Goal: Task Accomplishment & Management: Use online tool/utility

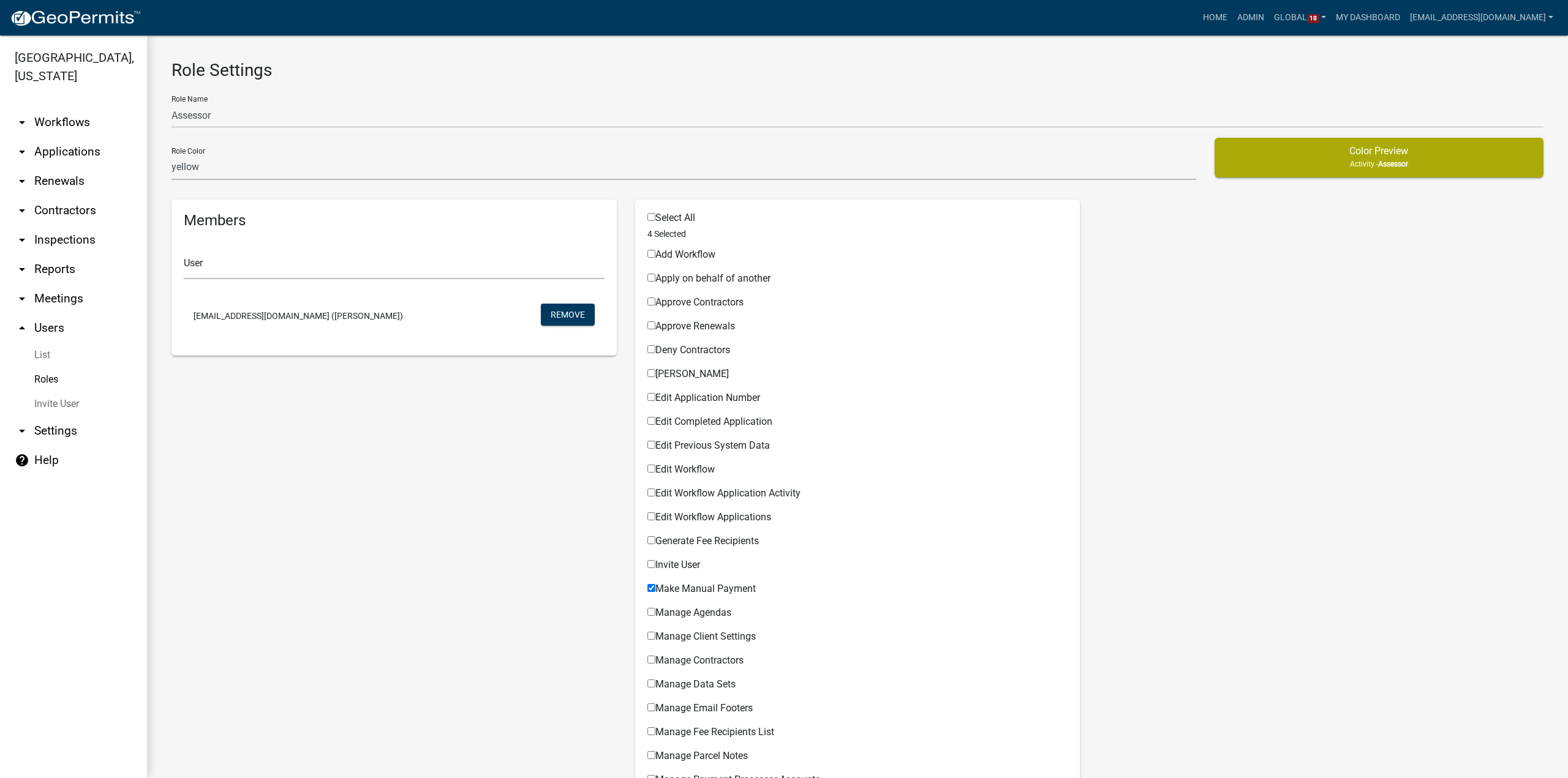
select select "2: yellow"
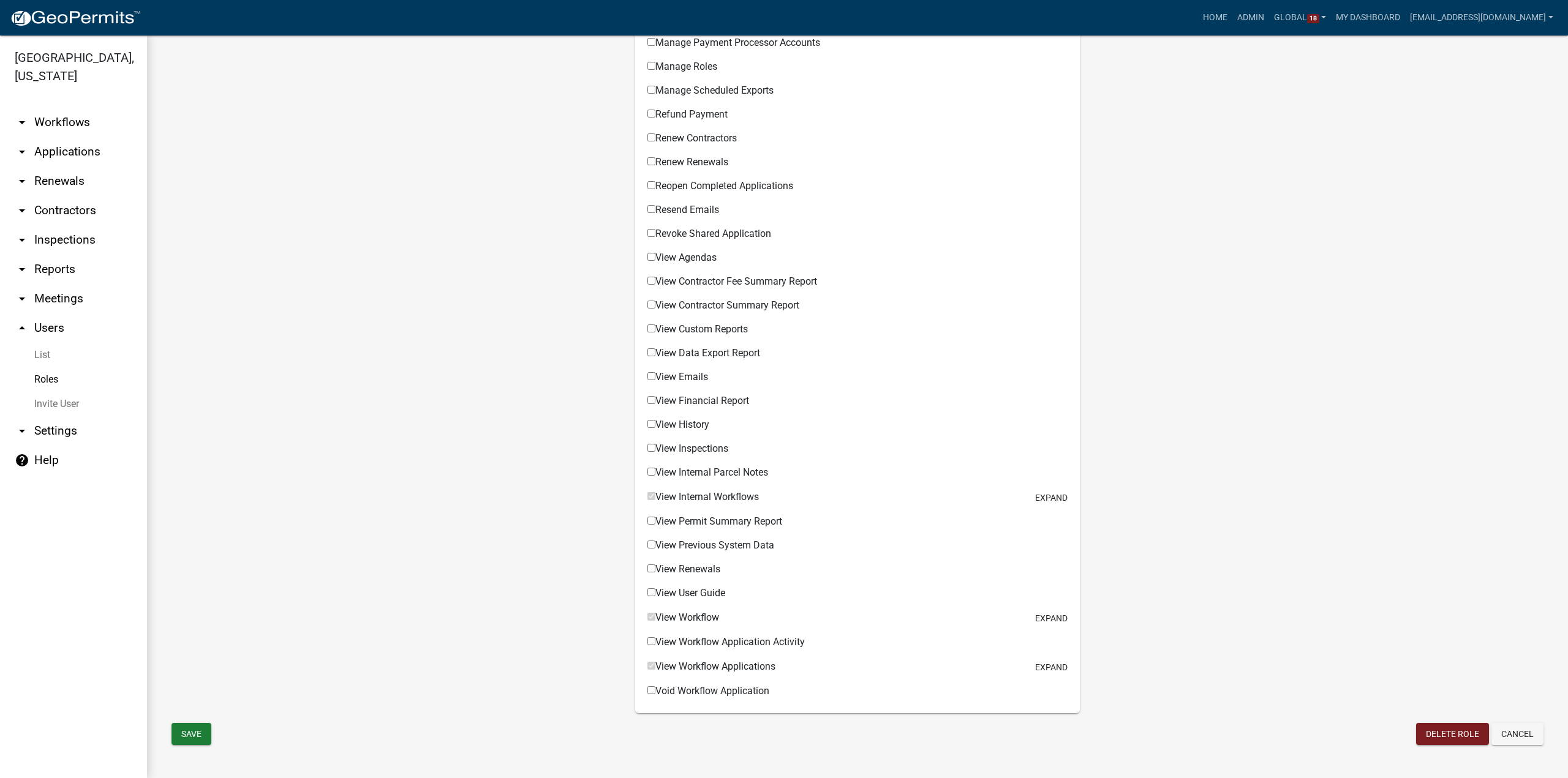
scroll to position [742, 0]
click at [1045, 494] on button "expand" at bounding box center [1051, 493] width 32 height 13
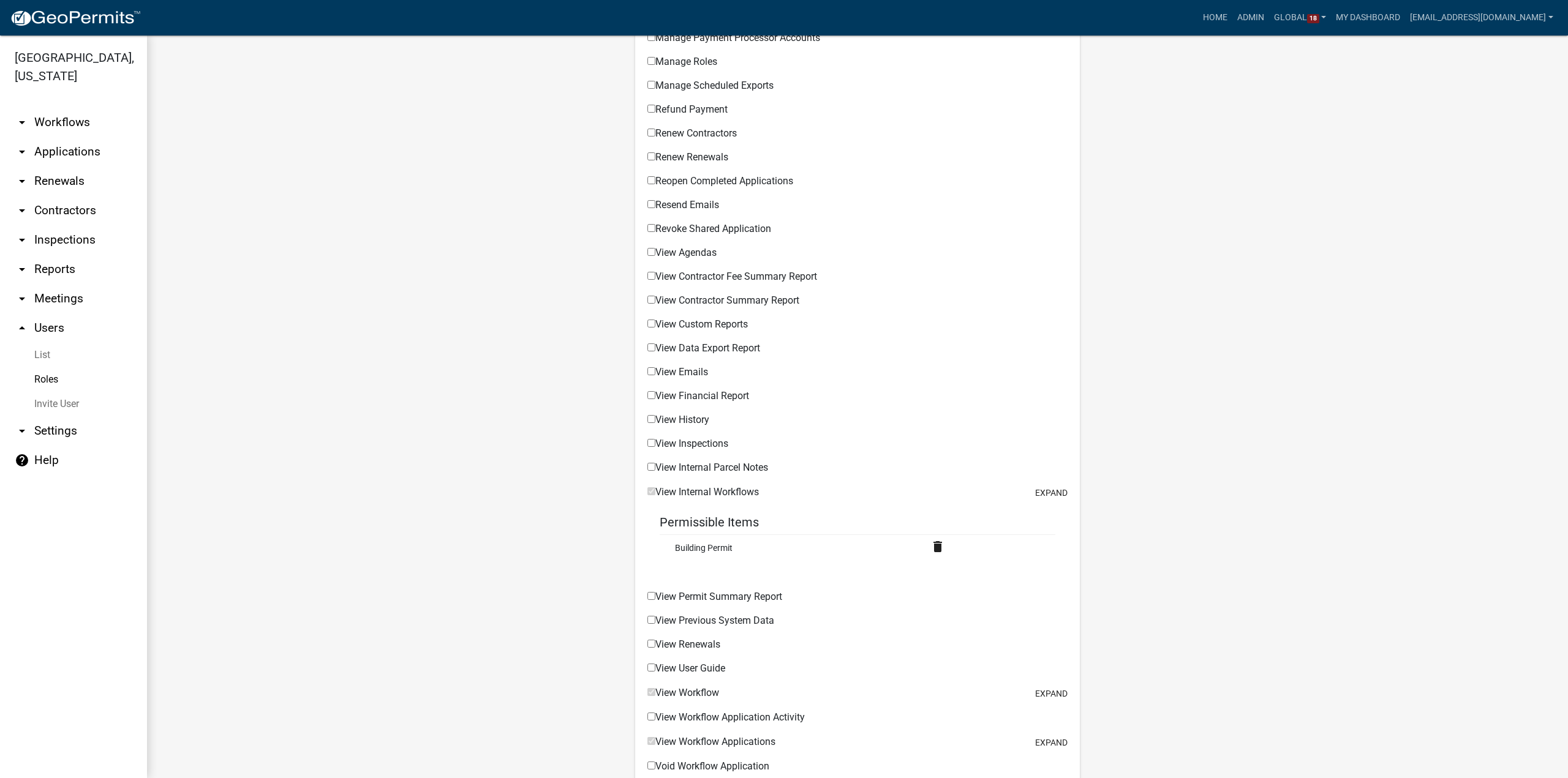
scroll to position [803, 0]
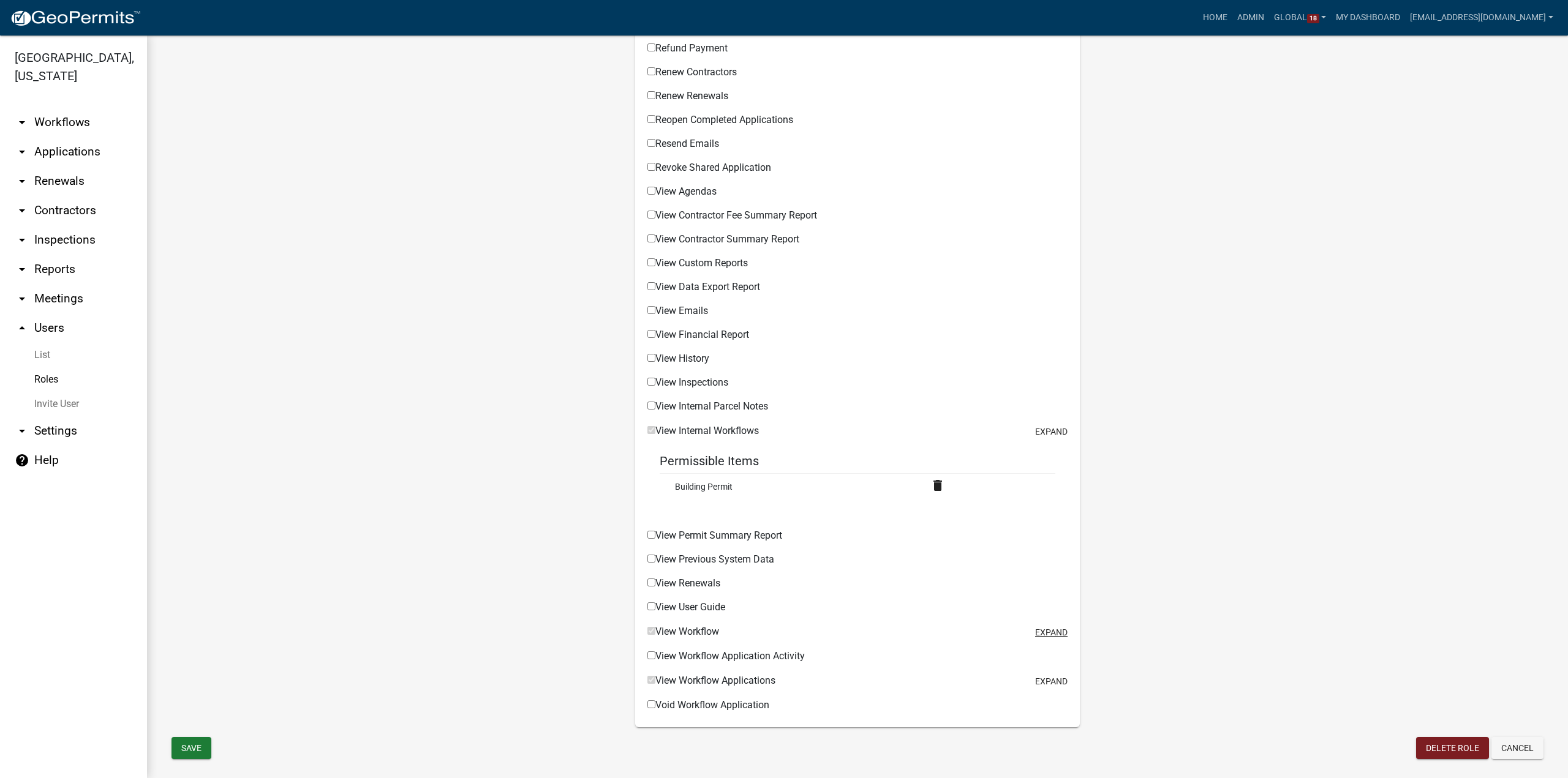
click at [1049, 635] on button "expand" at bounding box center [1051, 633] width 32 height 13
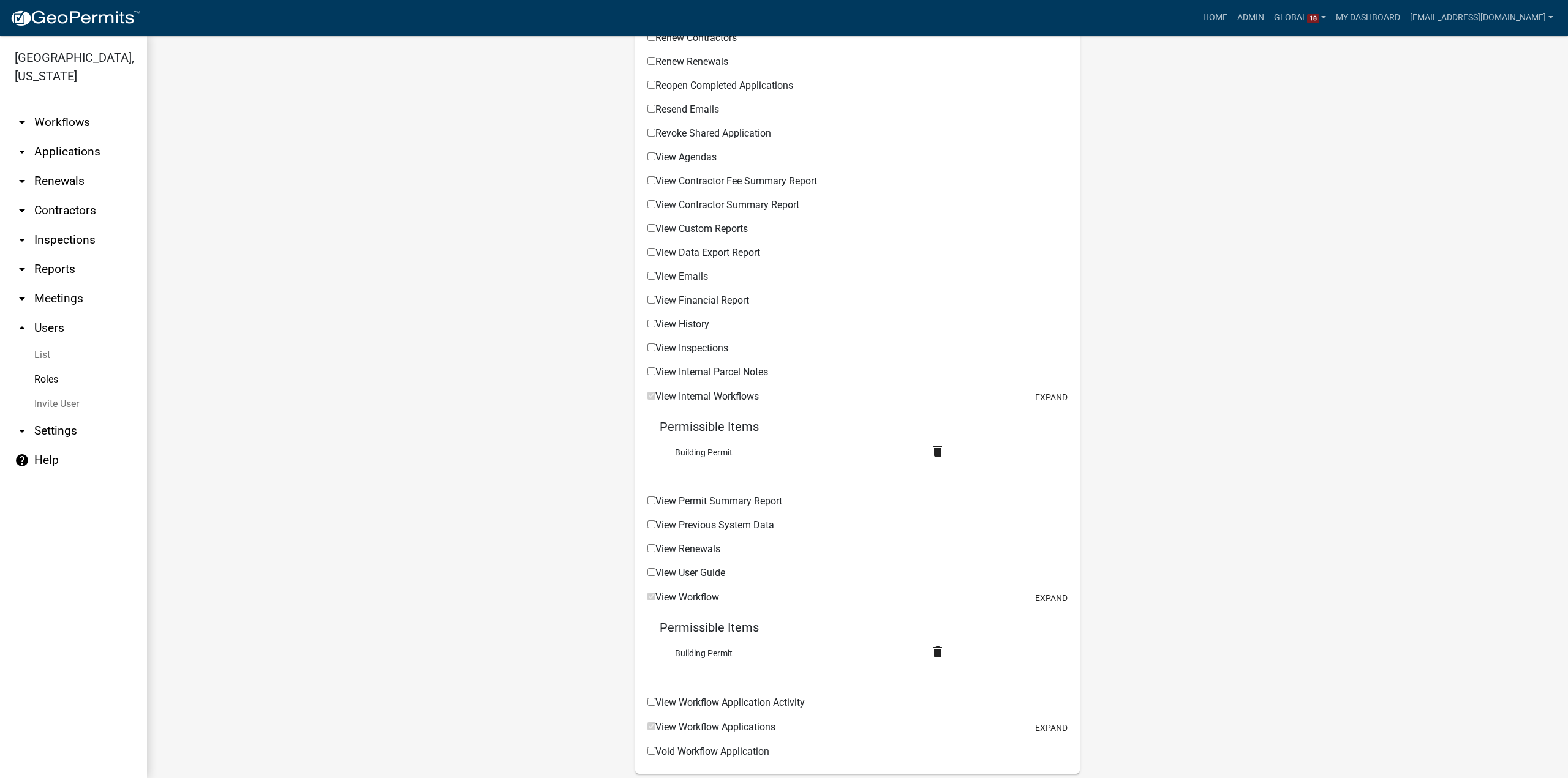
scroll to position [903, 0]
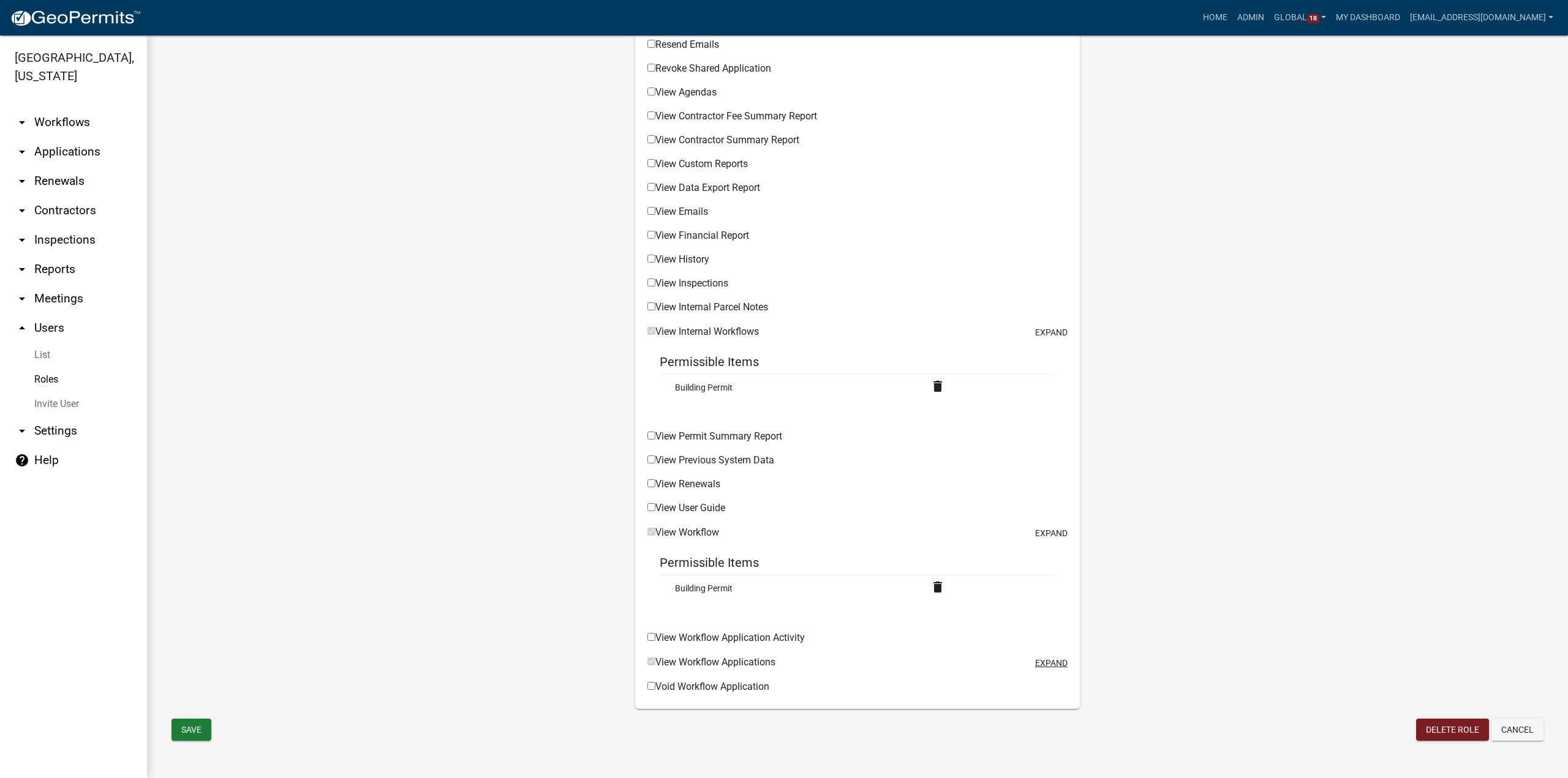
click at [1052, 664] on button "expand" at bounding box center [1051, 663] width 32 height 13
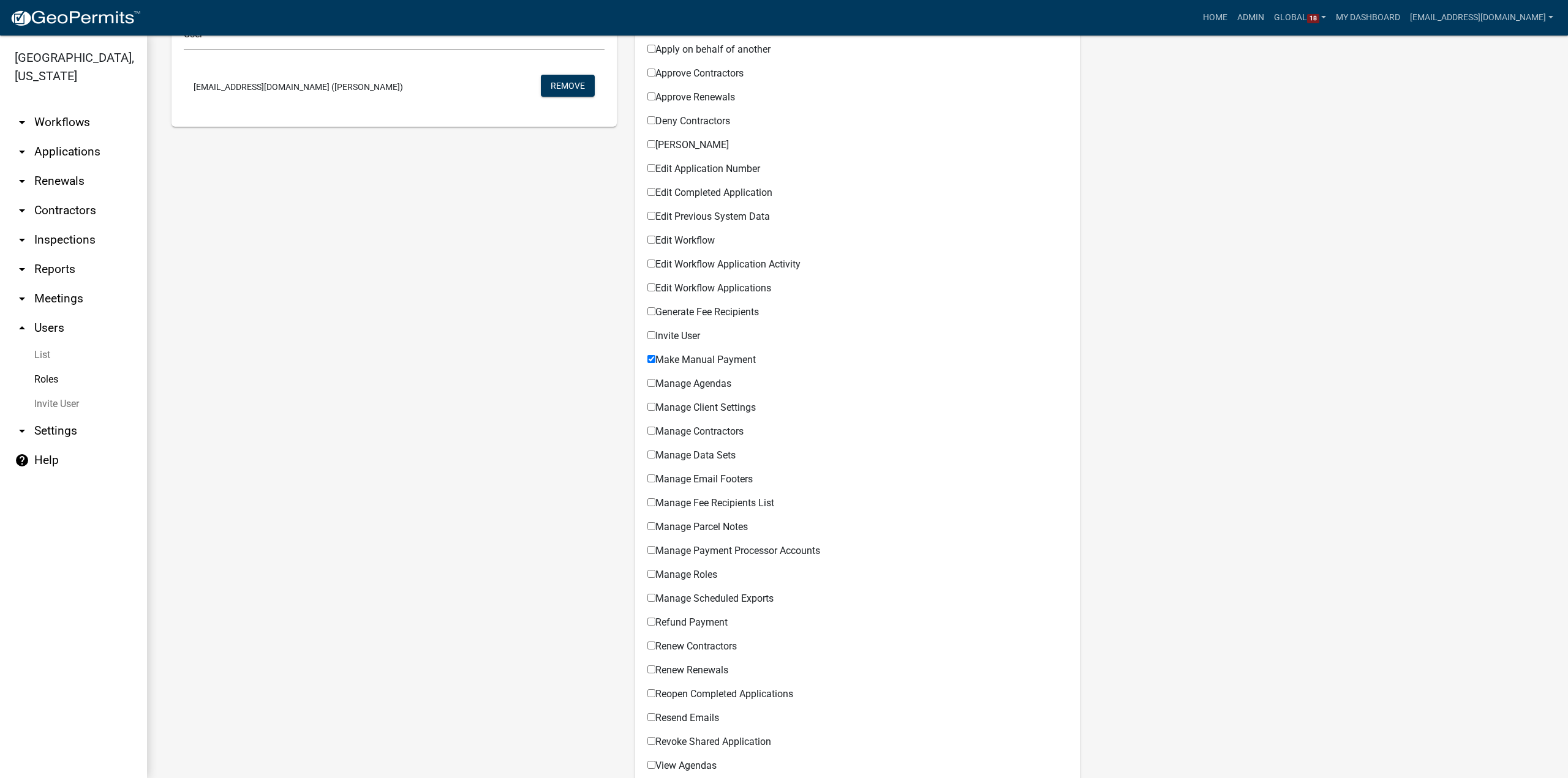
scroll to position [0, 0]
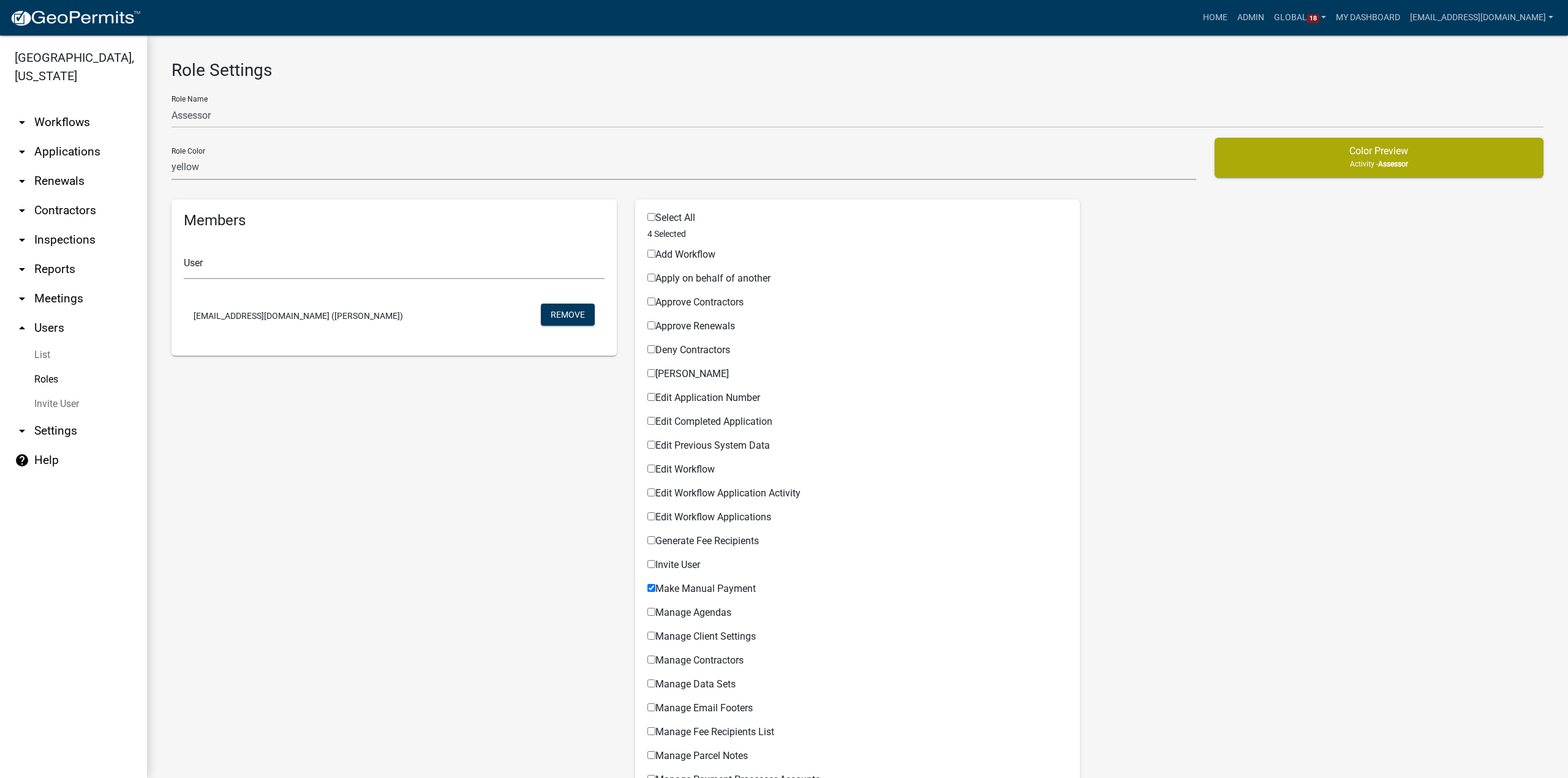
click at [45, 367] on link "Roles" at bounding box center [74, 379] width 147 height 25
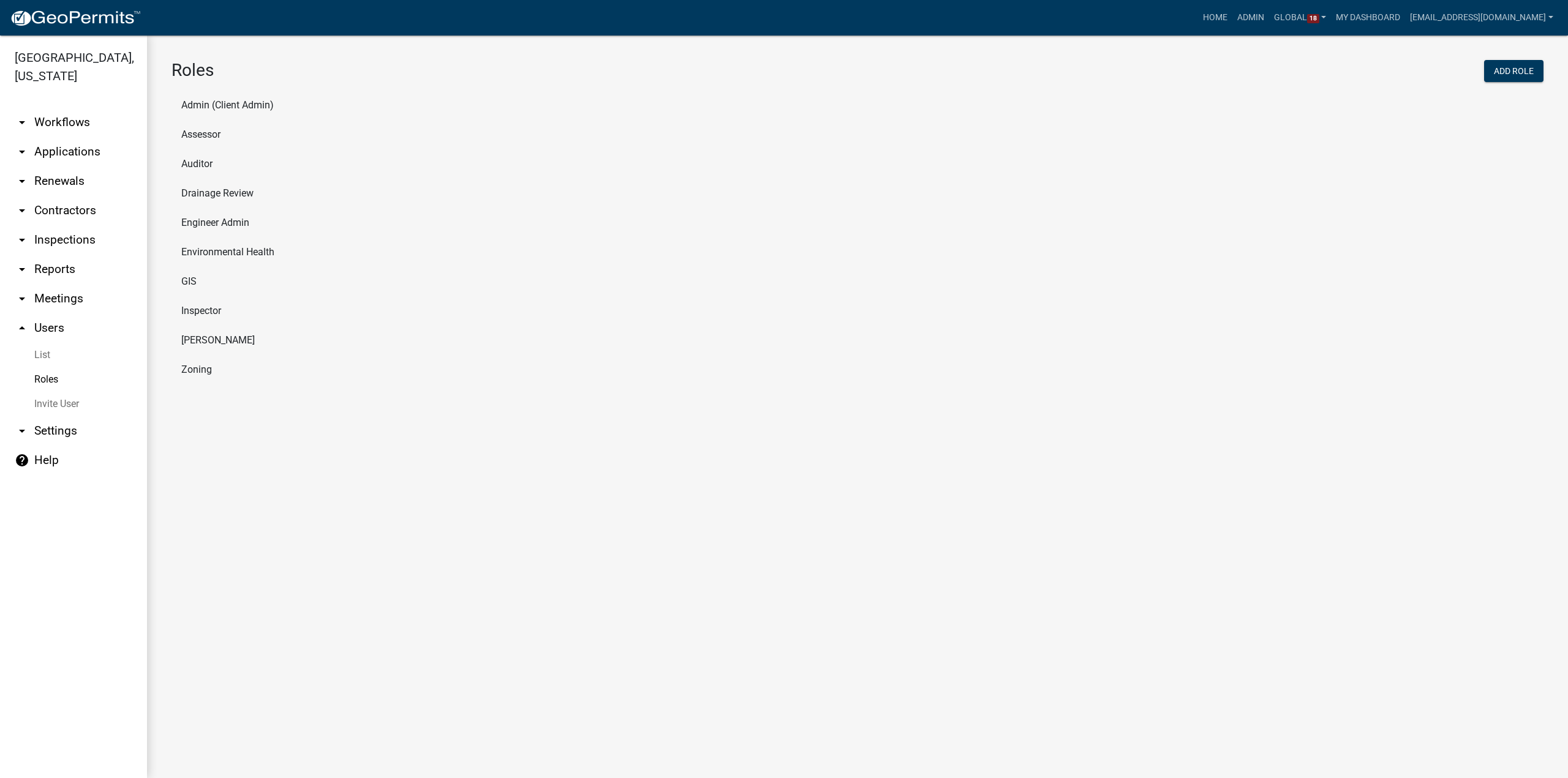
click at [207, 137] on li "Assessor" at bounding box center [858, 134] width 1372 height 30
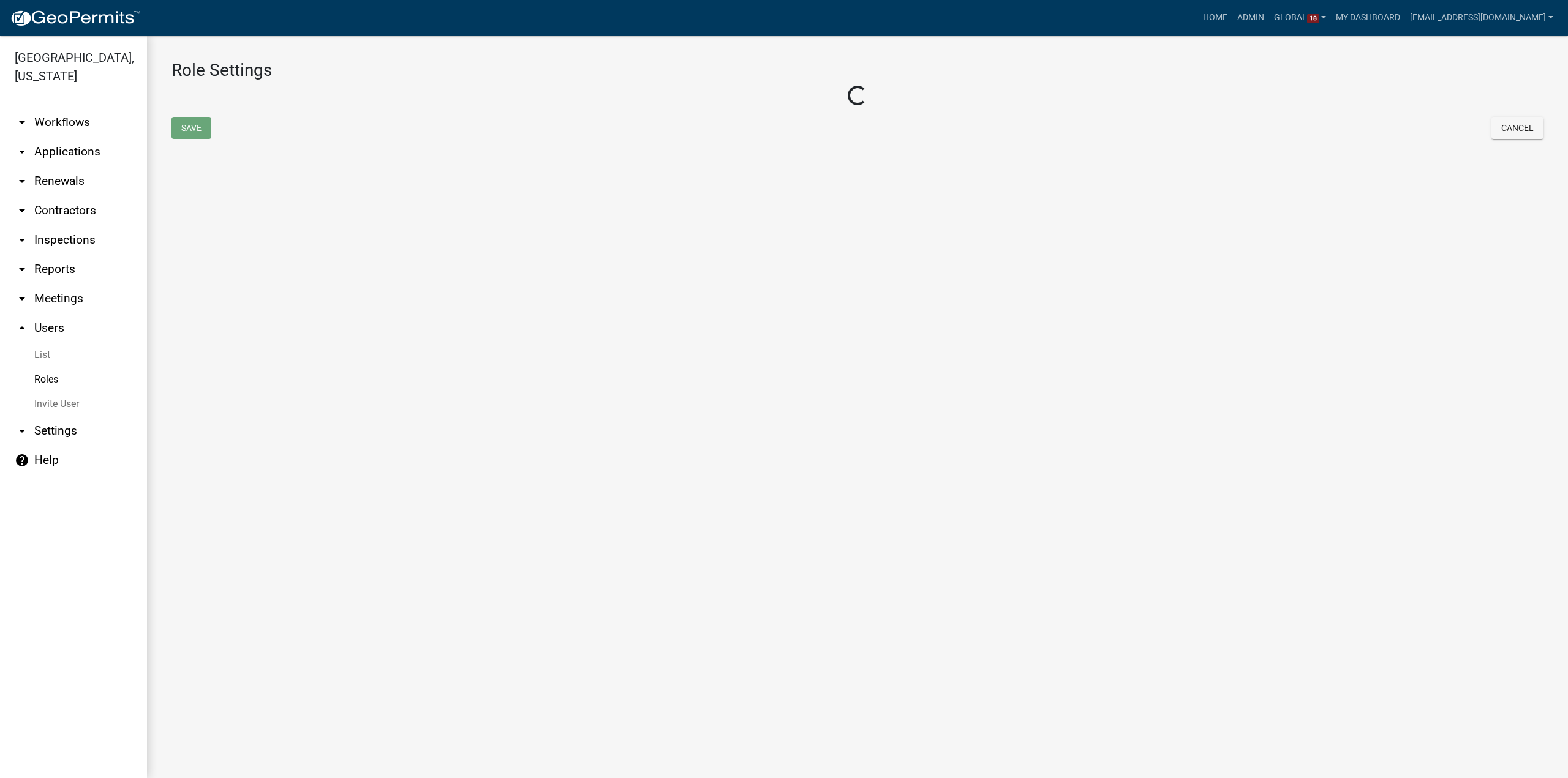
select select "2: yellow"
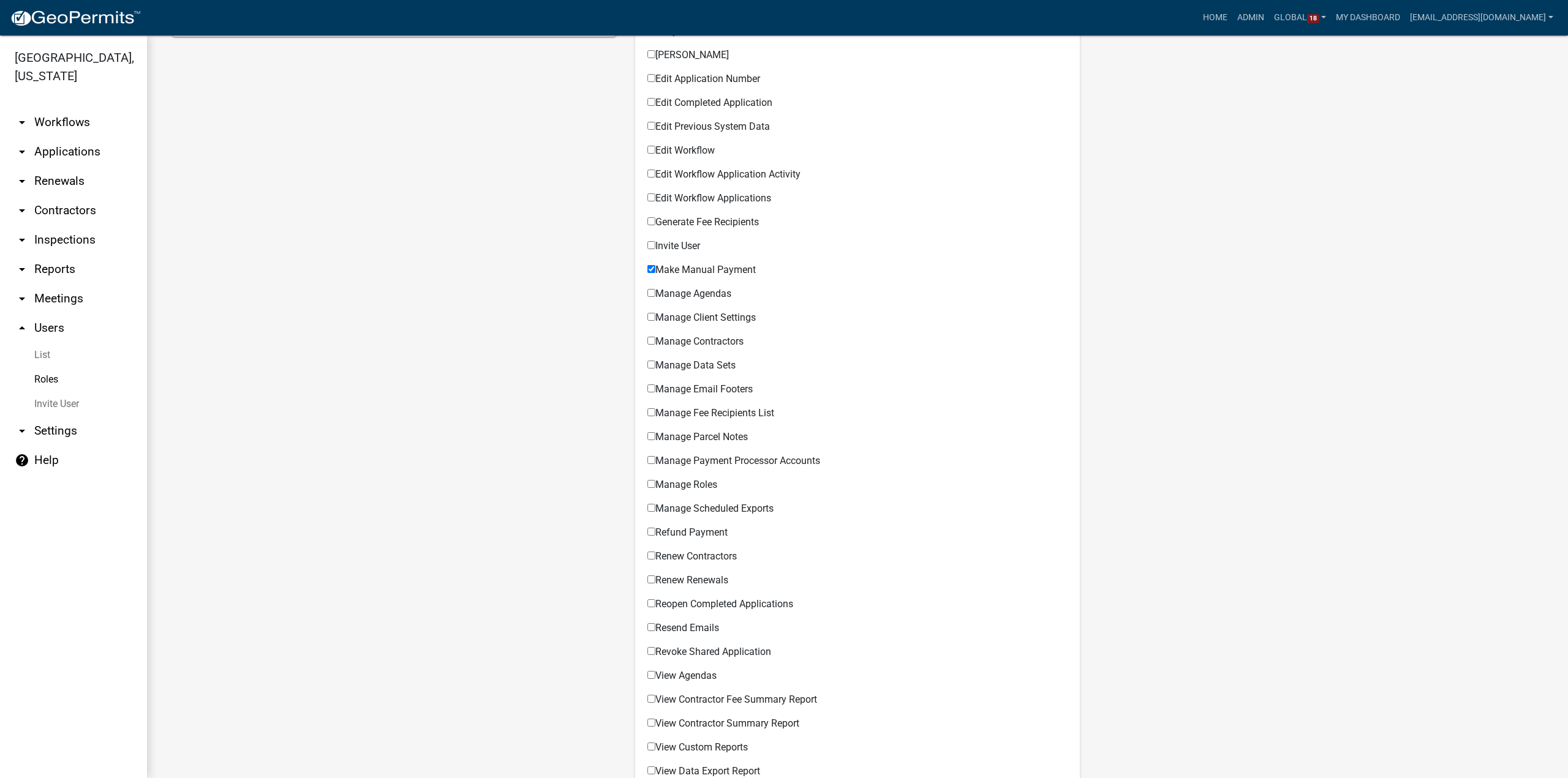
scroll to position [314, 0]
click at [50, 343] on link "List" at bounding box center [74, 355] width 147 height 25
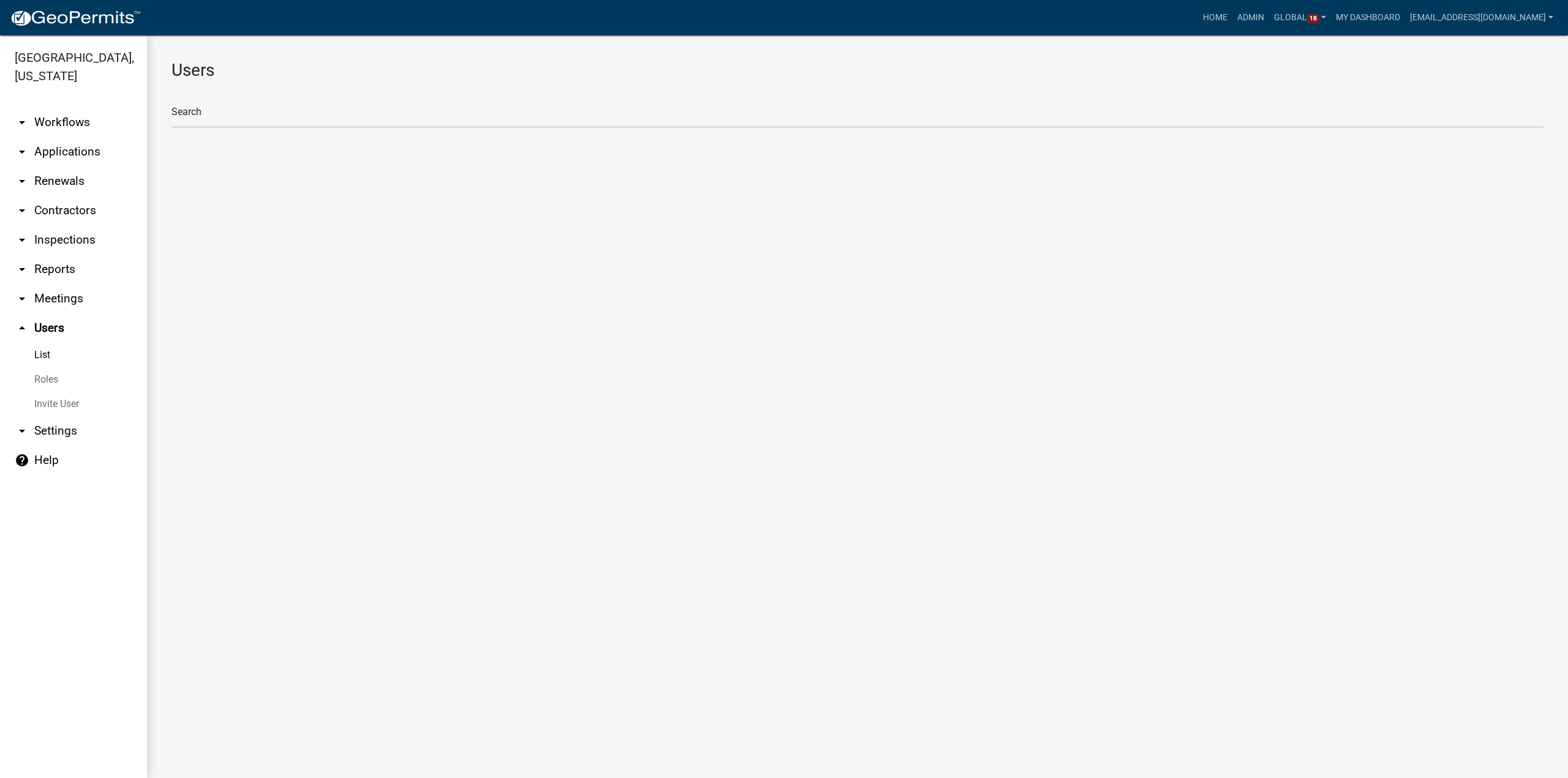
click at [67, 107] on link "arrow_drop_down Workflows" at bounding box center [74, 122] width 147 height 30
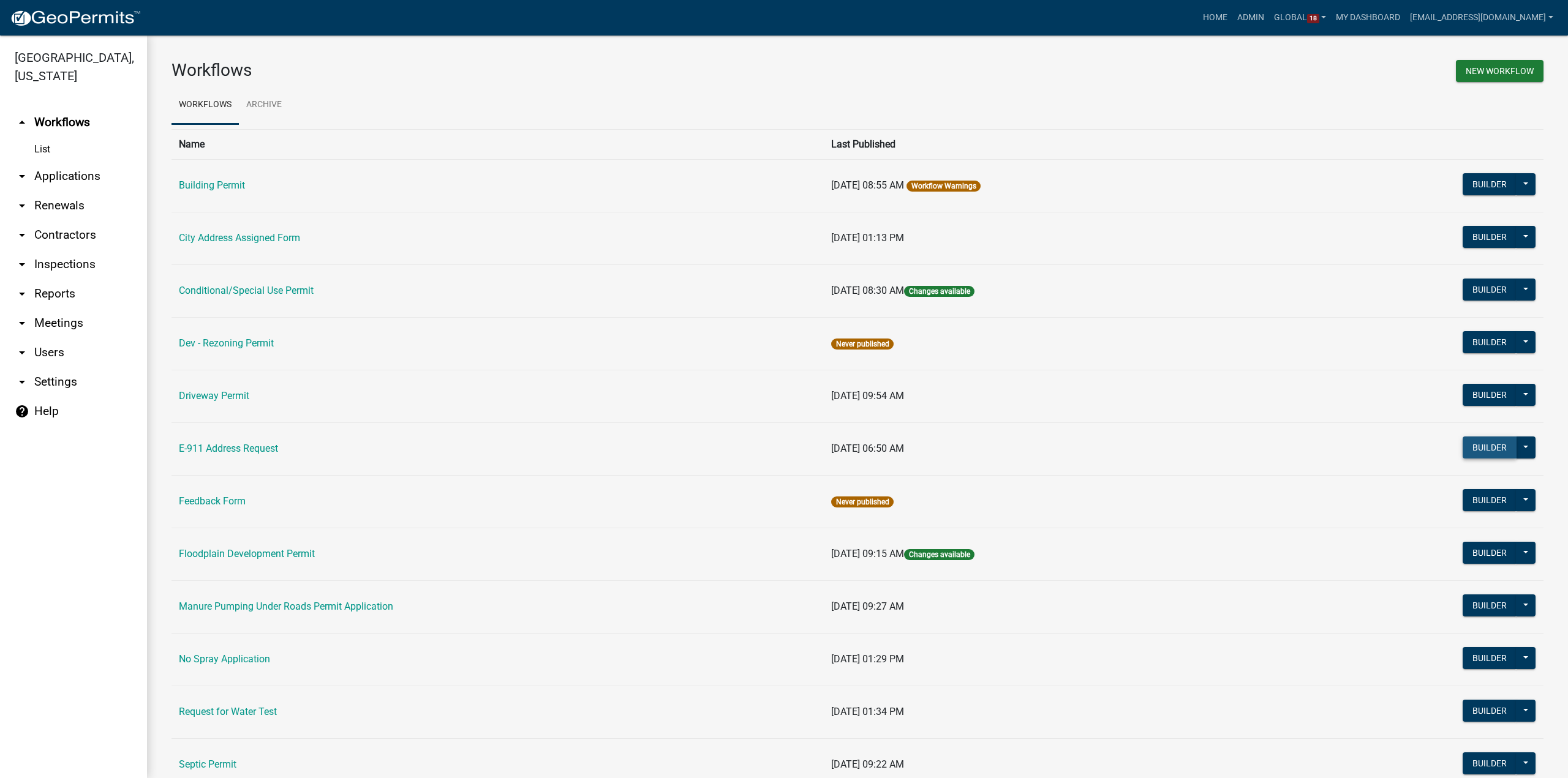
click at [1475, 446] on button "Builder" at bounding box center [1489, 447] width 54 height 22
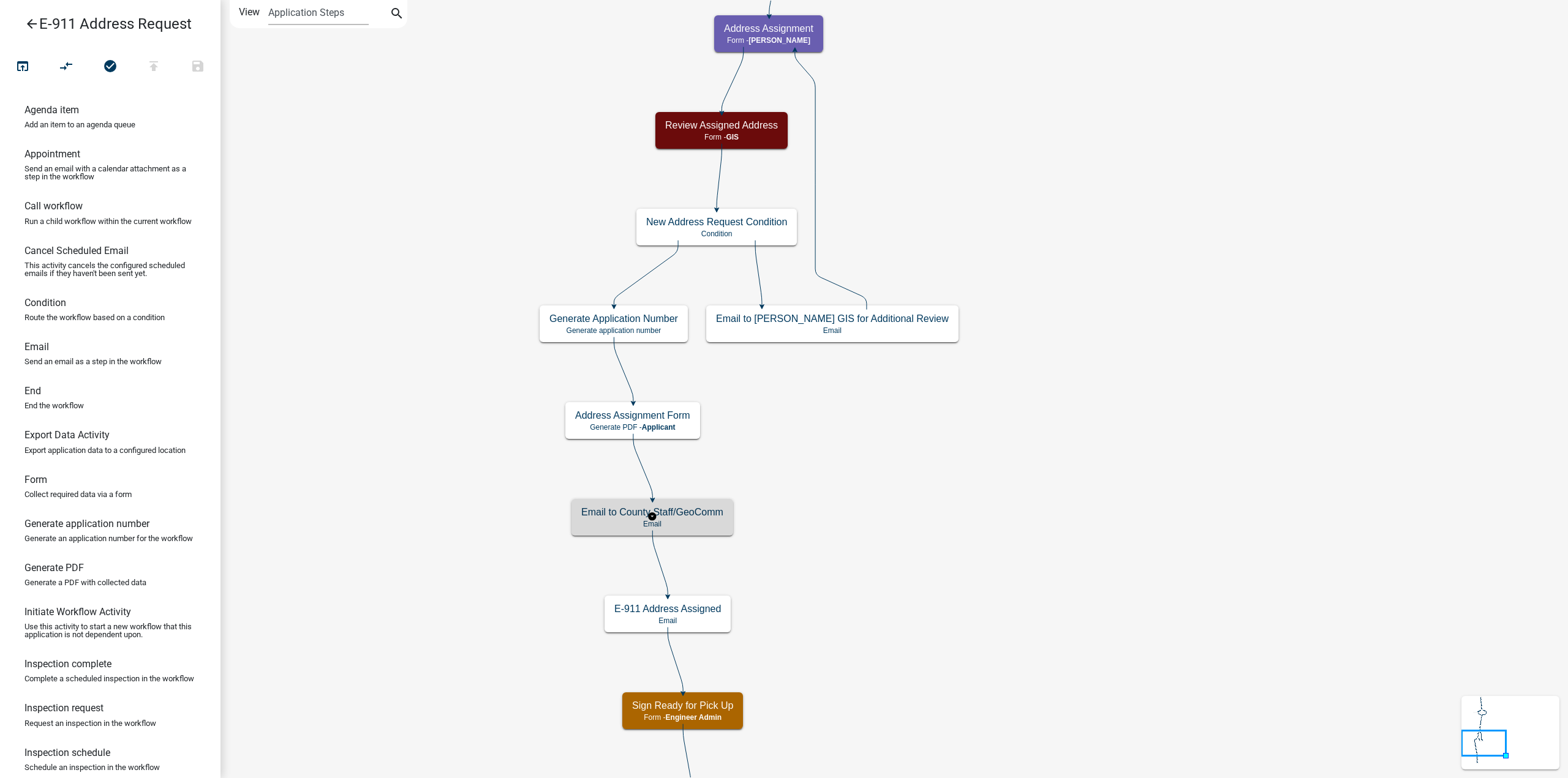
click at [718, 521] on p "Email" at bounding box center [652, 524] width 142 height 9
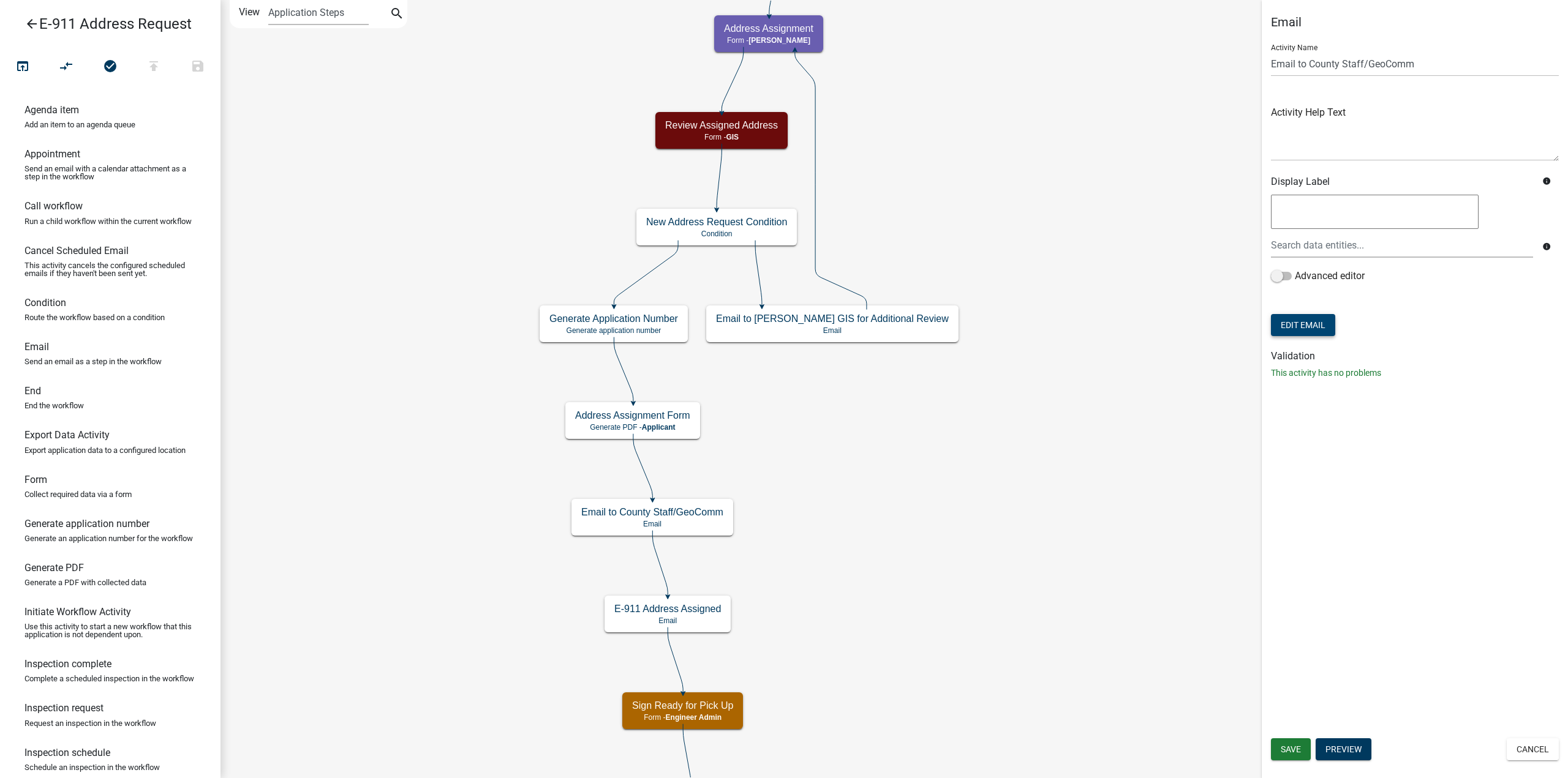
click at [1316, 328] on button "Edit Email" at bounding box center [1303, 325] width 64 height 22
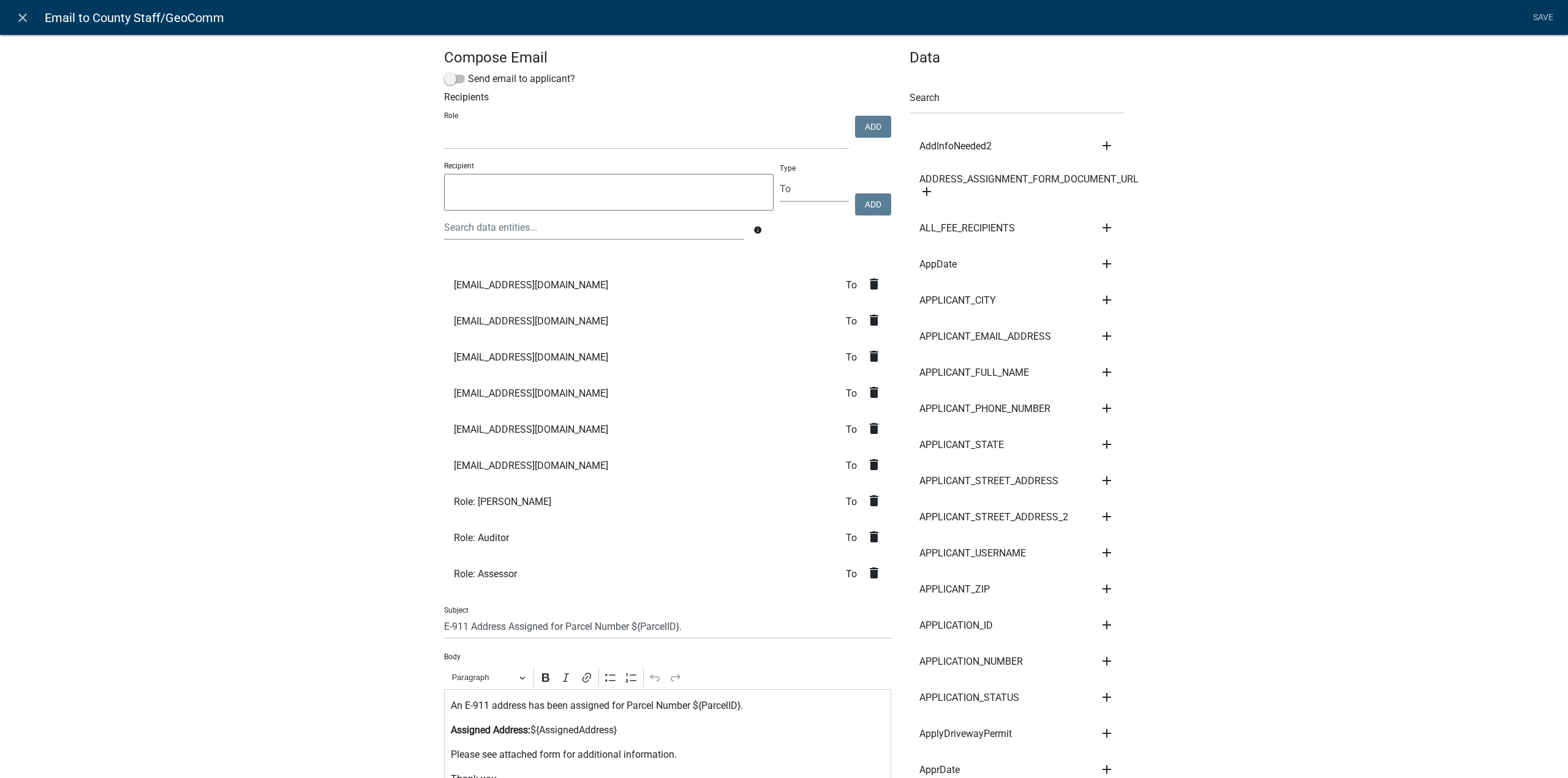
select select
click at [555, 193] on textarea at bounding box center [609, 192] width 330 height 37
type textarea "[EMAIL_ADDRESS][DOMAIN_NAME]"
click at [871, 206] on button "Add" at bounding box center [873, 204] width 36 height 22
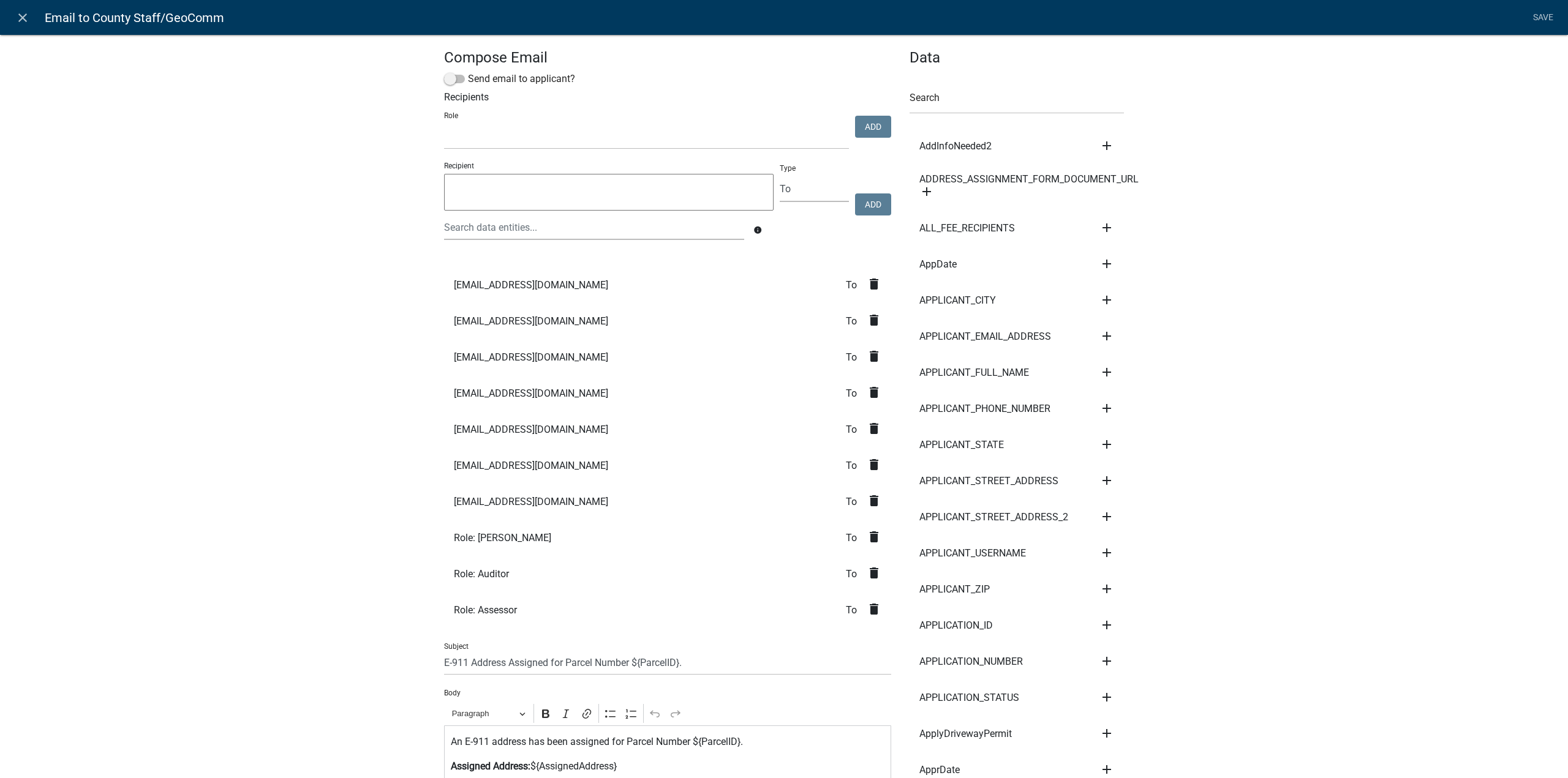
click at [554, 203] on textarea at bounding box center [609, 192] width 330 height 37
type textarea "dsmith@hardincountyia.gov"
click at [870, 213] on button "Add" at bounding box center [873, 204] width 36 height 22
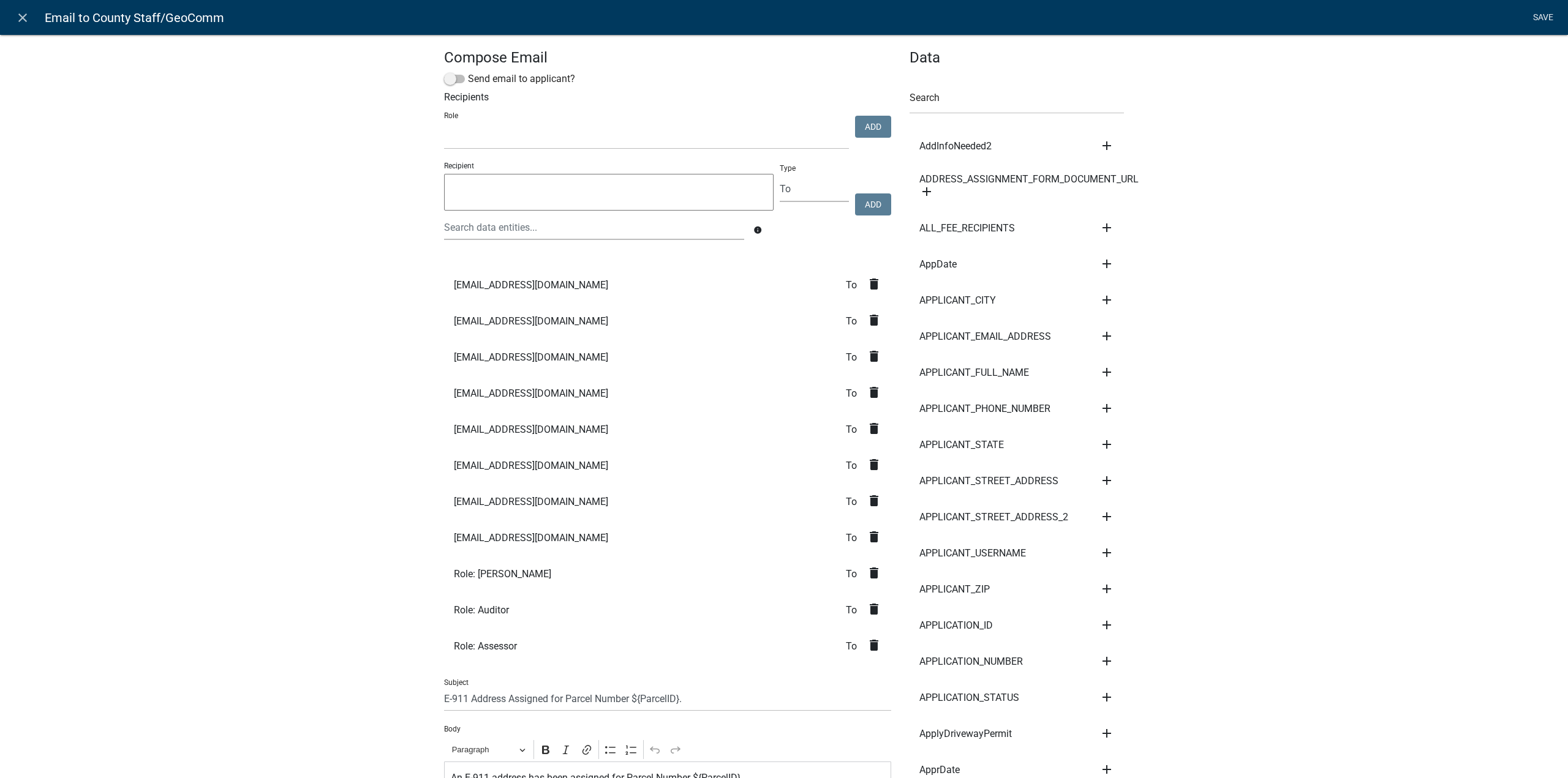
click at [1545, 19] on link "Save" at bounding box center [1543, 17] width 30 height 23
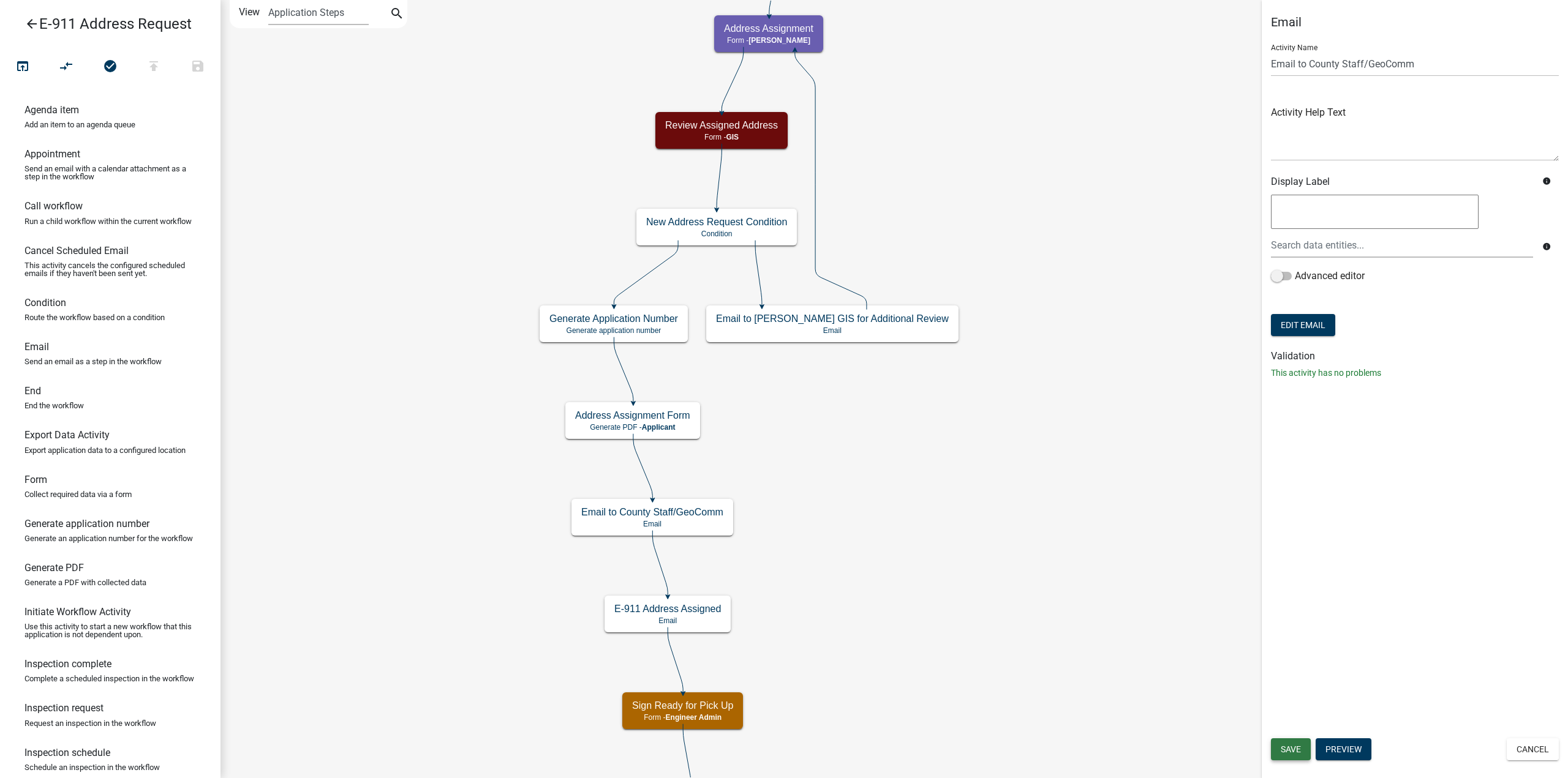
click at [1291, 754] on span "Save" at bounding box center [1291, 750] width 20 height 10
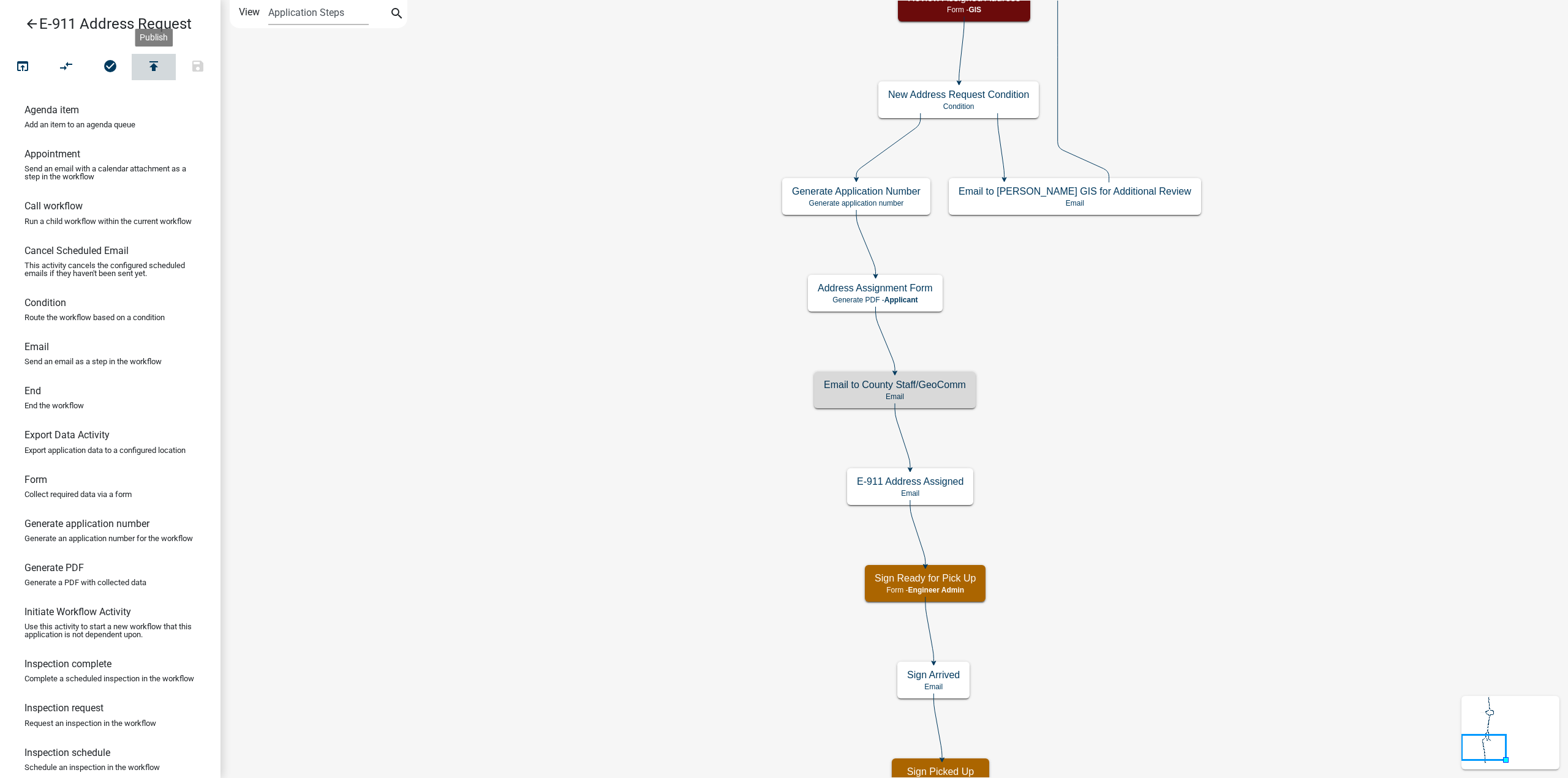
click at [148, 67] on icon "publish" at bounding box center [154, 68] width 14 height 17
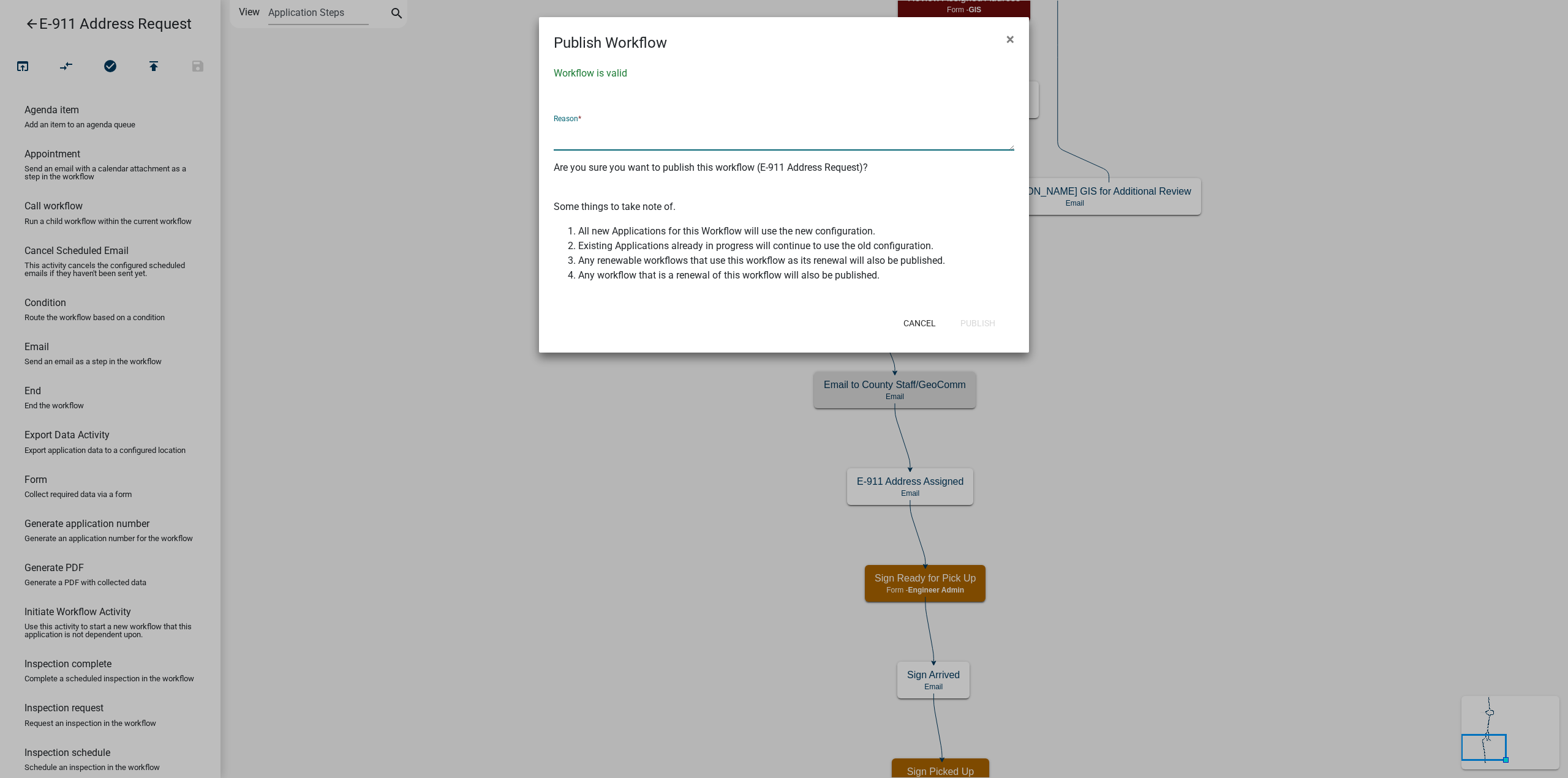
click at [586, 130] on textarea at bounding box center [784, 136] width 461 height 28
type textarea "add emails to notification"
click at [976, 323] on button "Publish" at bounding box center [978, 323] width 55 height 22
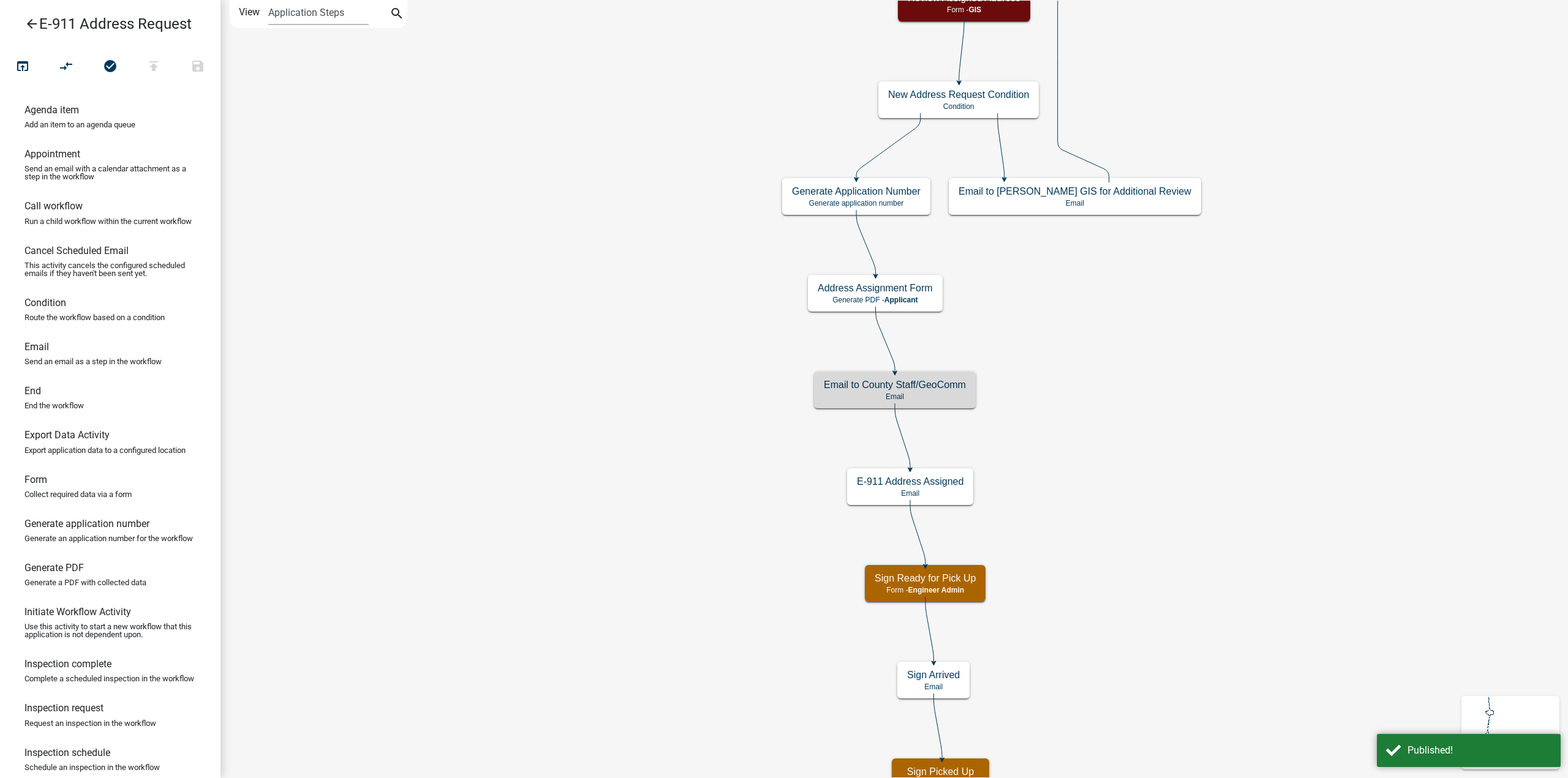
click at [33, 30] on icon "arrow_back" at bounding box center [32, 25] width 14 height 17
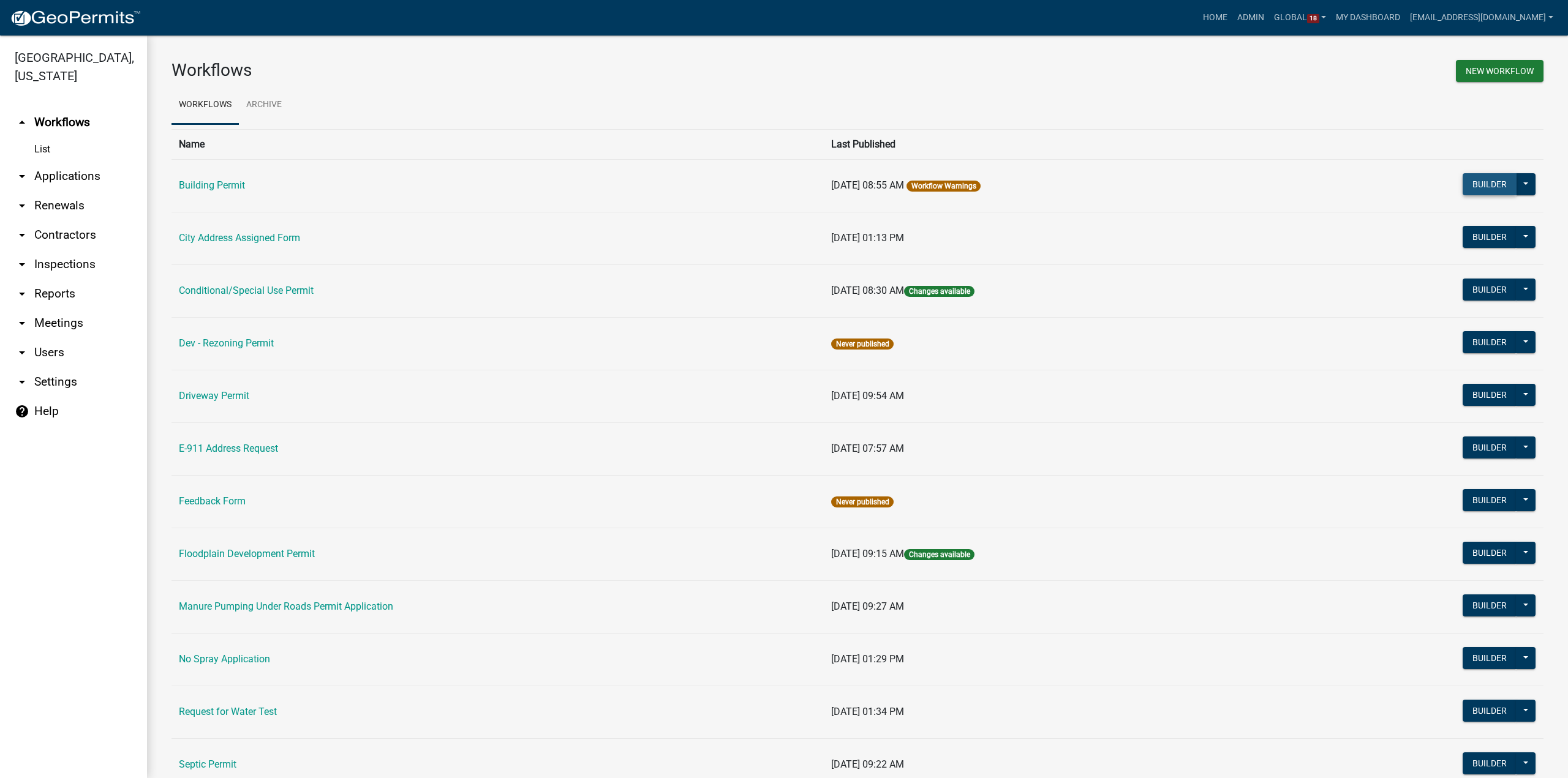
click at [1477, 180] on button "Builder" at bounding box center [1489, 184] width 54 height 22
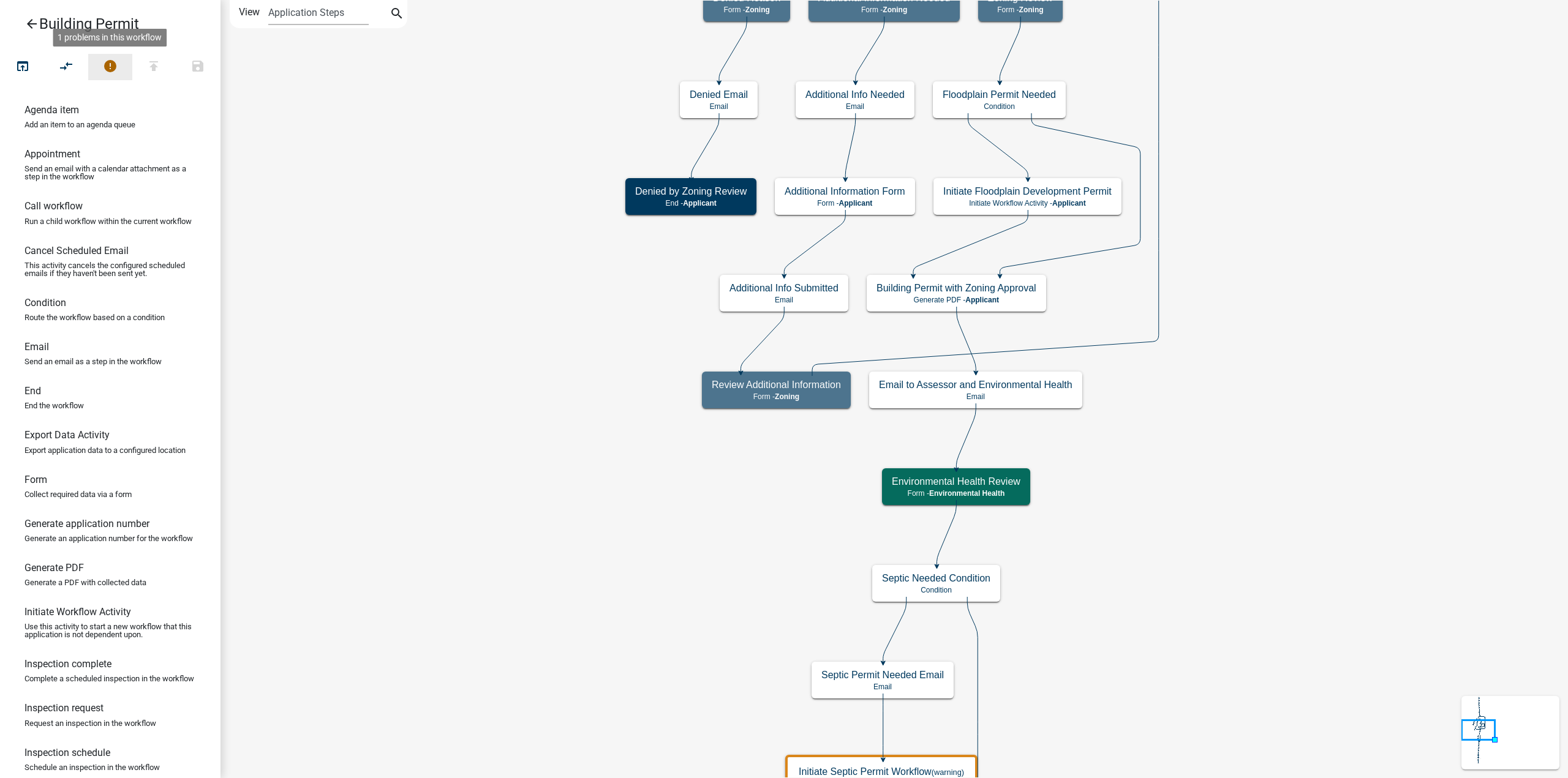
click at [109, 66] on icon "error" at bounding box center [110, 68] width 14 height 17
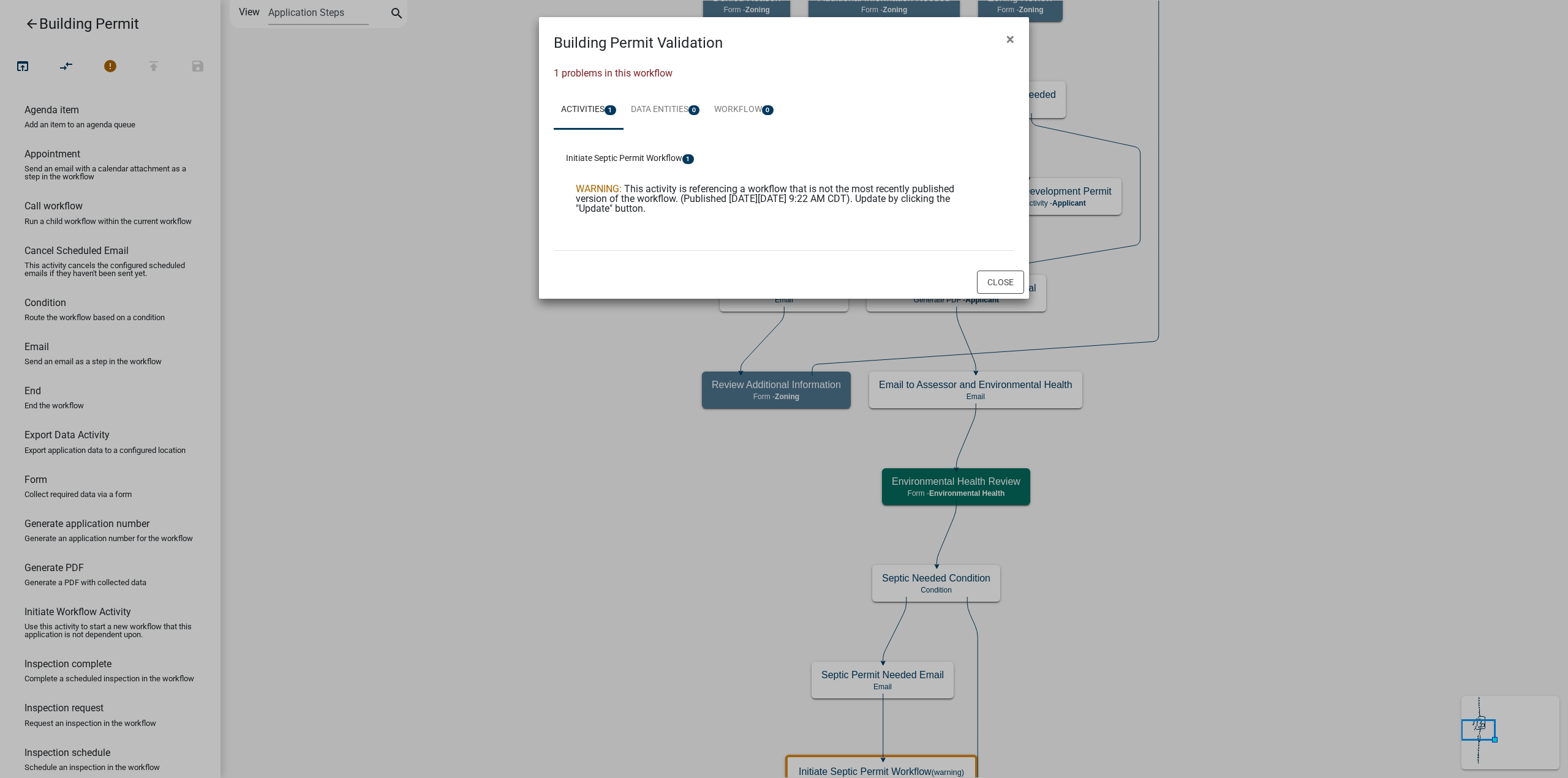
click at [591, 193] on span "This activity is referencing a workflow that is not the most recently published…" at bounding box center [765, 198] width 379 height 31
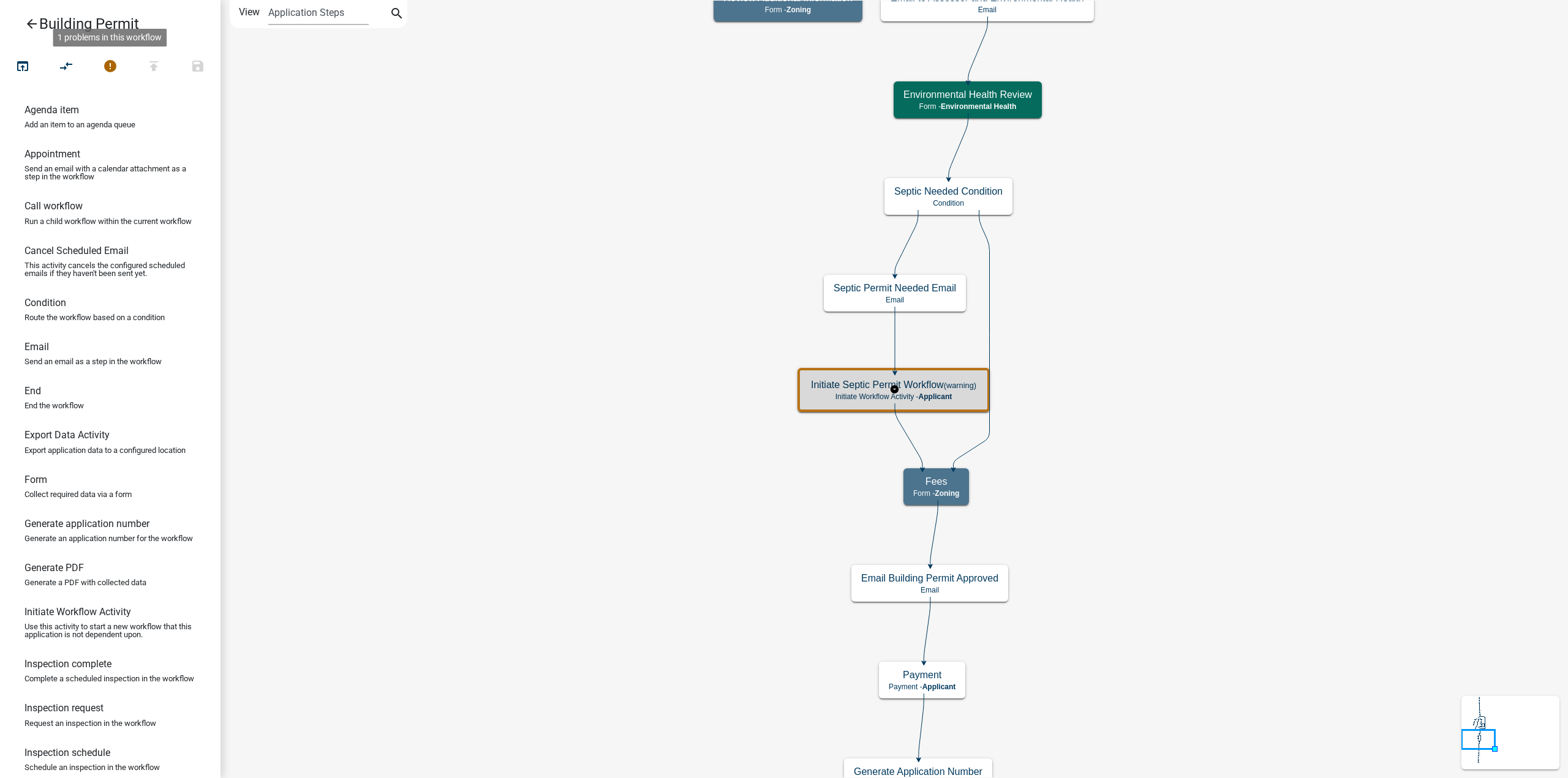
click at [950, 376] on div "Initiate Septic Permit Workflow (warning) Initiate Workflow Activity - Applicant" at bounding box center [894, 389] width 185 height 37
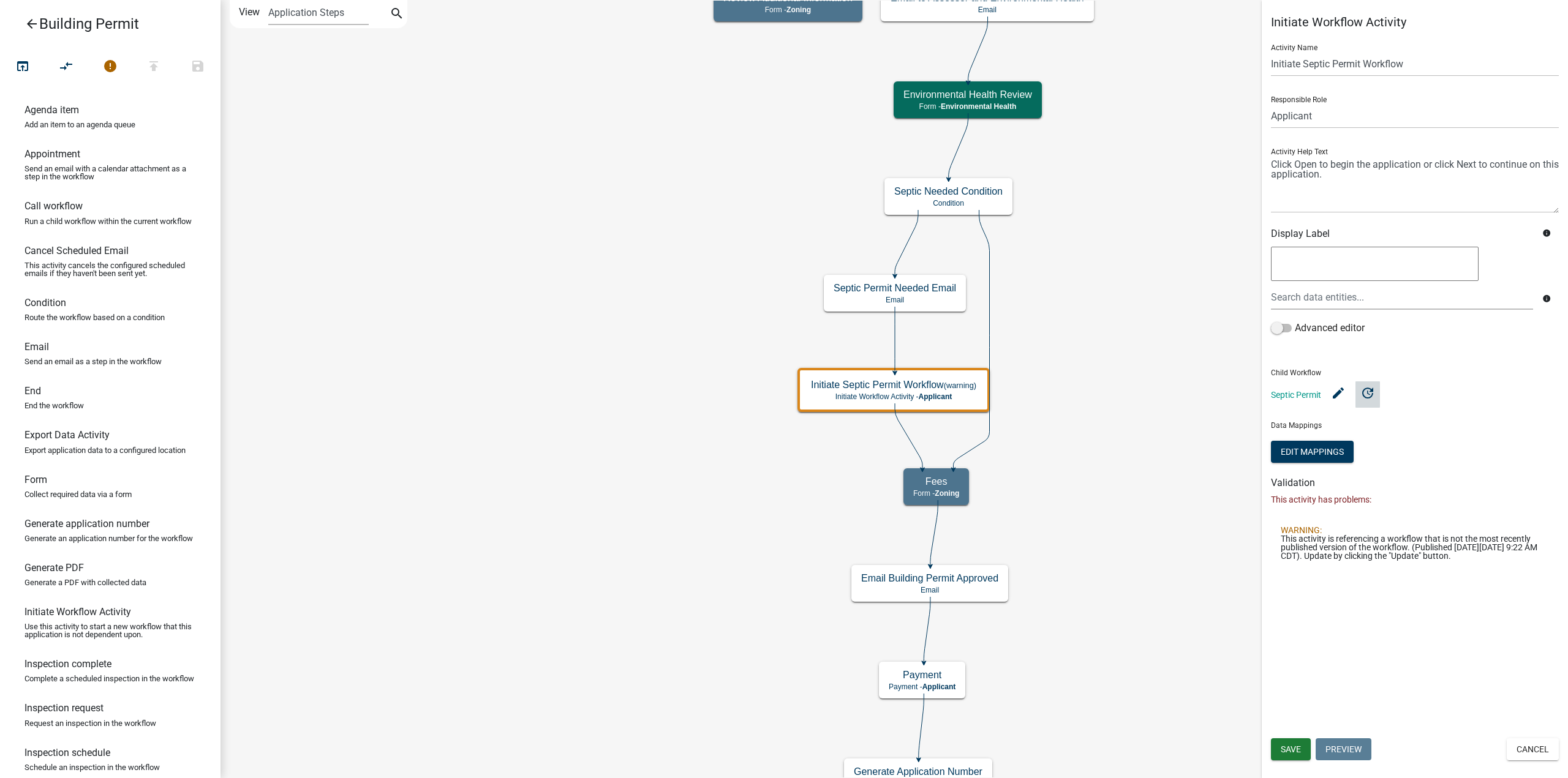
click at [1370, 396] on icon "update" at bounding box center [1367, 392] width 14 height 14
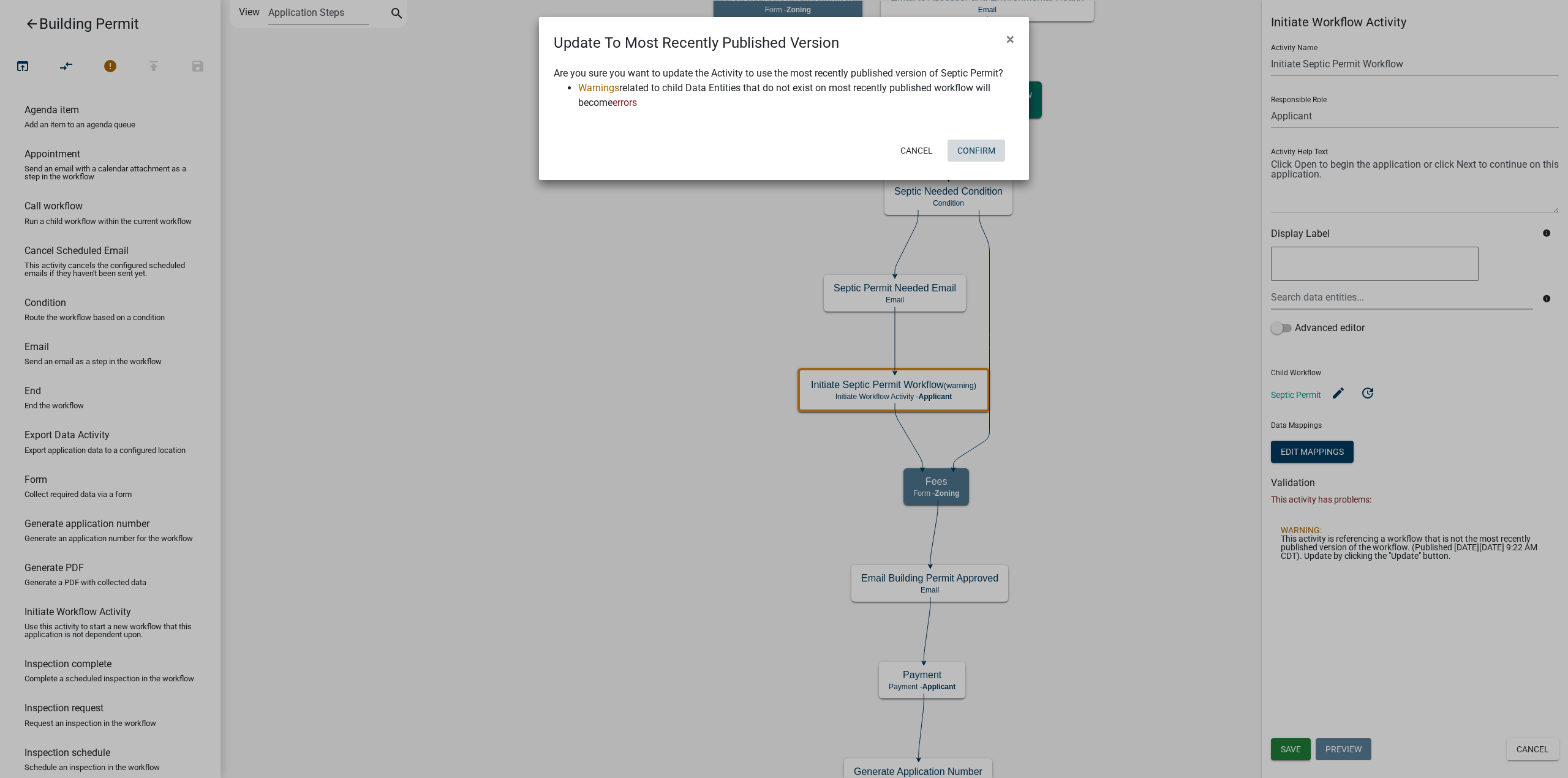
click at [964, 159] on button "Confirm" at bounding box center [977, 151] width 58 height 22
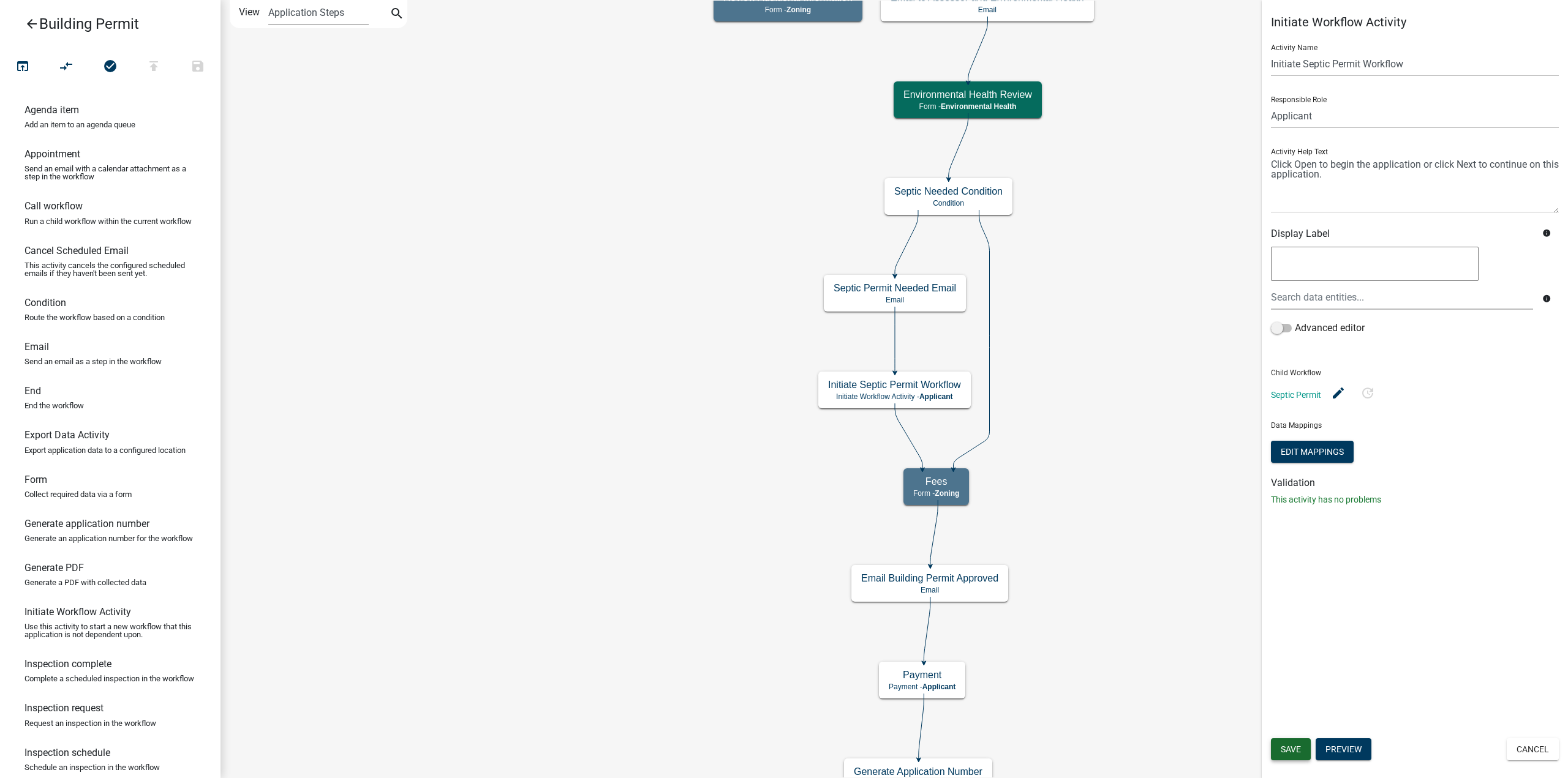
click at [1293, 756] on button "Save" at bounding box center [1290, 749] width 40 height 22
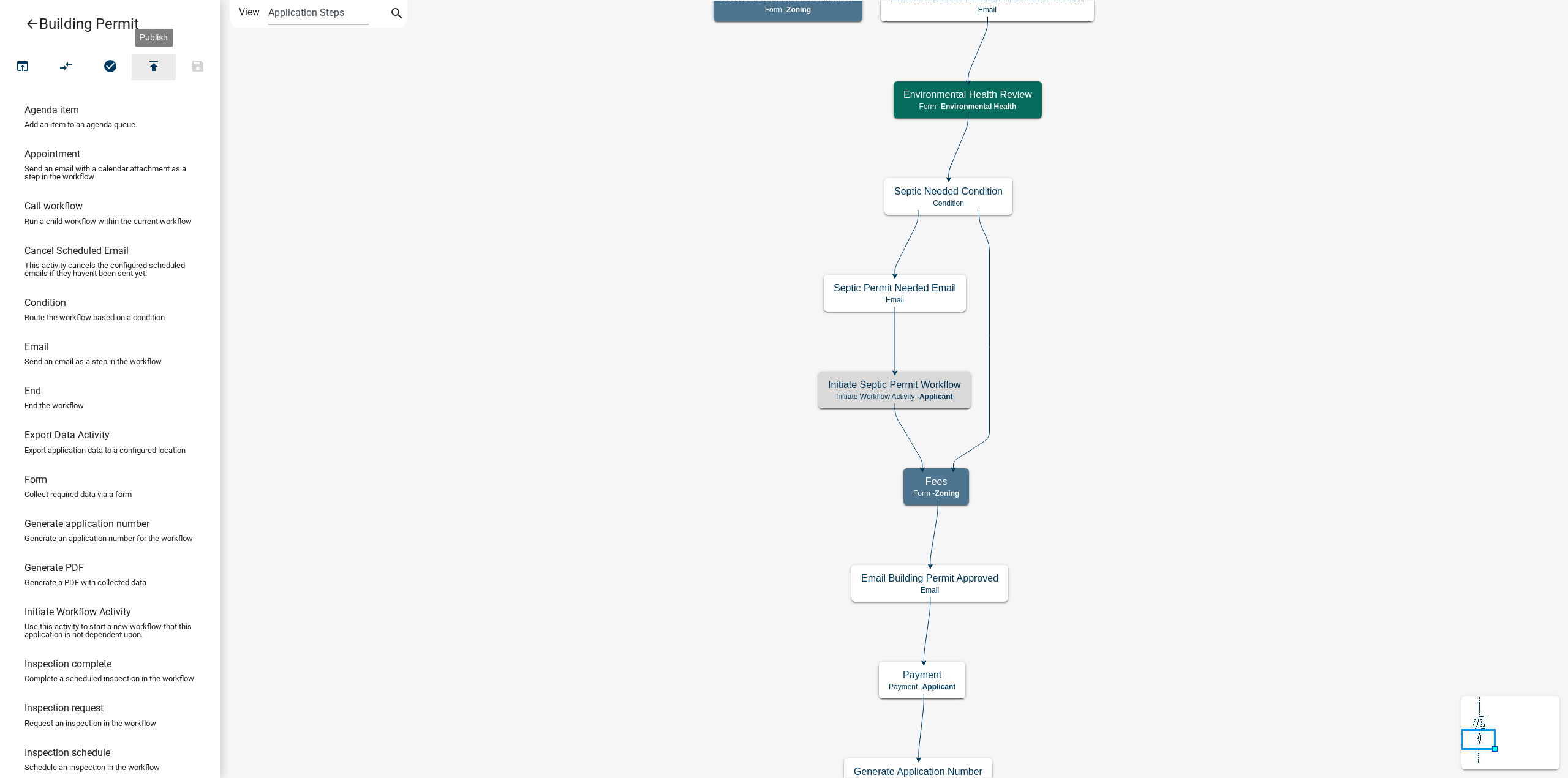
click at [151, 68] on icon "publish" at bounding box center [154, 68] width 14 height 17
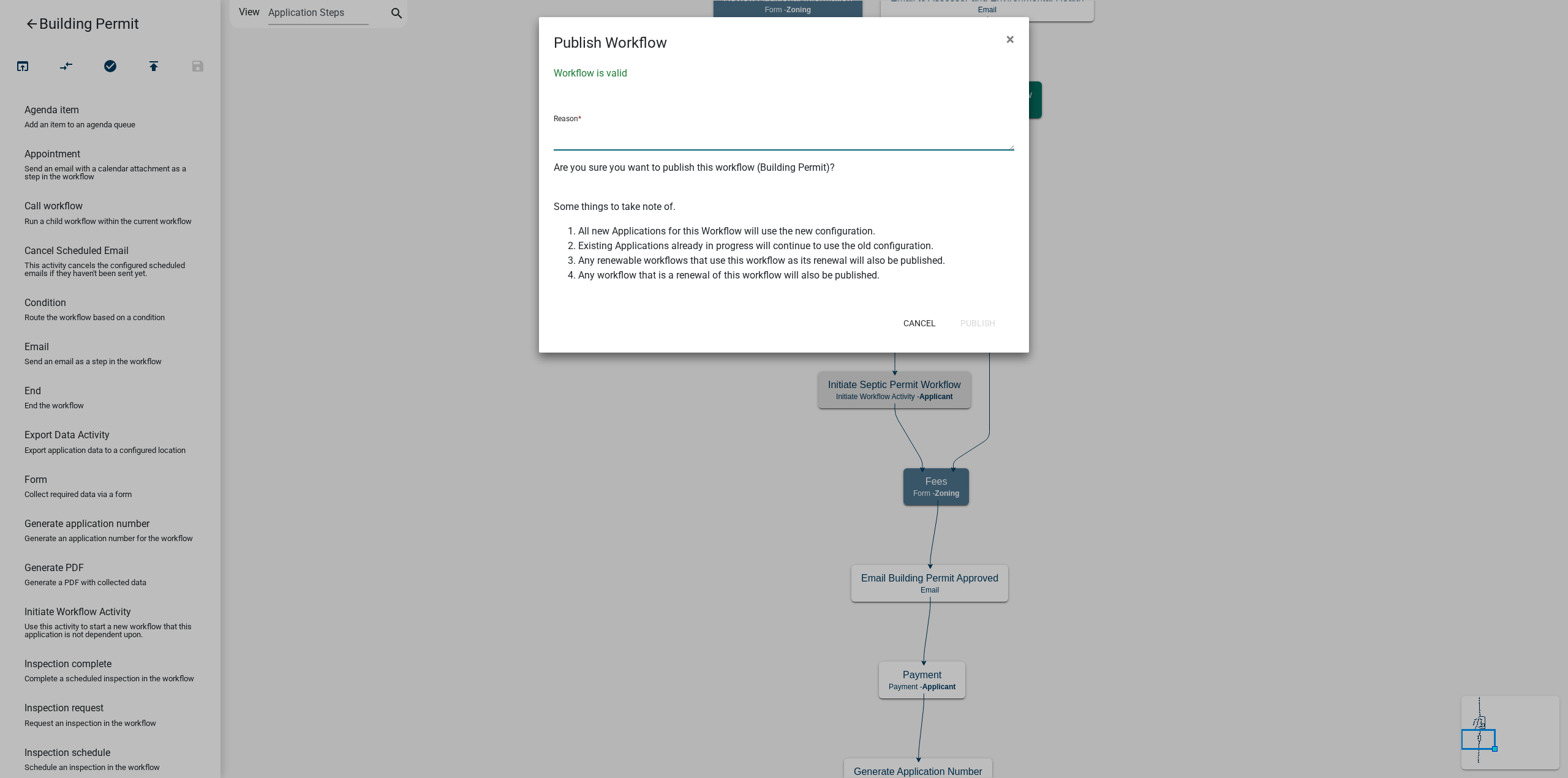
click at [619, 148] on textarea at bounding box center [784, 136] width 461 height 28
type textarea "update child workflow"
click at [971, 327] on button "Publish" at bounding box center [978, 323] width 55 height 22
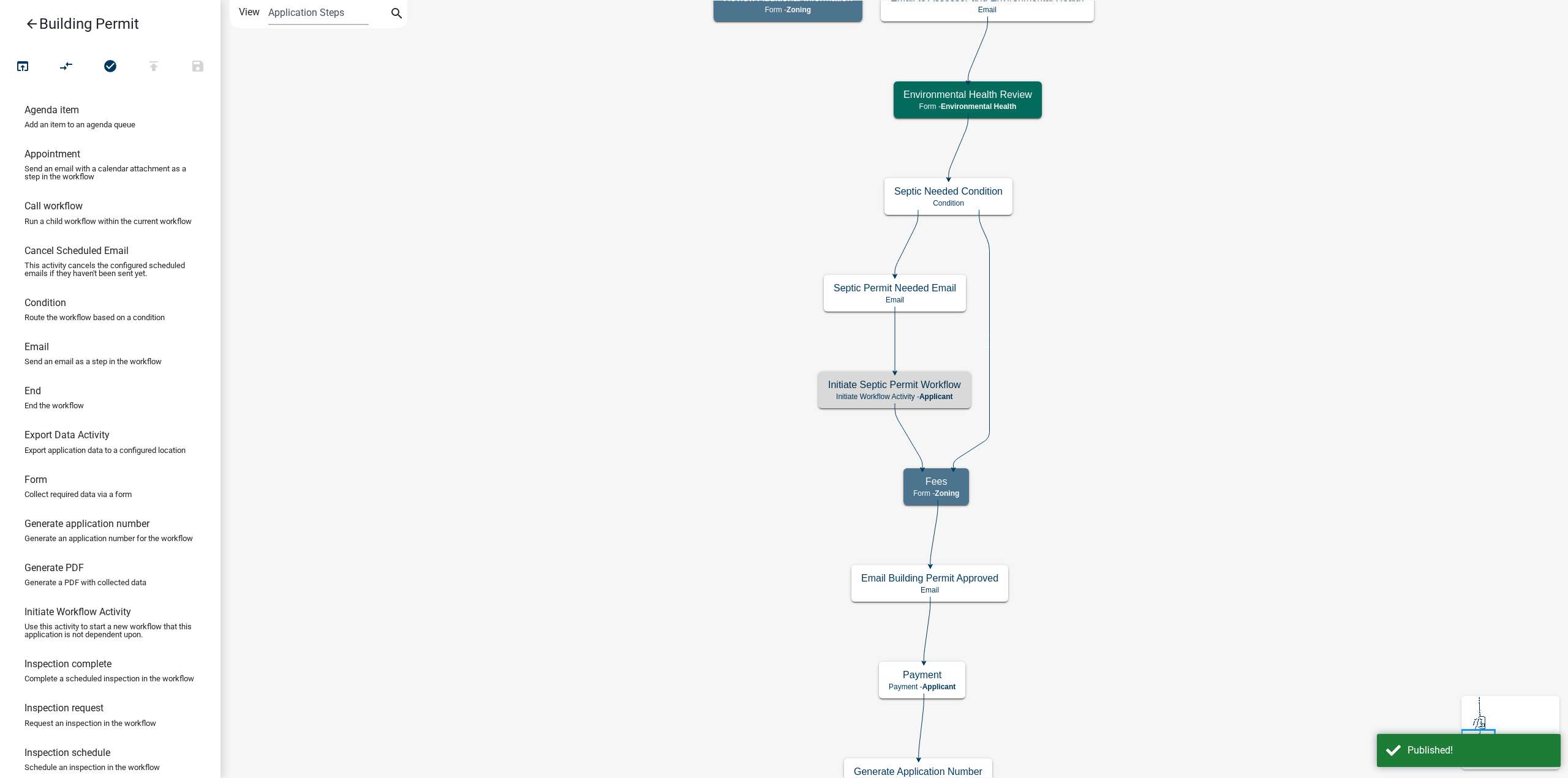
click at [31, 22] on icon "arrow_back" at bounding box center [32, 25] width 14 height 17
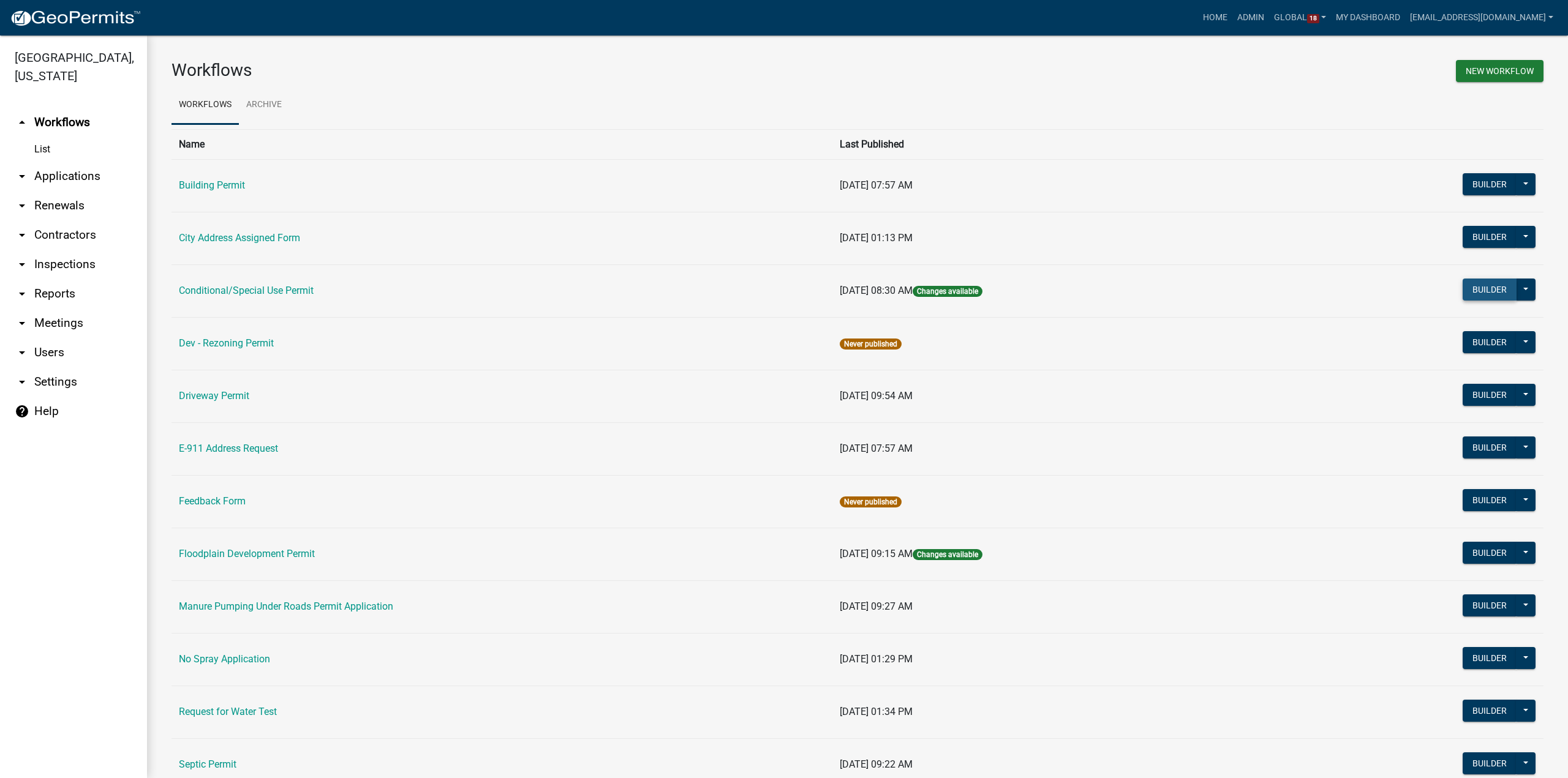
click at [1476, 294] on button "Builder" at bounding box center [1489, 289] width 54 height 22
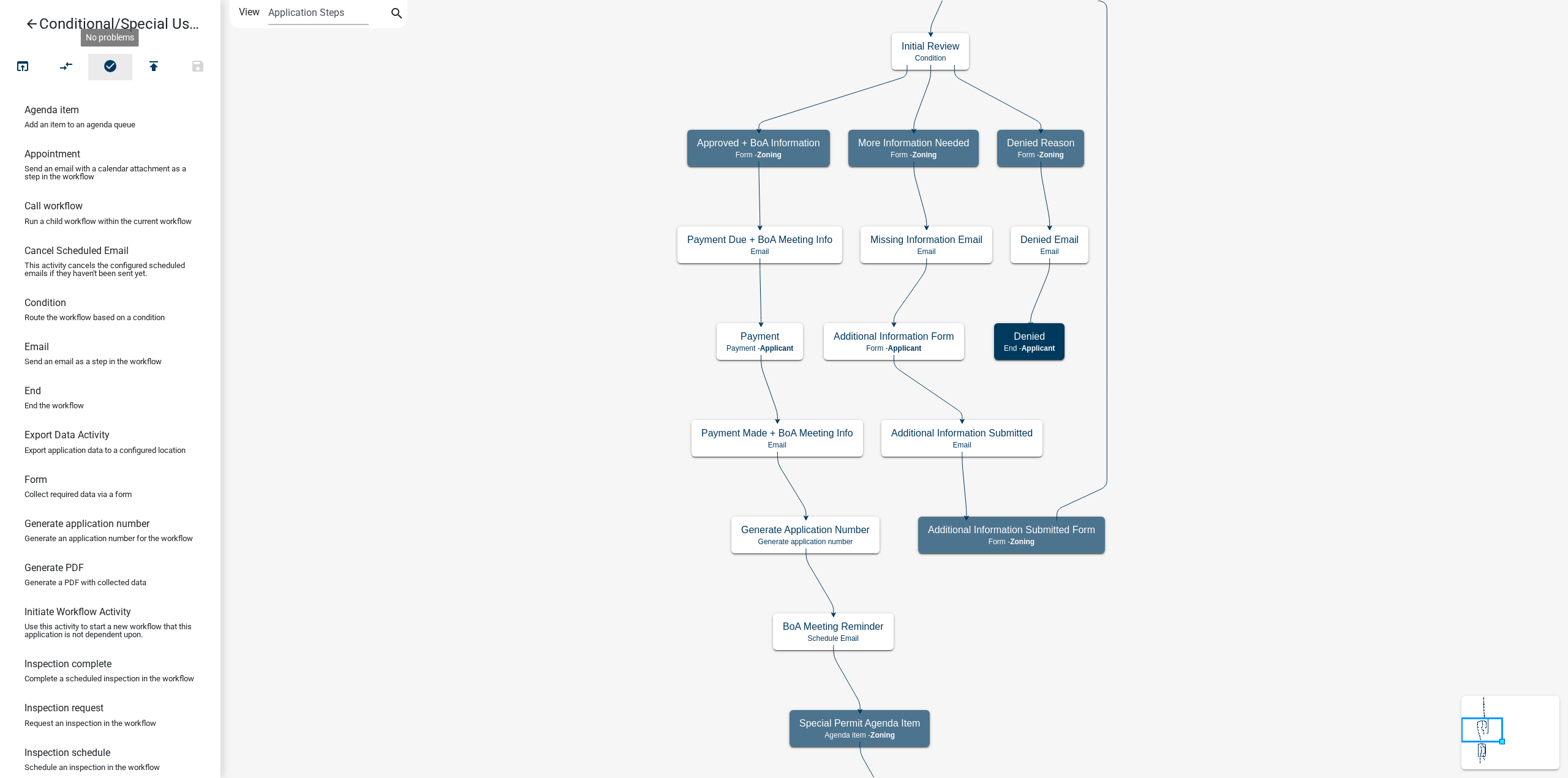
click at [115, 71] on icon "check_circle" at bounding box center [110, 68] width 14 height 17
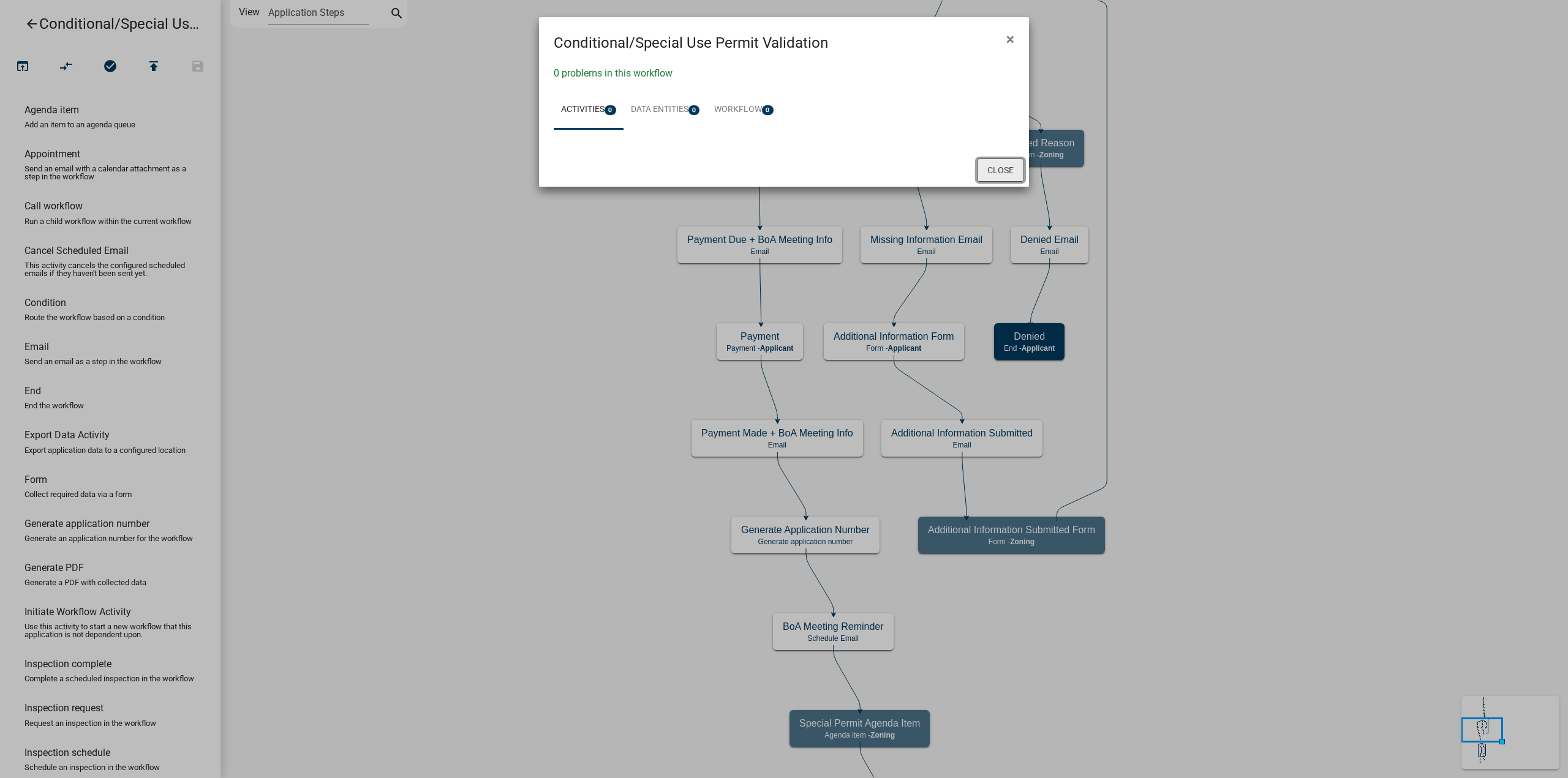
click at [997, 168] on button "Close" at bounding box center [1000, 170] width 47 height 23
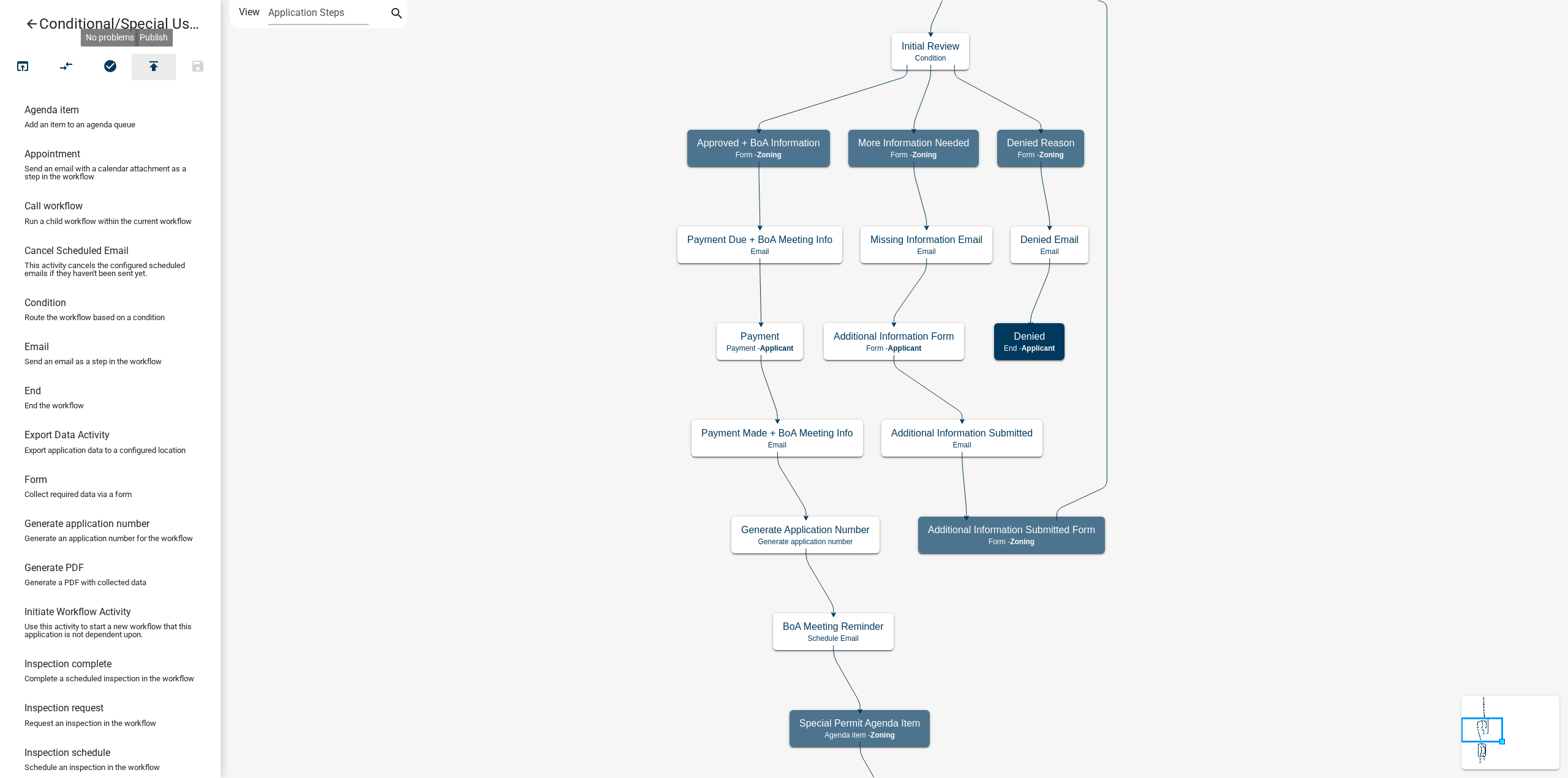
click at [157, 62] on icon "publish" at bounding box center [154, 68] width 14 height 17
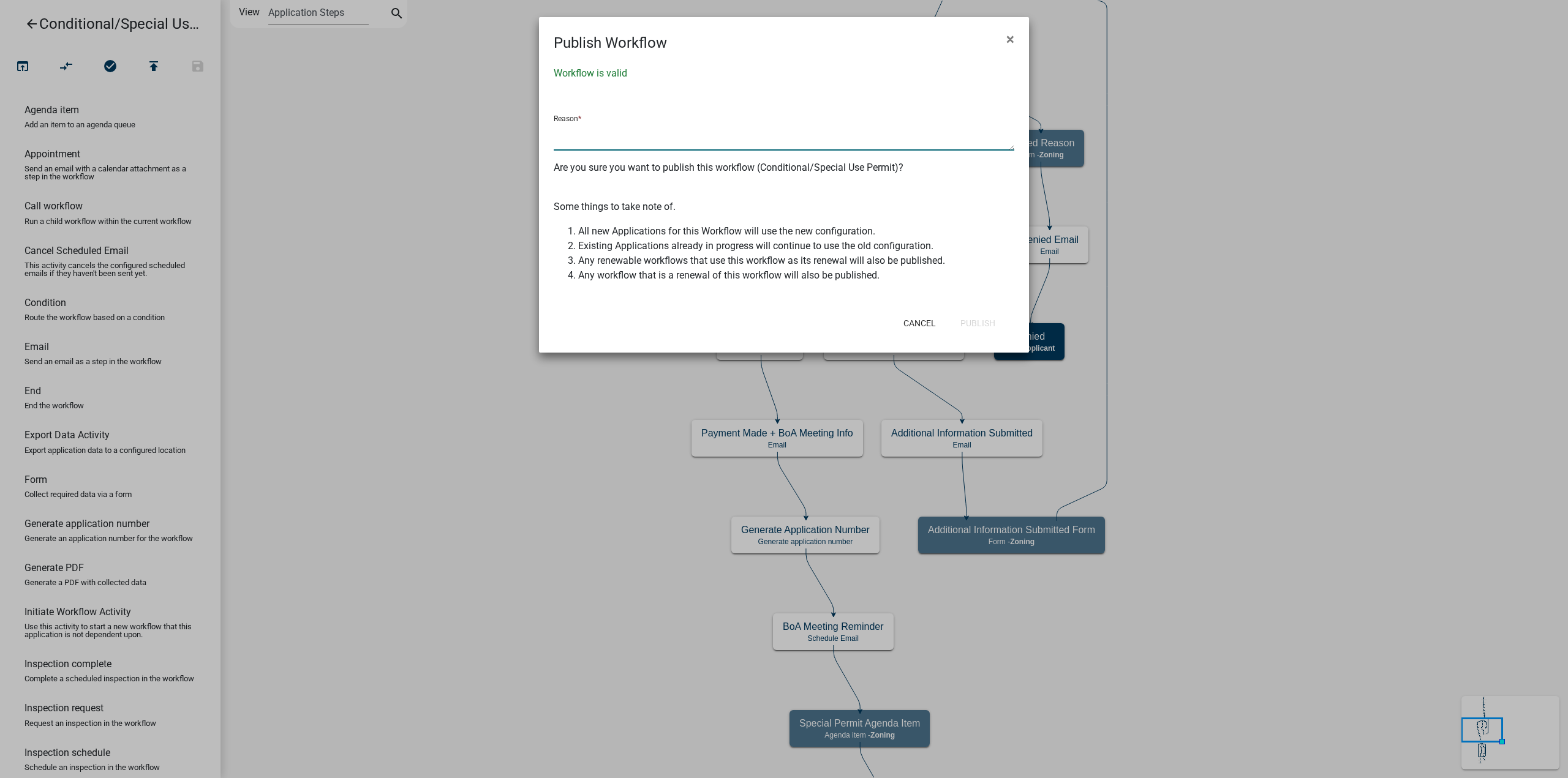
click at [689, 146] on textarea at bounding box center [784, 136] width 461 height 28
type textarea "need"
click at [985, 324] on button "Publish" at bounding box center [978, 323] width 55 height 22
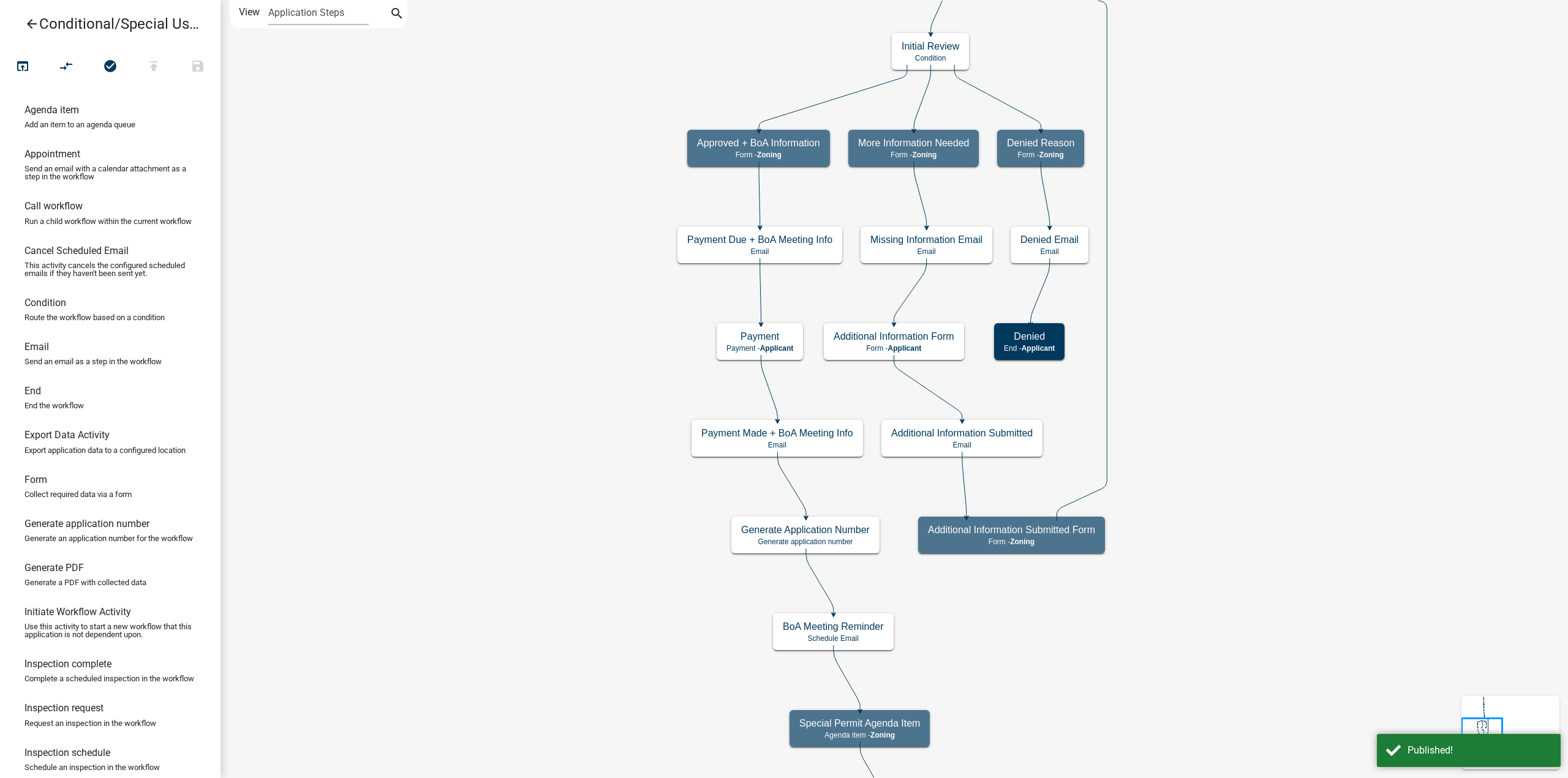
click at [28, 25] on icon "arrow_back" at bounding box center [32, 25] width 14 height 17
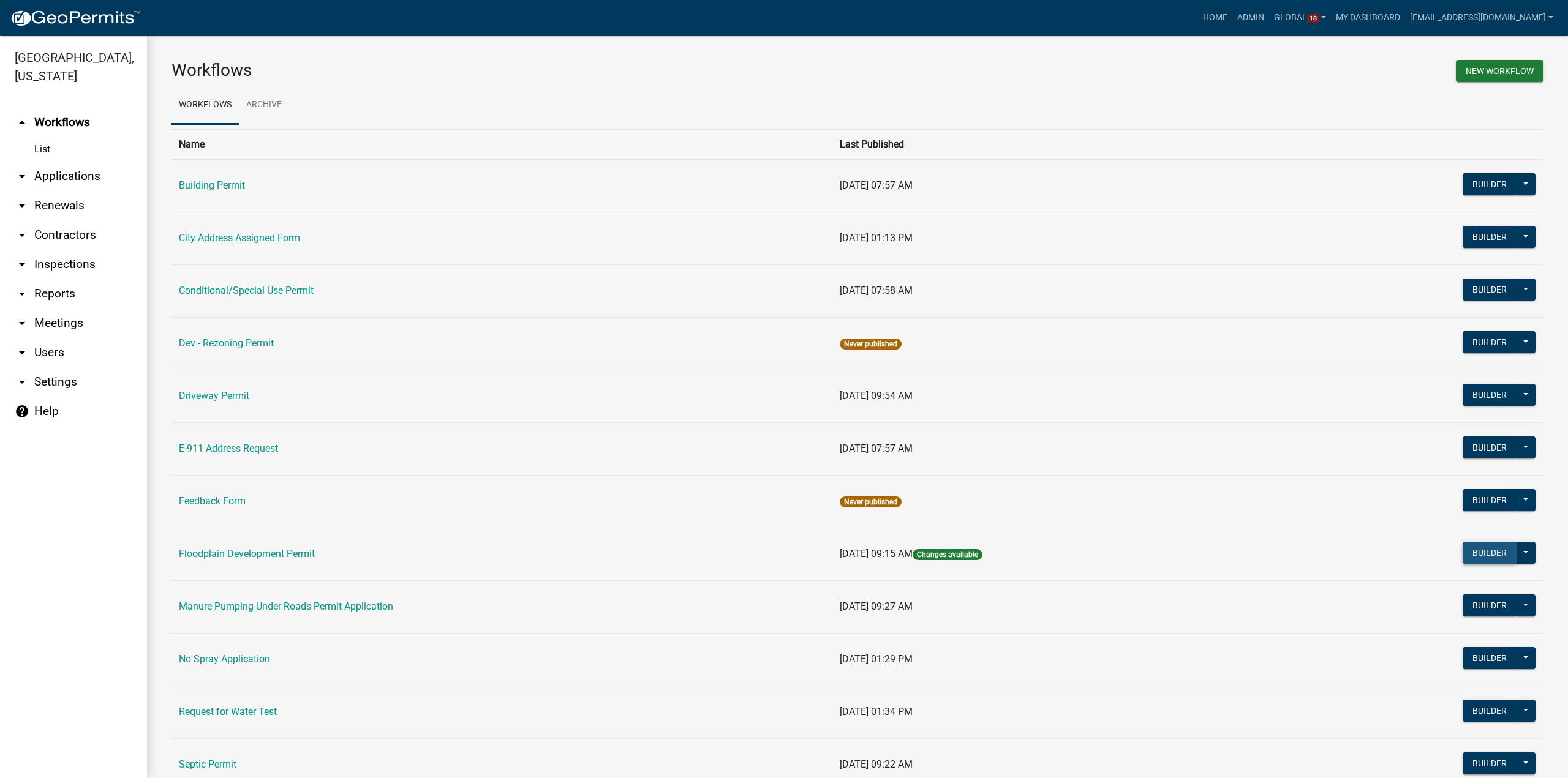
click at [1476, 554] on button "Builder" at bounding box center [1489, 552] width 54 height 22
select select
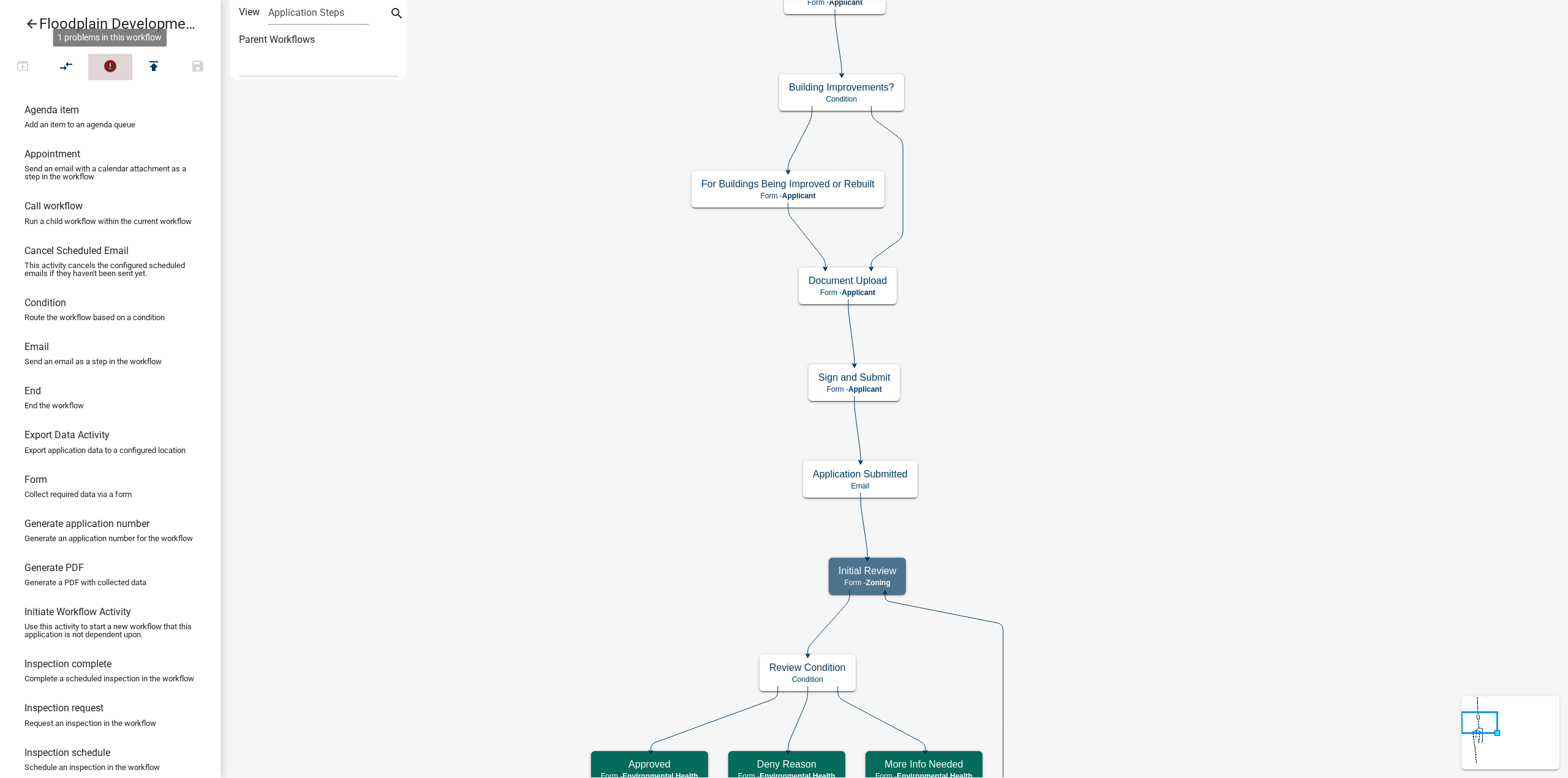
click at [107, 65] on icon "error" at bounding box center [110, 68] width 14 height 17
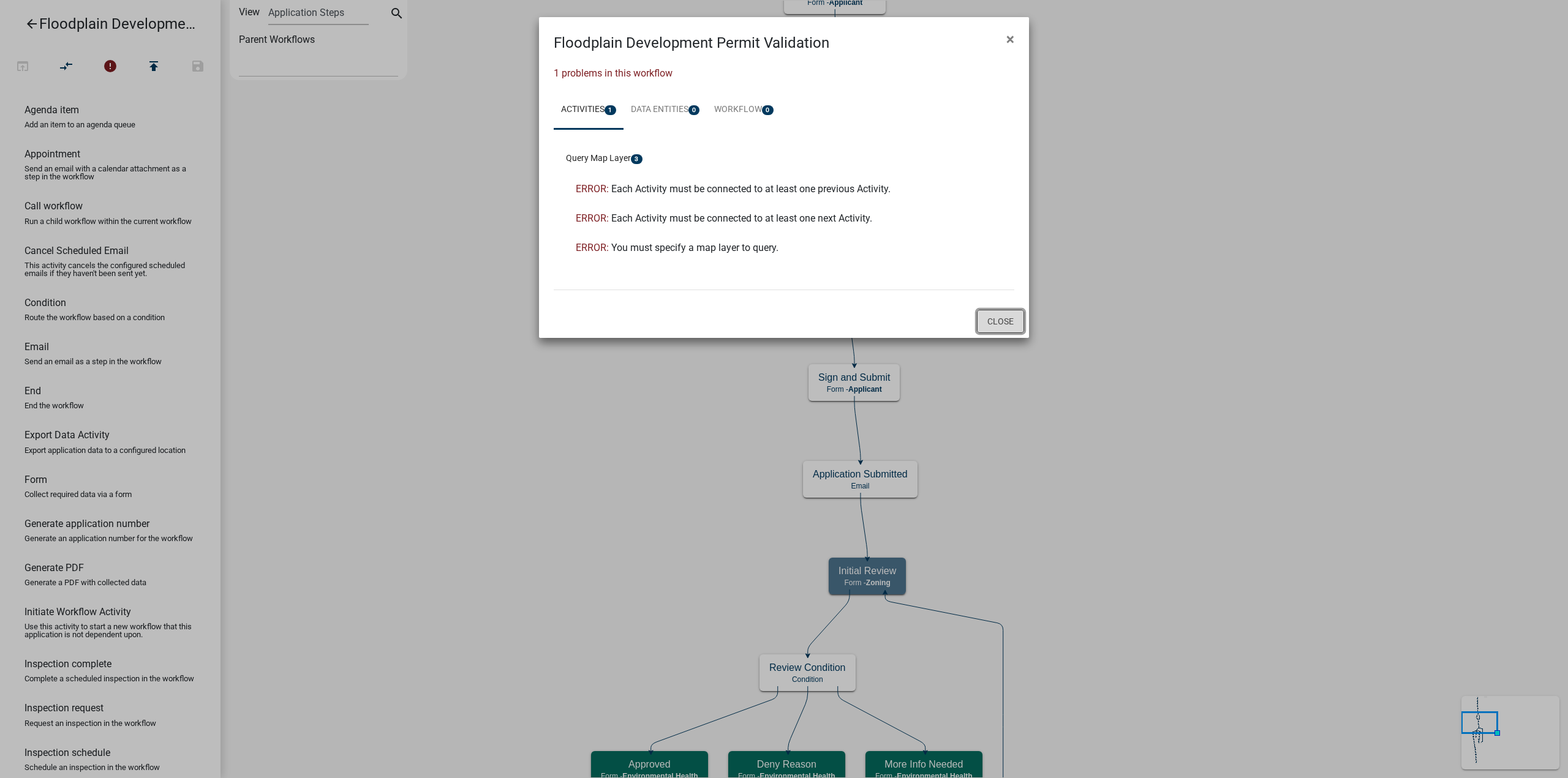
click at [994, 320] on button "Close" at bounding box center [1000, 322] width 47 height 23
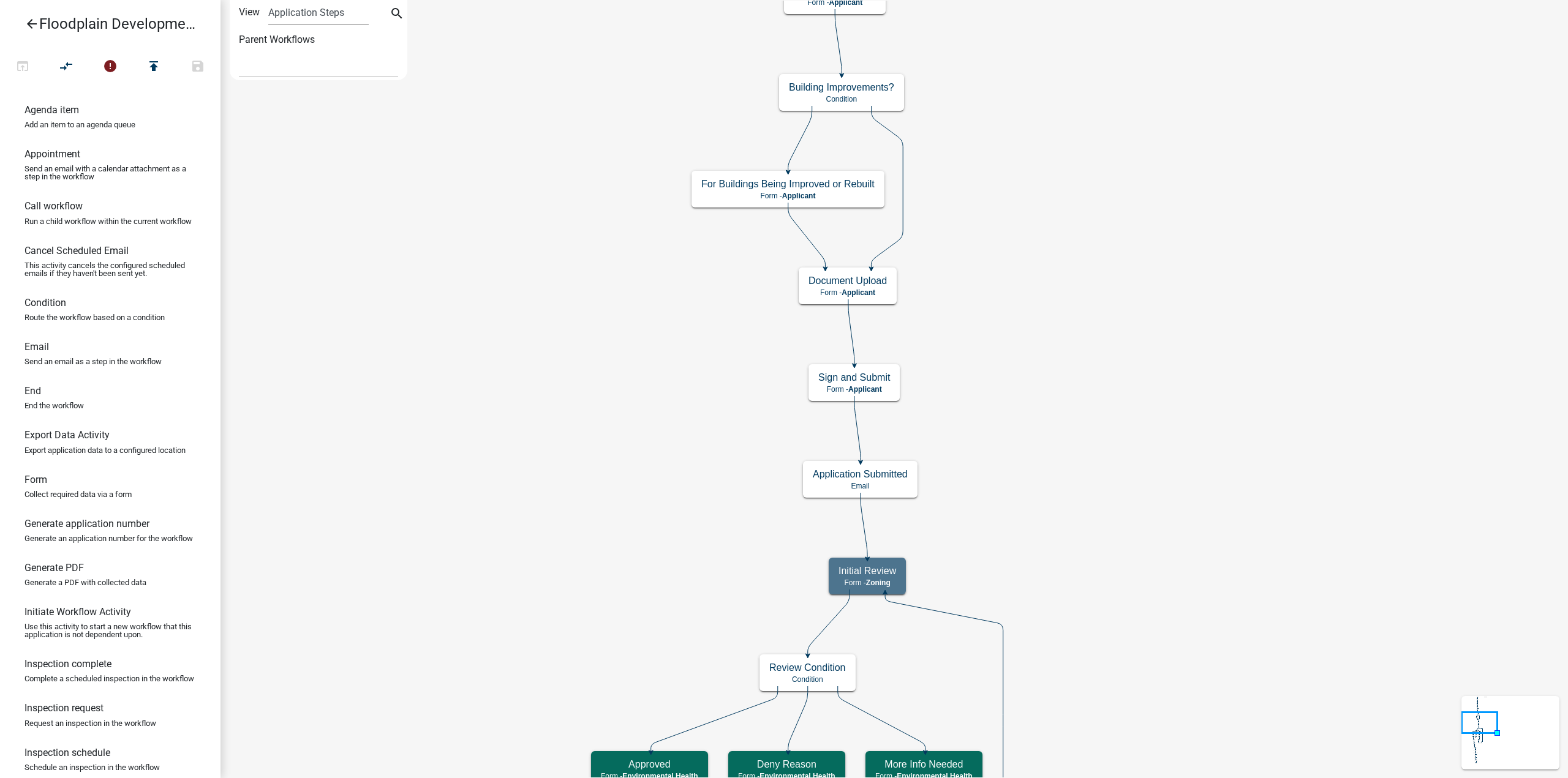
click at [32, 25] on icon "arrow_back" at bounding box center [32, 25] width 14 height 17
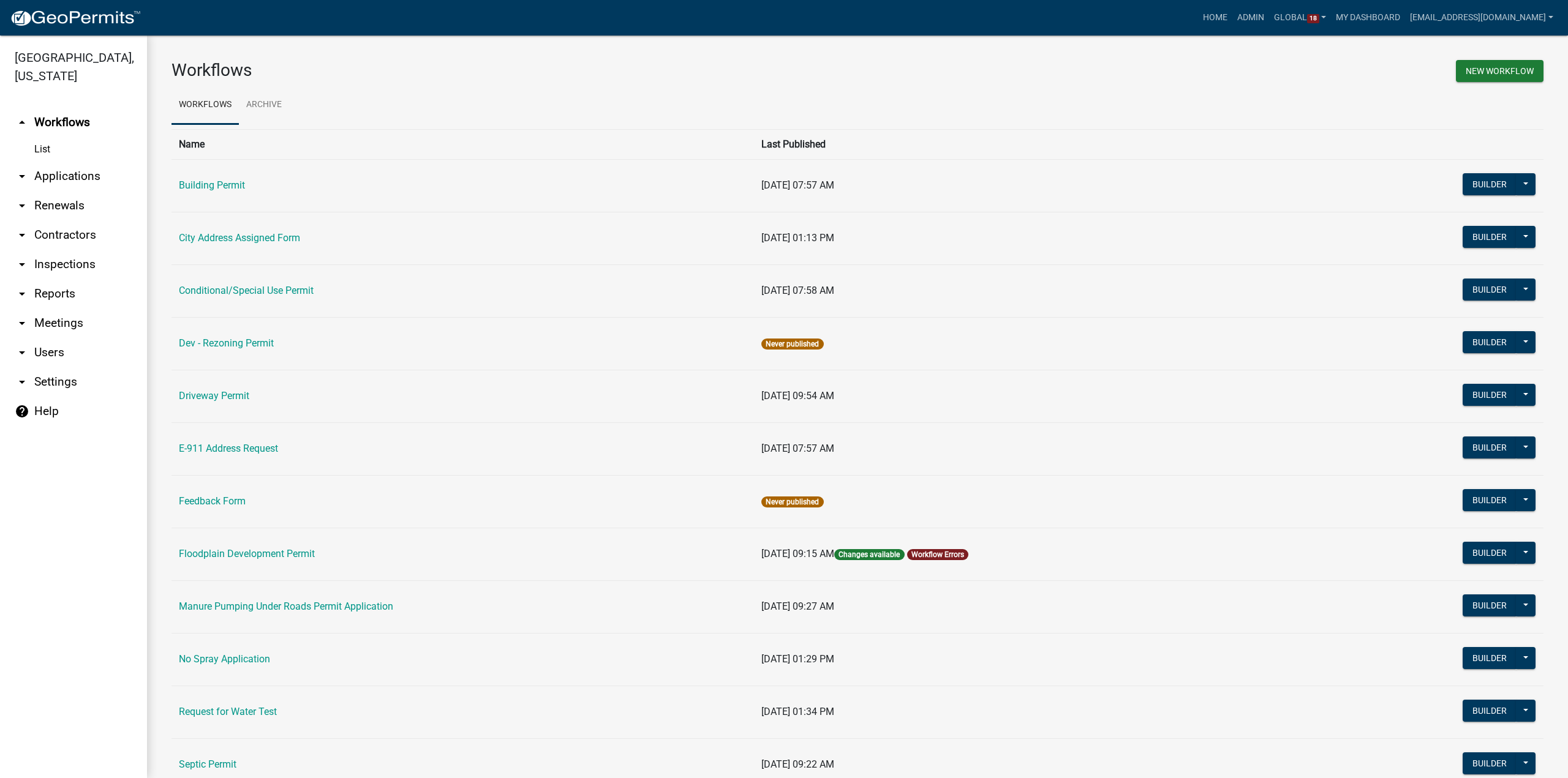
drag, startPoint x: 1057, startPoint y: 522, endPoint x: 1048, endPoint y: 465, distance: 57.7
click at [1048, 465] on table "Name Last Published Building Permit 09/19/2025, 07:57 AM Builder Published Disa…" at bounding box center [858, 565] width 1372 height 872
click at [1047, 466] on td "09/19/2025, 07:57 AM" at bounding box center [1035, 448] width 563 height 53
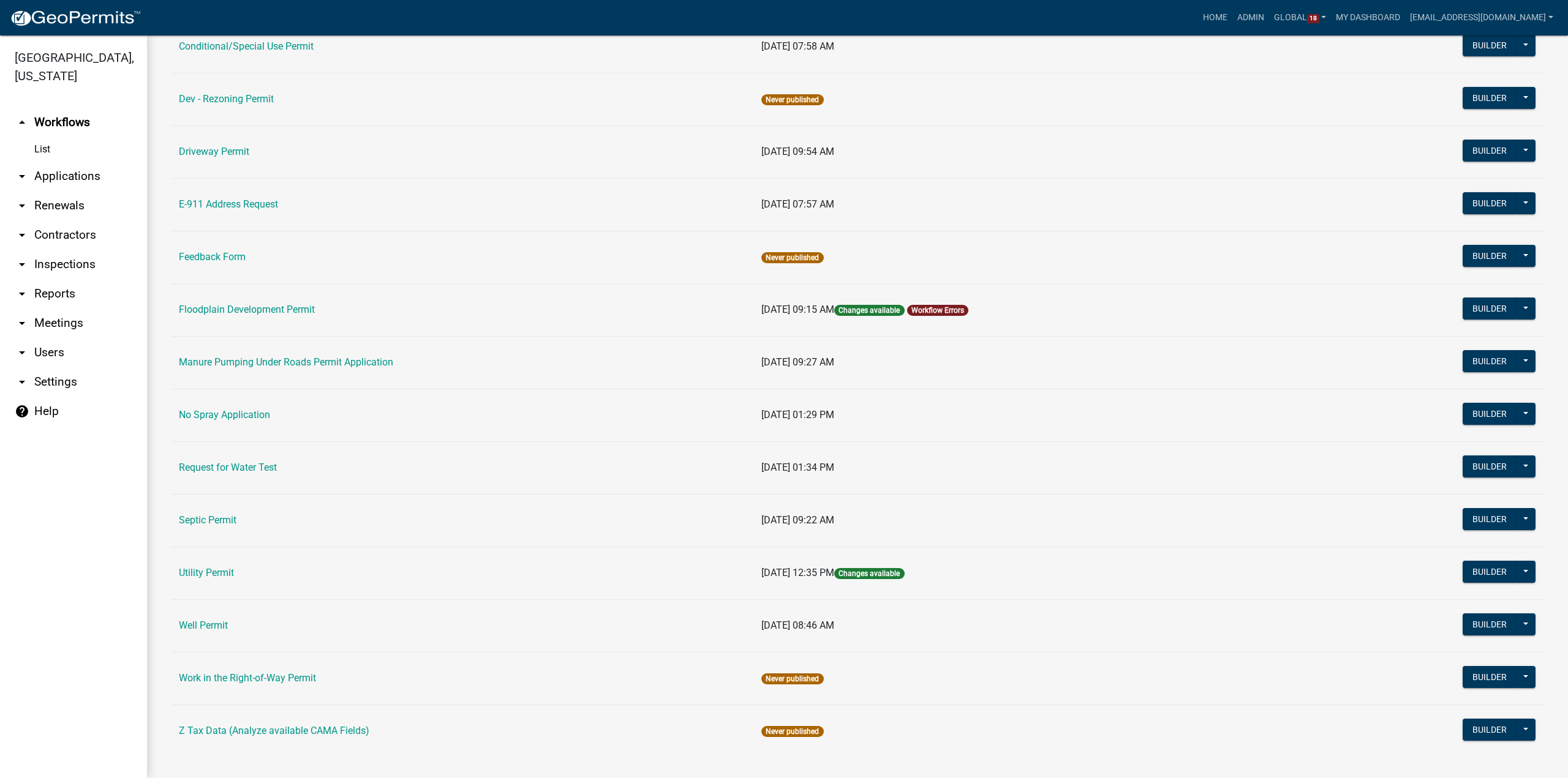
scroll to position [254, 0]
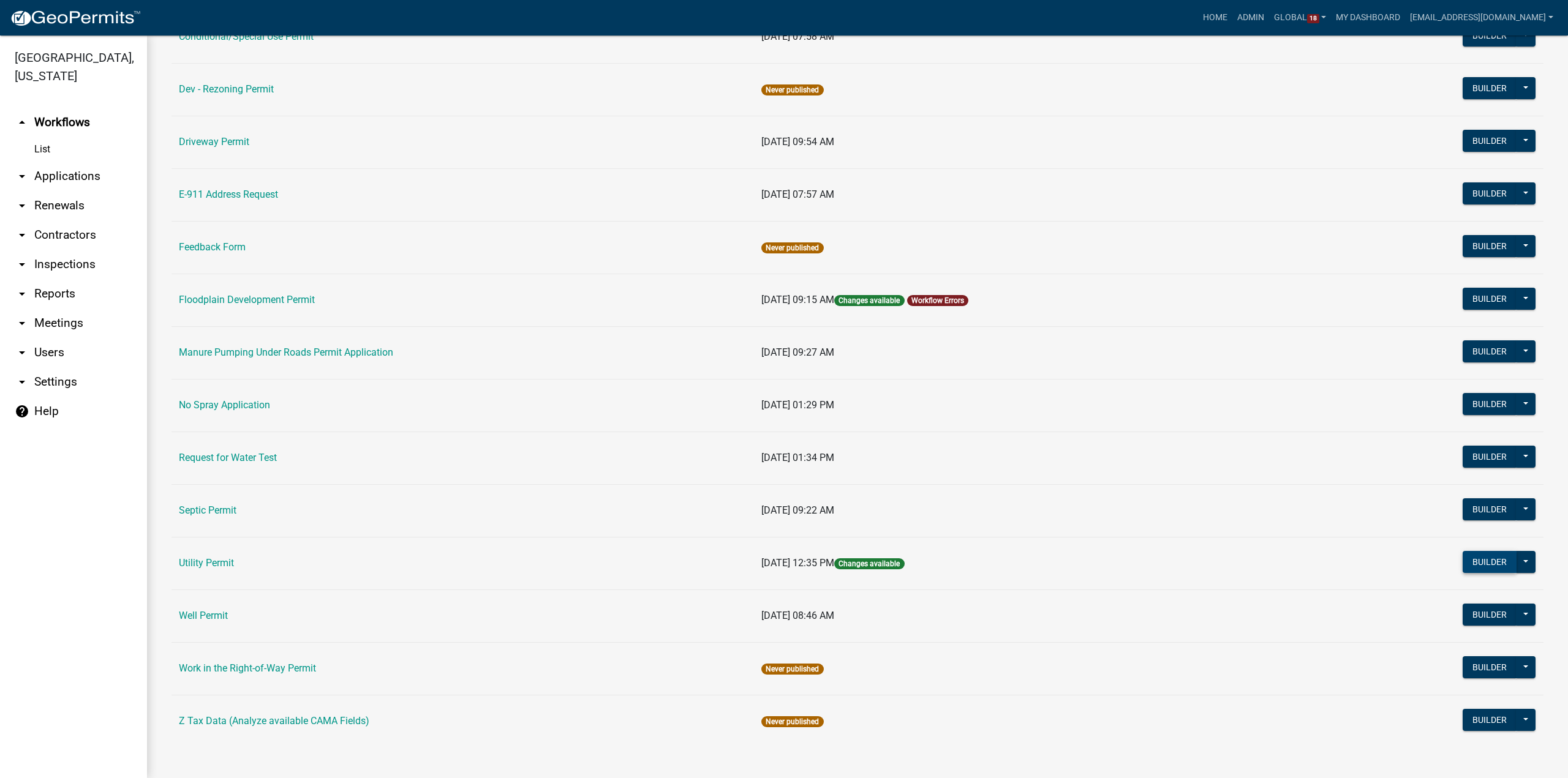
click at [1473, 562] on button "Builder" at bounding box center [1489, 562] width 54 height 22
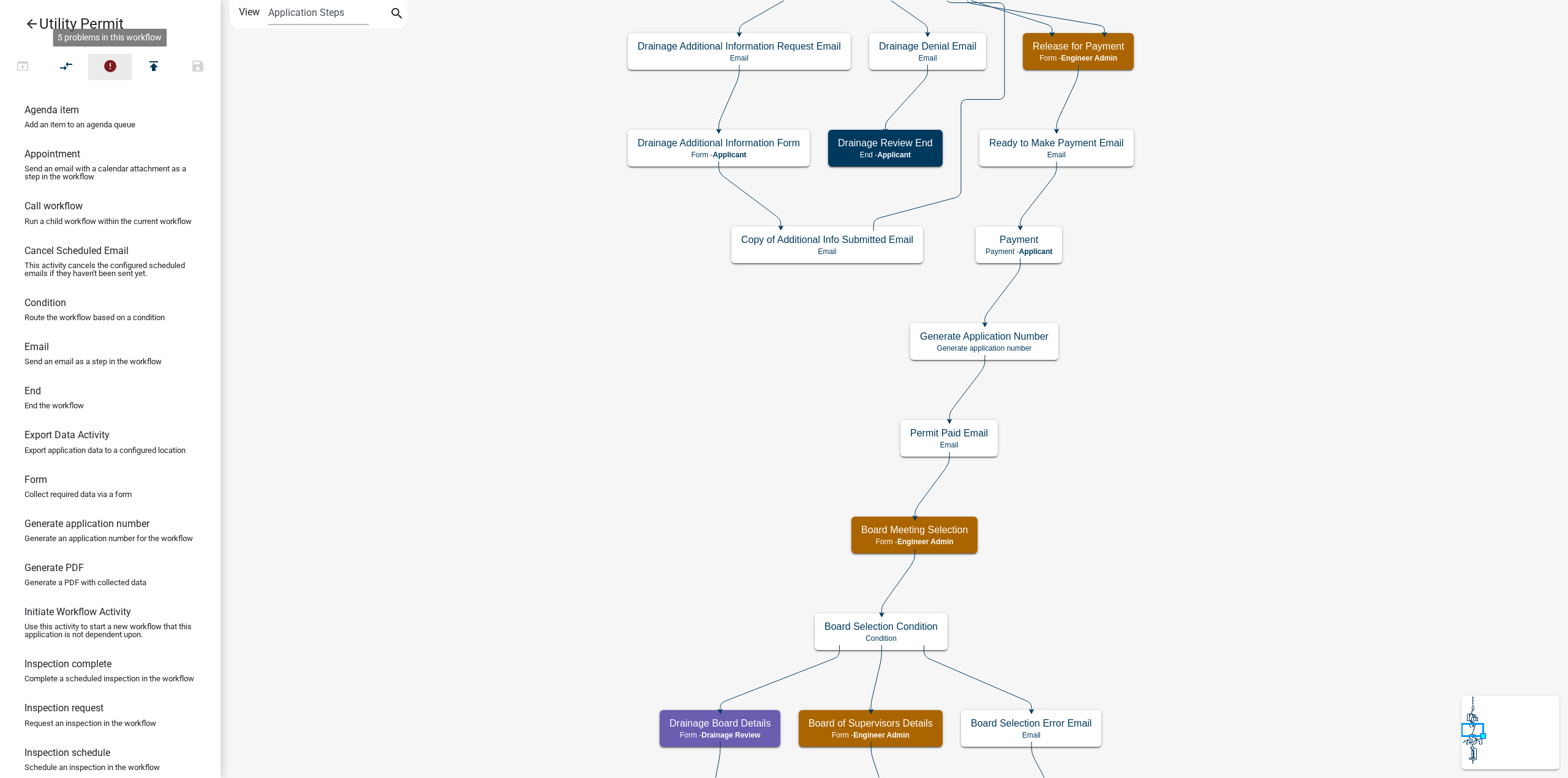
click at [110, 63] on icon "error" at bounding box center [110, 68] width 14 height 17
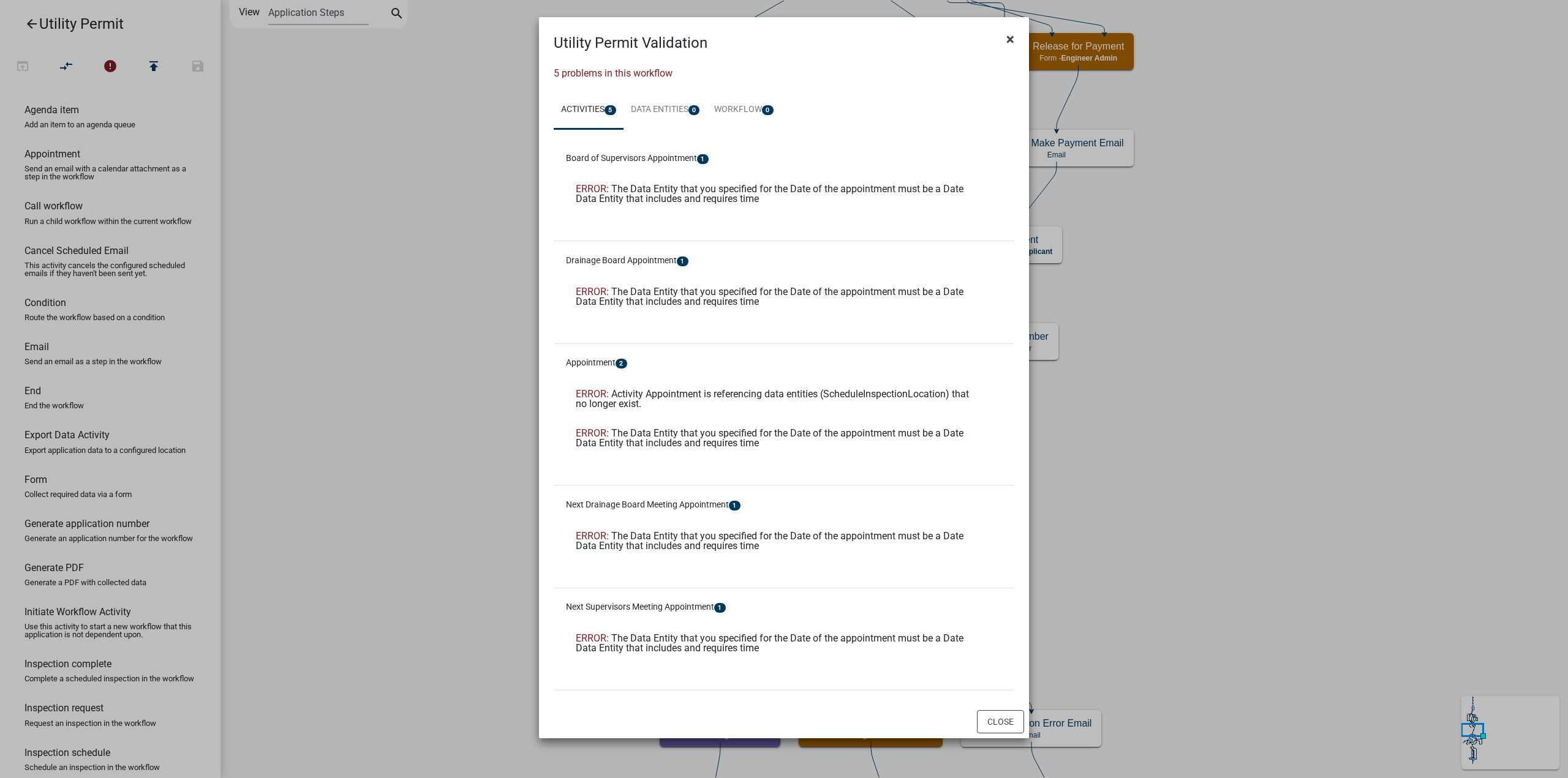
click at [1009, 36] on span "×" at bounding box center [1010, 39] width 8 height 17
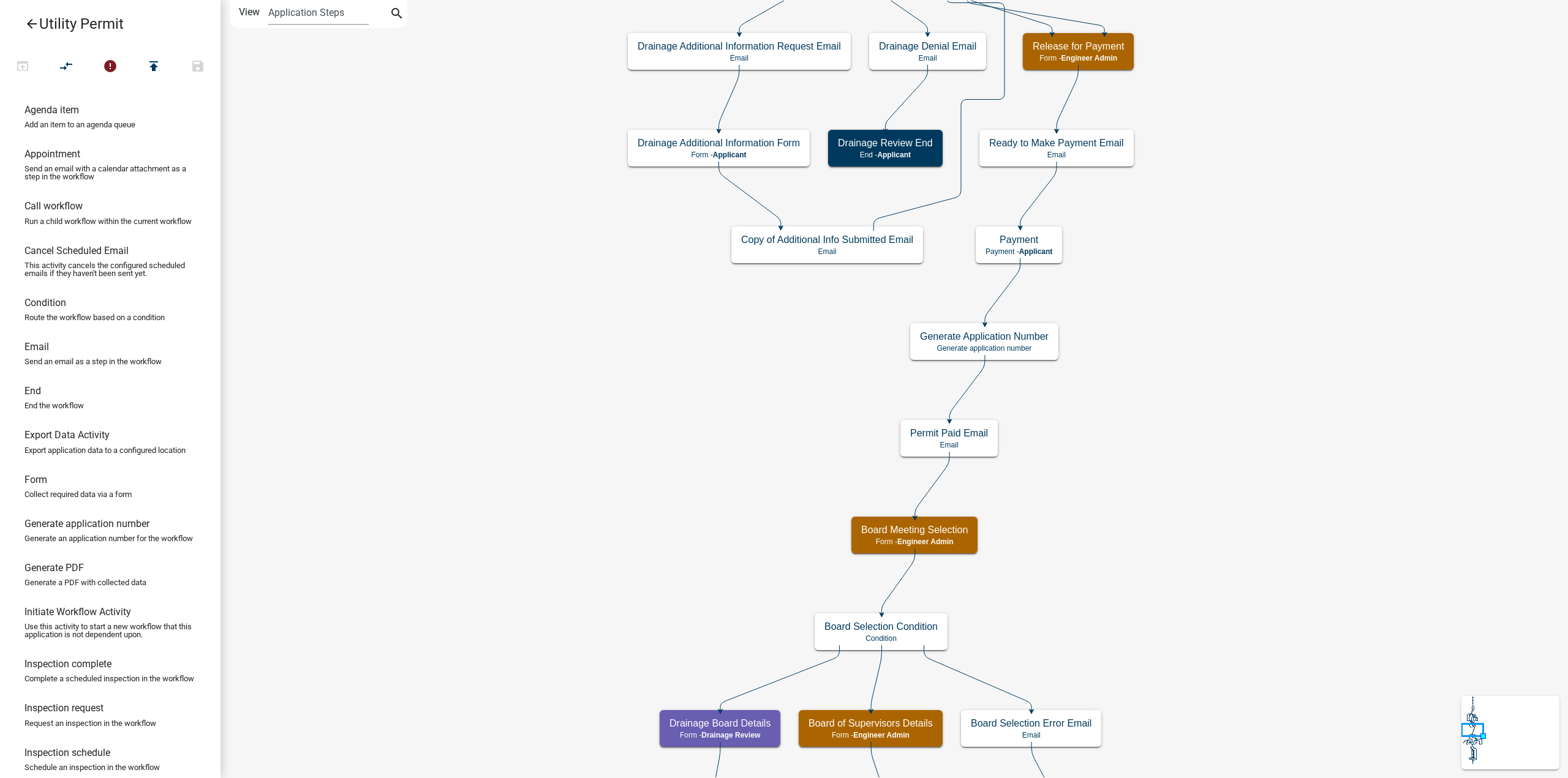
click at [27, 19] on icon "arrow_back" at bounding box center [32, 25] width 14 height 17
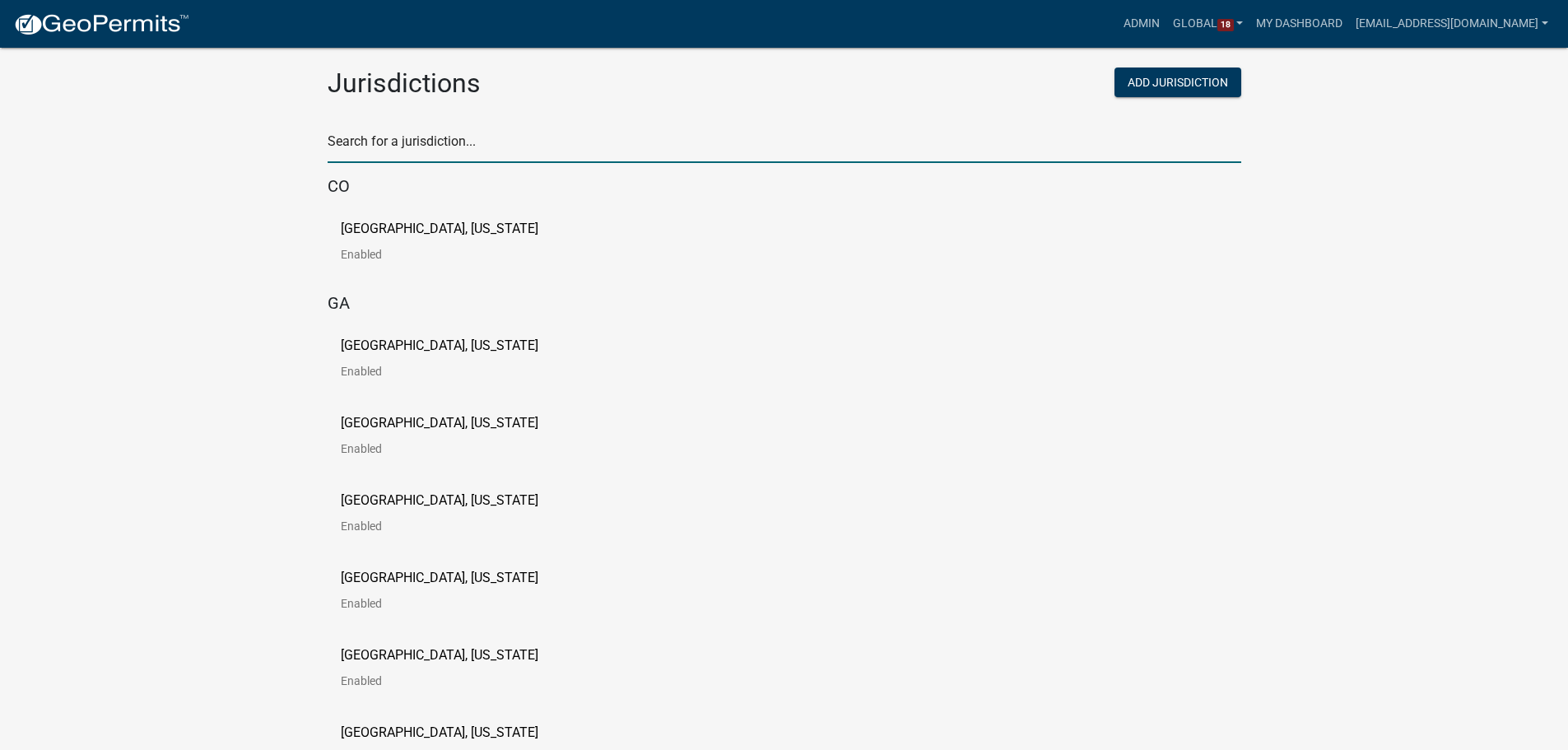
click at [481, 158] on input "text" at bounding box center [784, 145] width 914 height 34
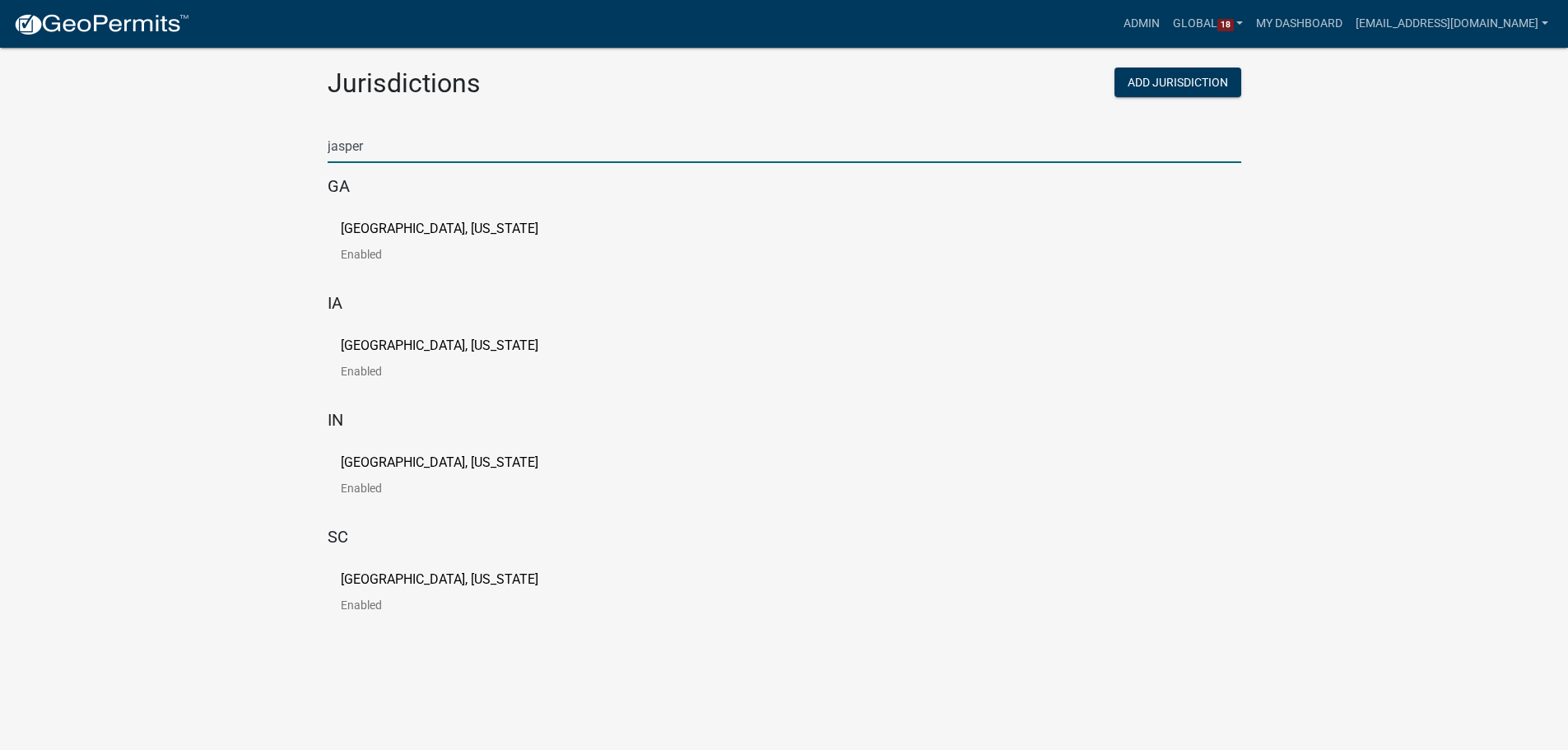
type input "jasper"
click at [439, 346] on p "Jasper County, Iowa" at bounding box center [440, 346] width 198 height 14
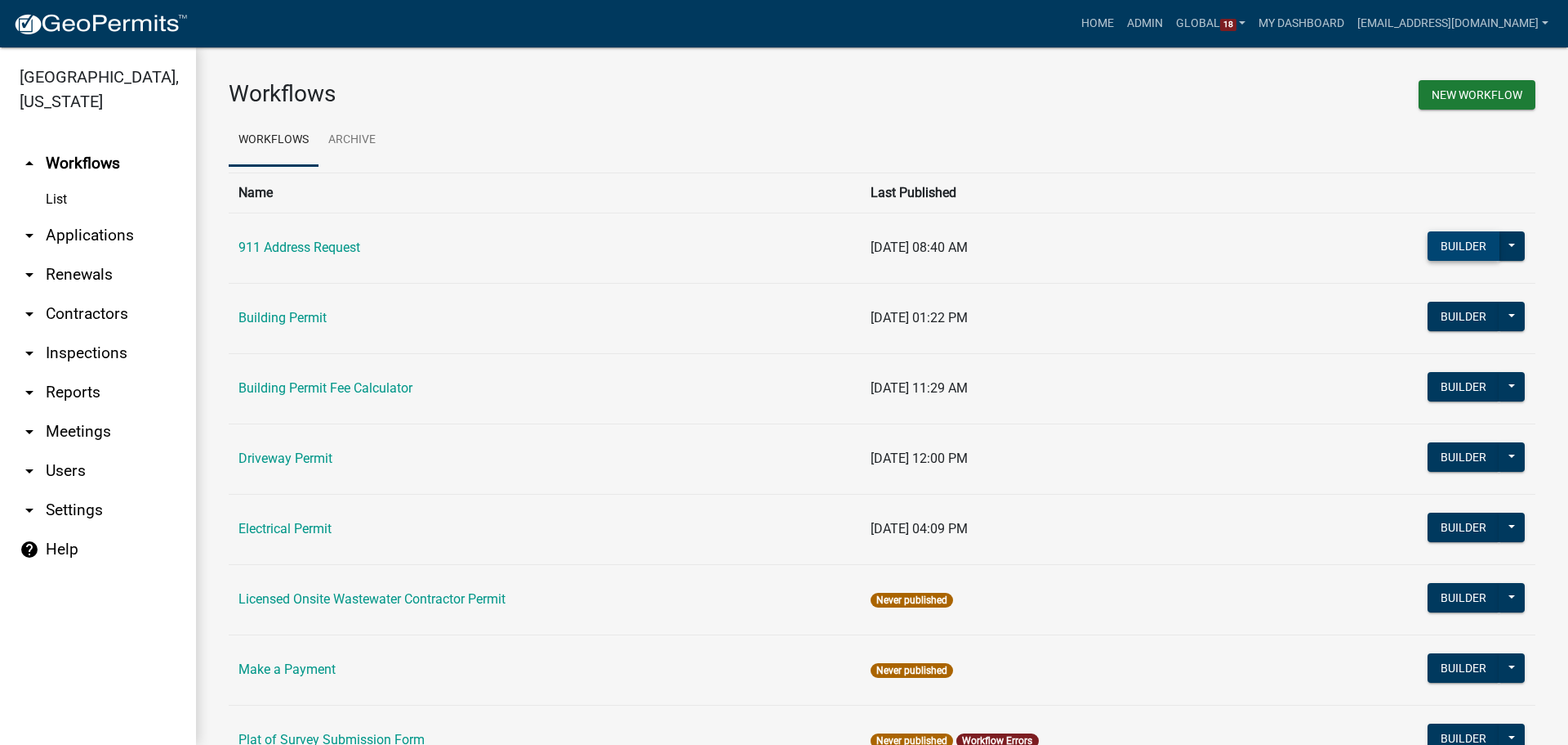
click at [1455, 247] on button "Builder" at bounding box center [1463, 245] width 72 height 30
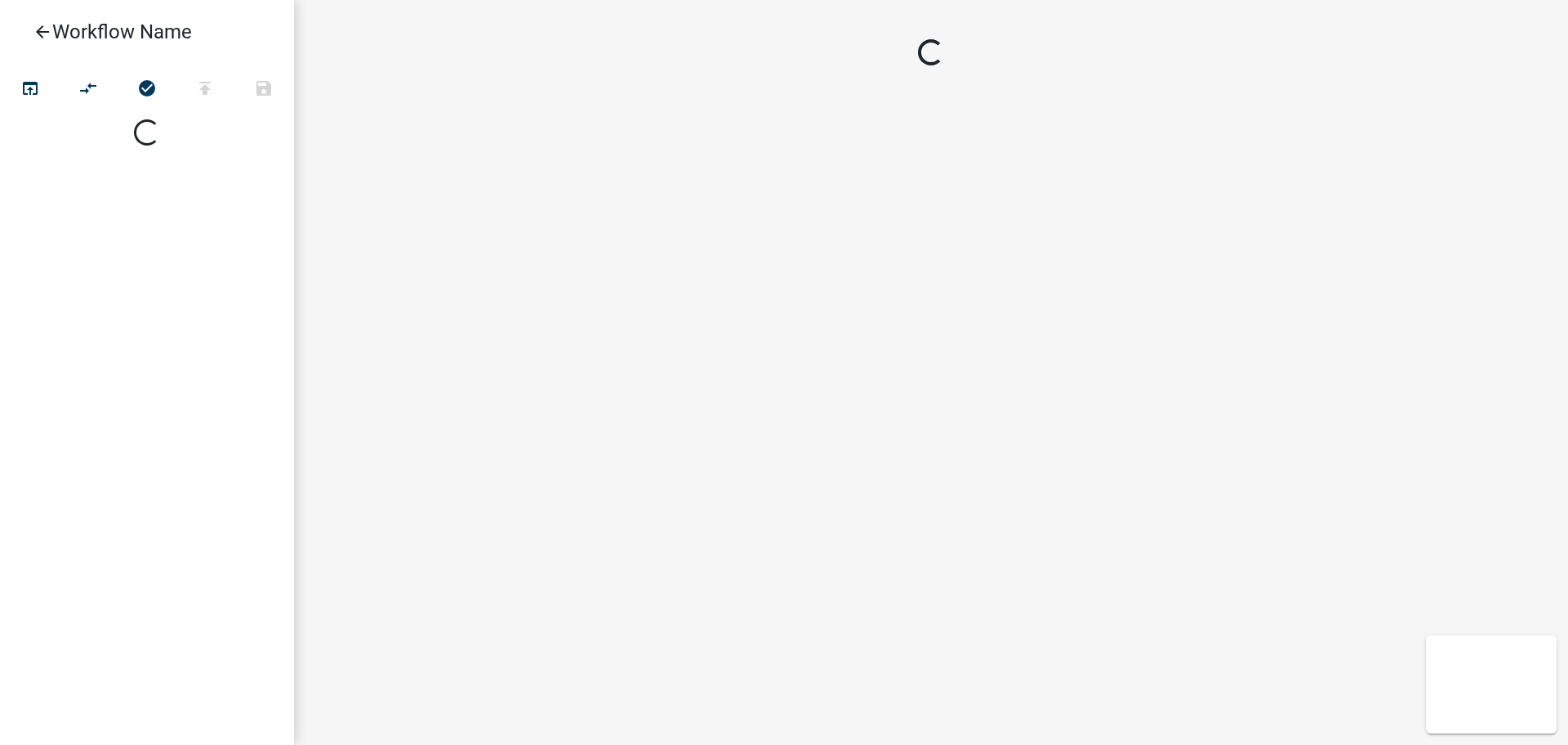
select select
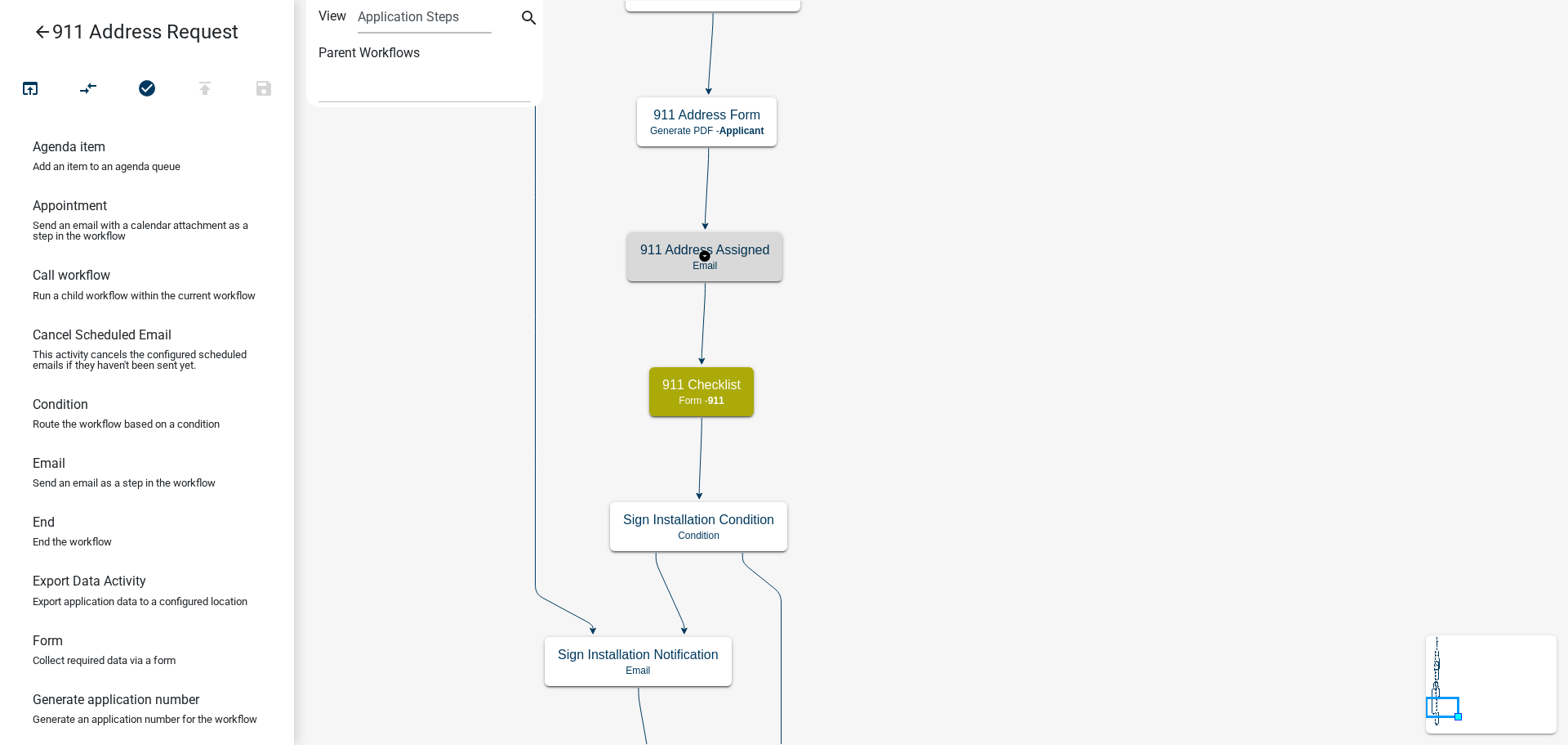
click at [755, 254] on h5 "911 Address Assigned" at bounding box center [705, 249] width 129 height 15
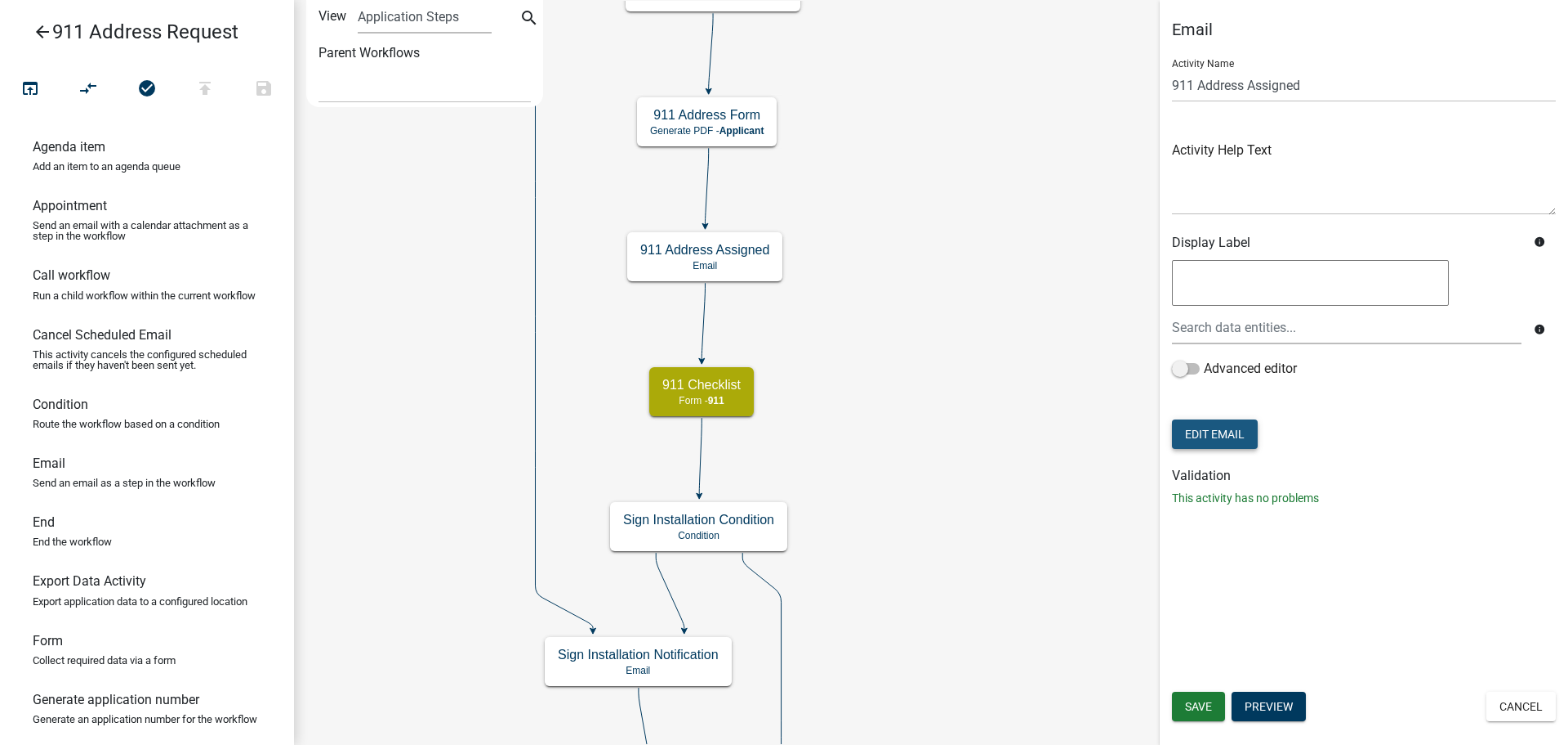
click at [1223, 442] on button "Edit Email" at bounding box center [1215, 434] width 86 height 30
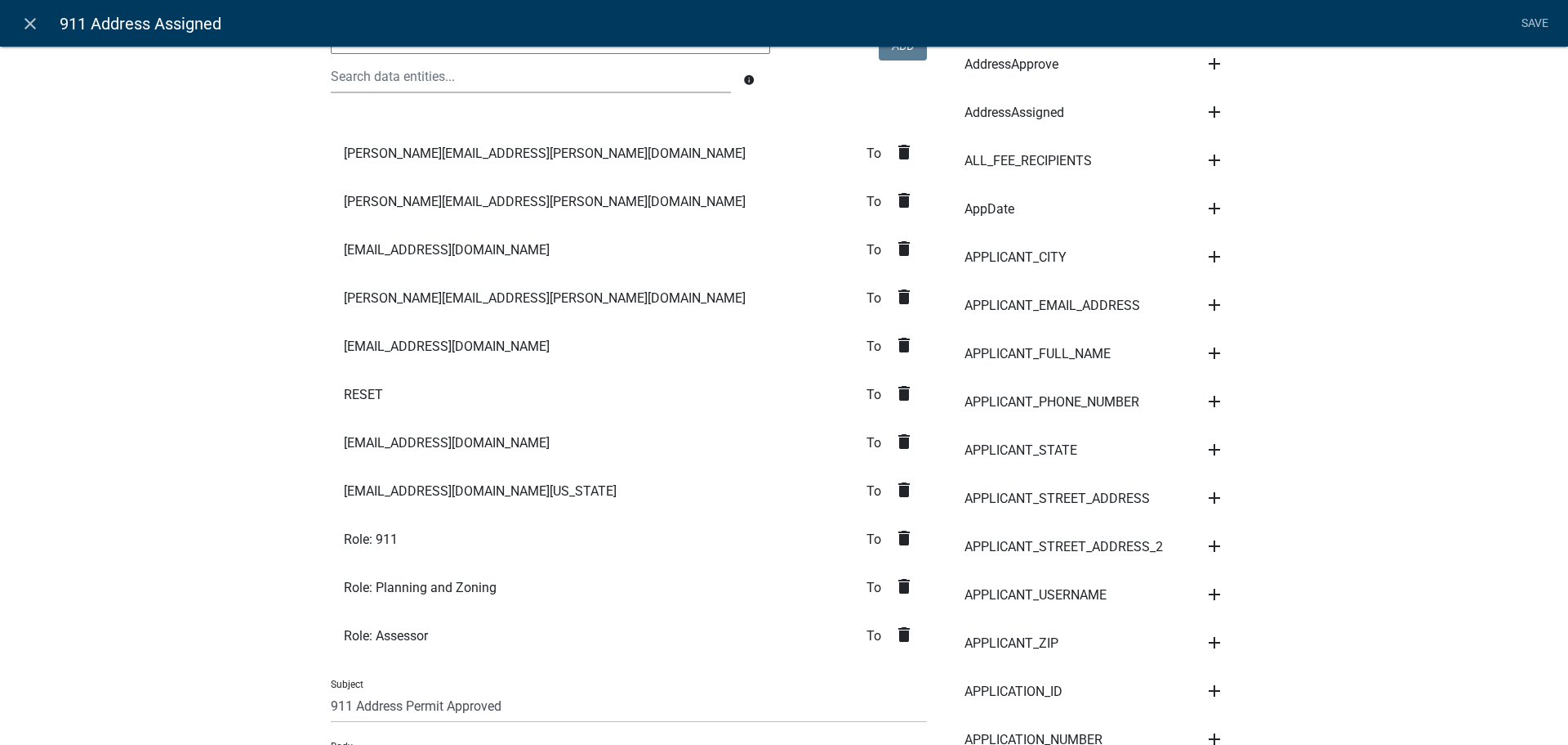
scroll to position [245, 0]
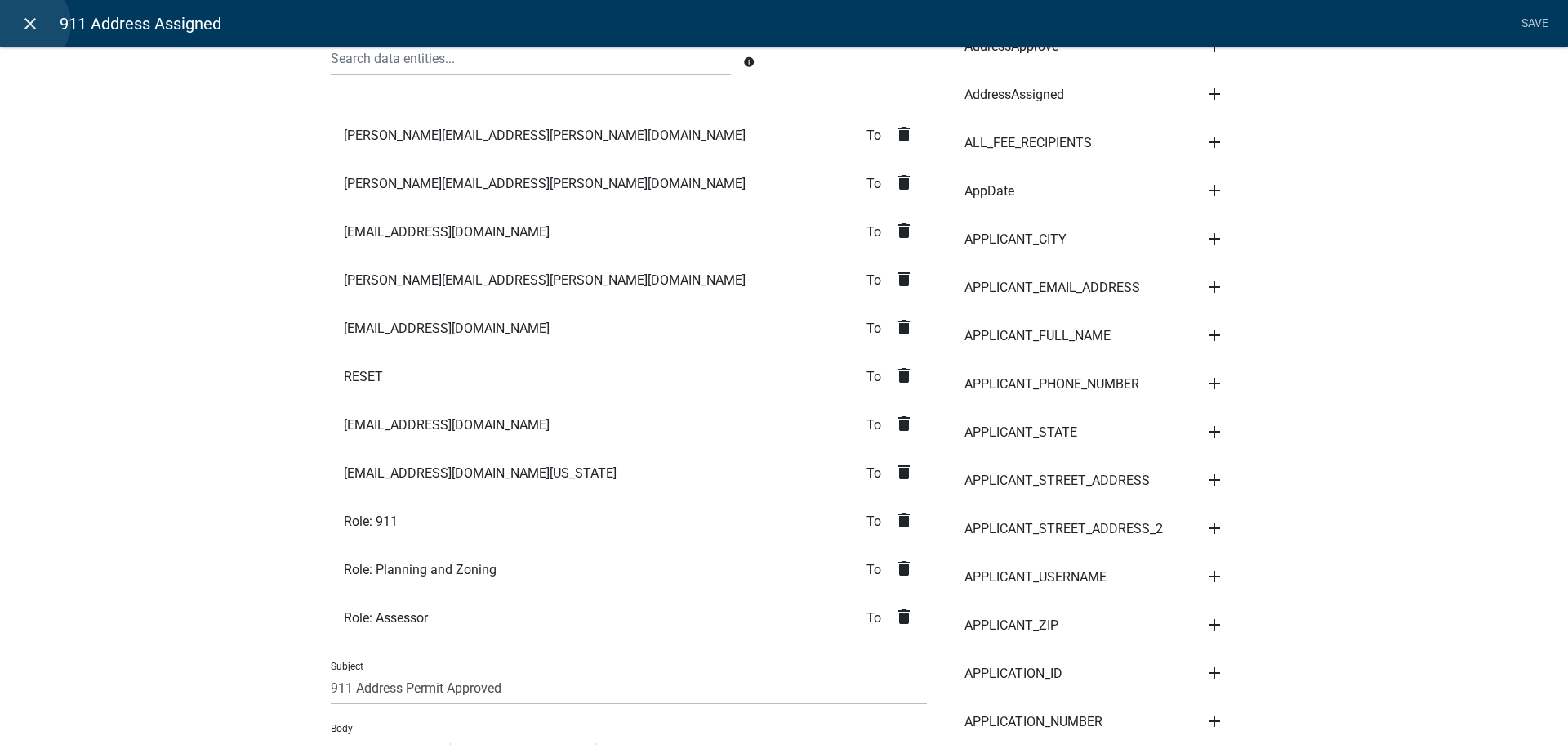
click at [30, 24] on icon "close" at bounding box center [30, 23] width 19 height 19
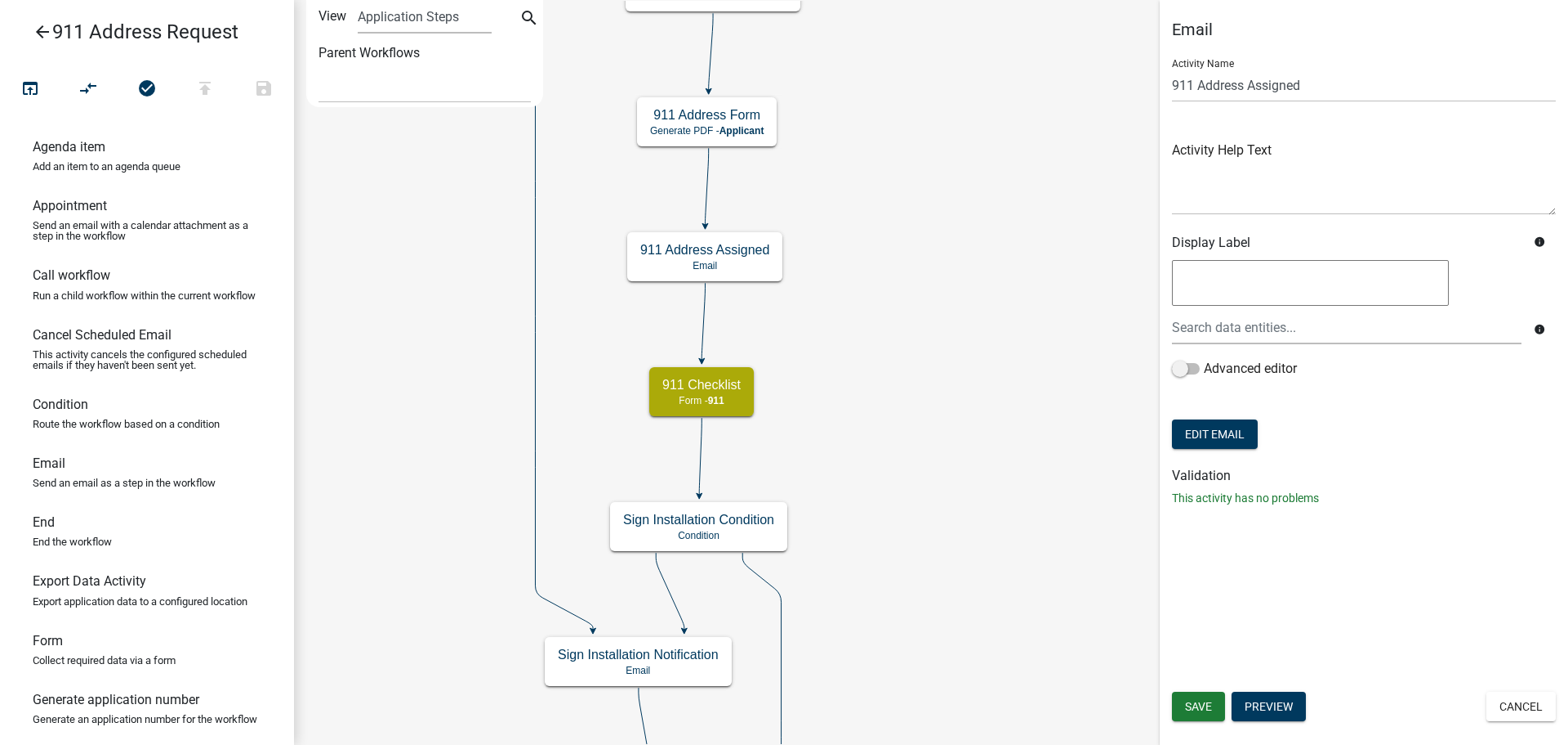
click at [47, 31] on icon "arrow_back" at bounding box center [42, 34] width 19 height 23
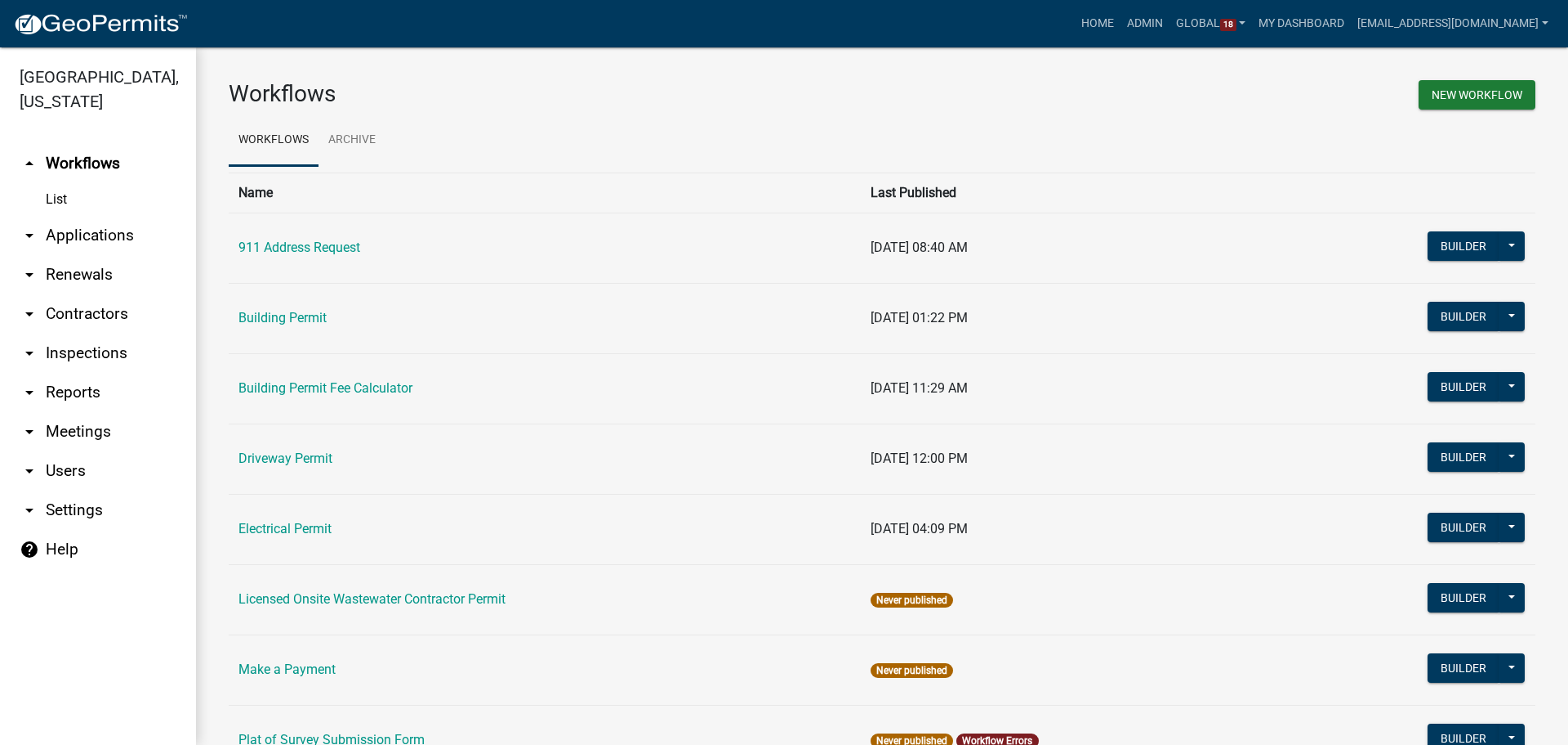
click at [77, 454] on link "arrow_drop_down Users" at bounding box center [98, 471] width 196 height 39
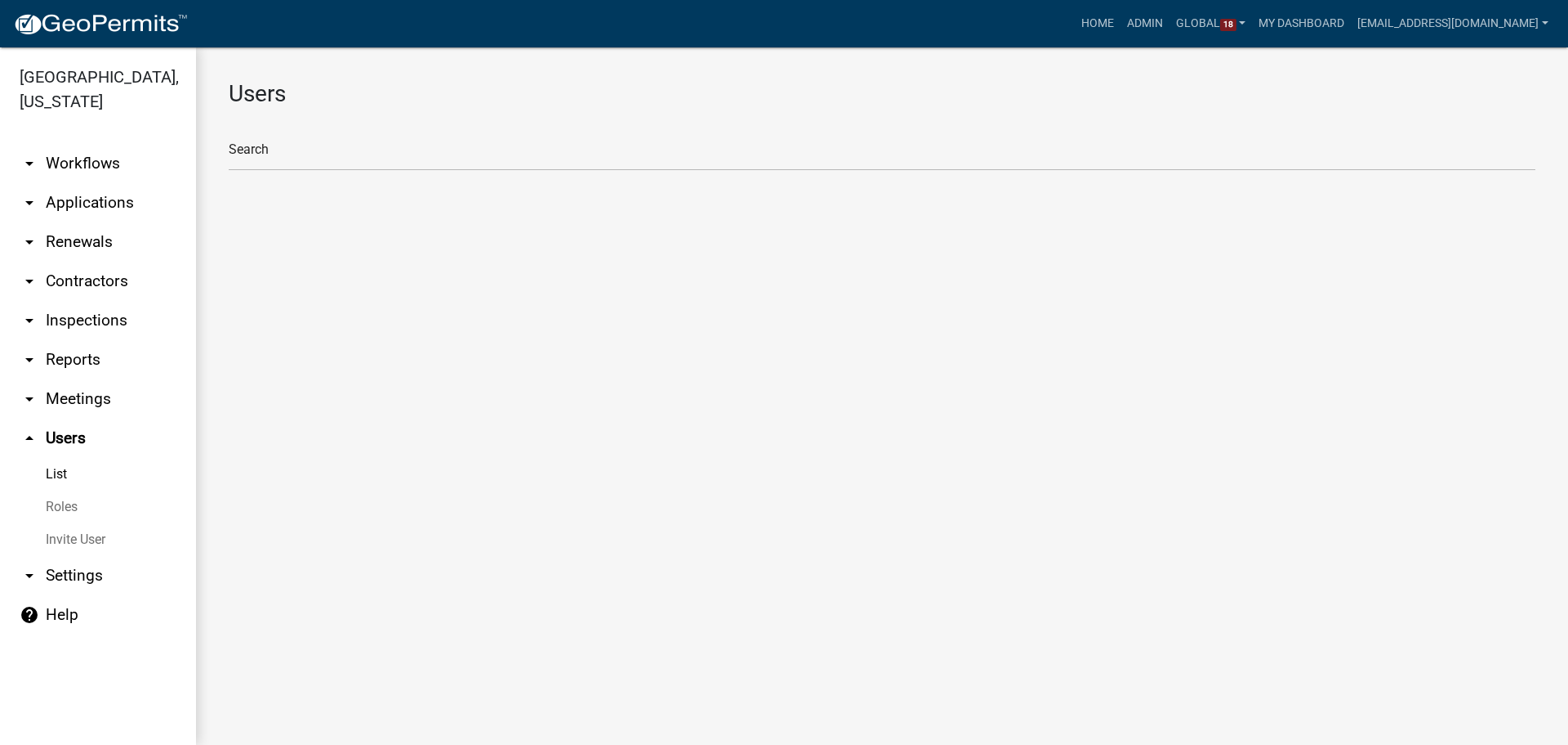
click at [73, 490] on link "Roles" at bounding box center [98, 506] width 196 height 33
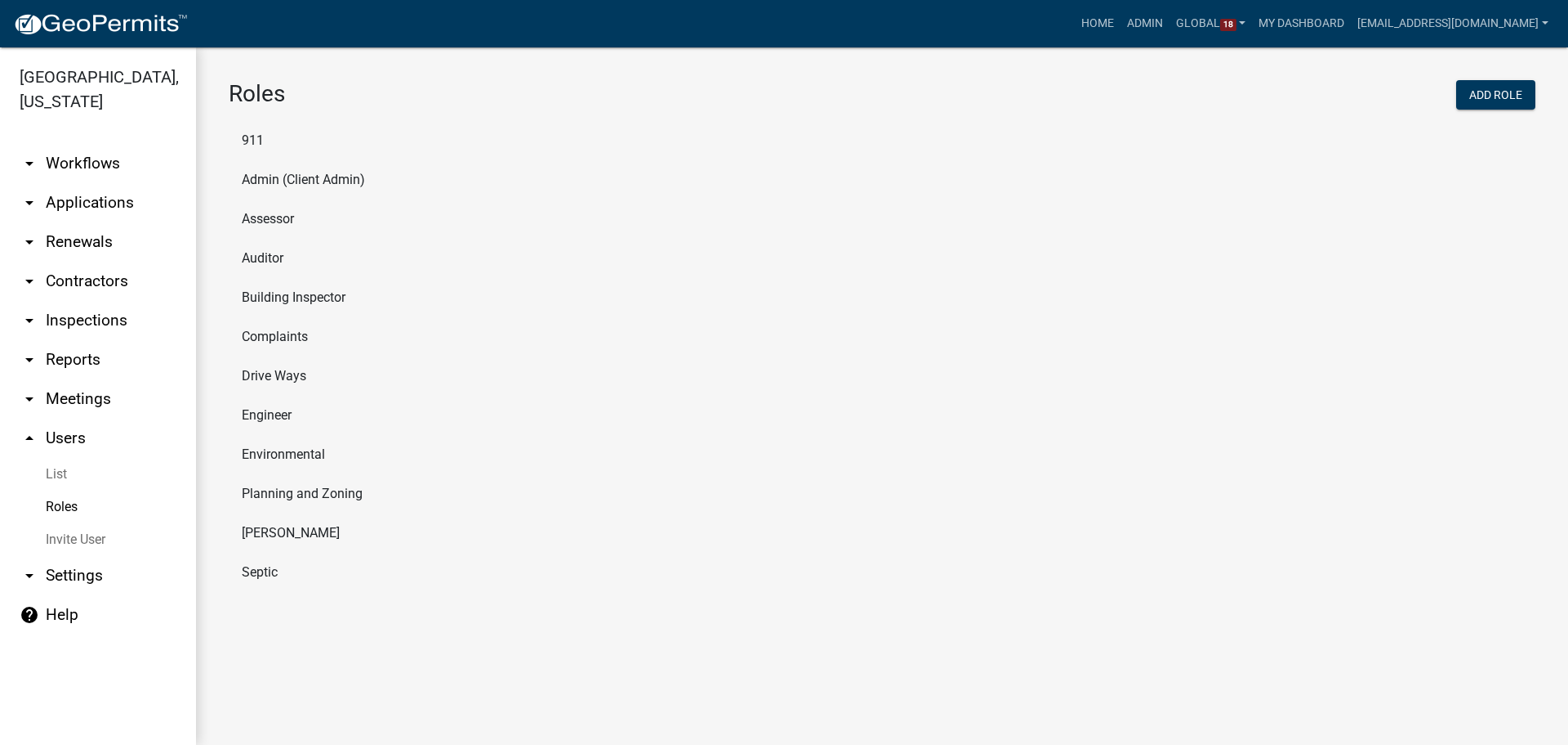
click at [282, 230] on li "Assessor" at bounding box center [882, 218] width 1307 height 39
select select "8: light-yellow"
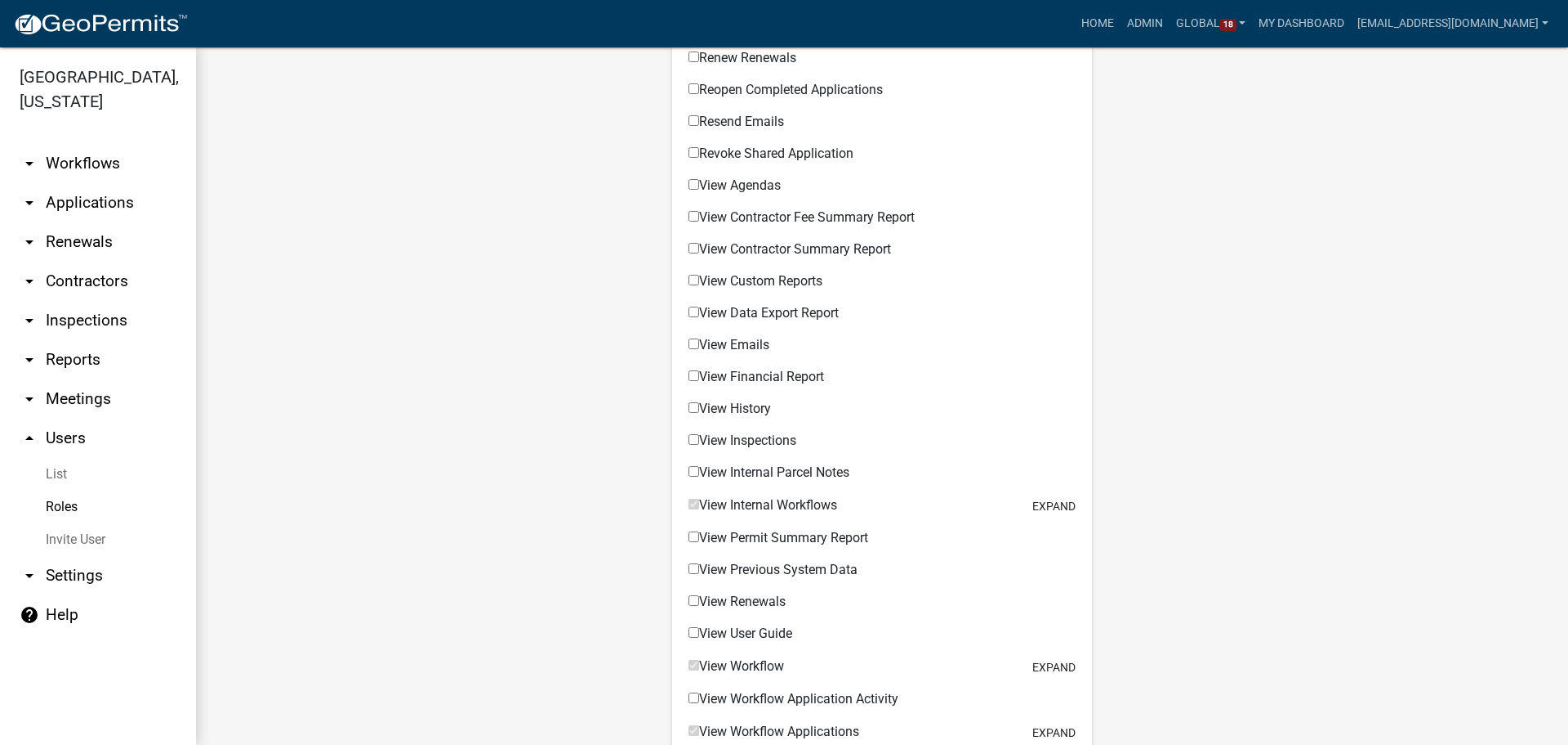
scroll to position [1129, 0]
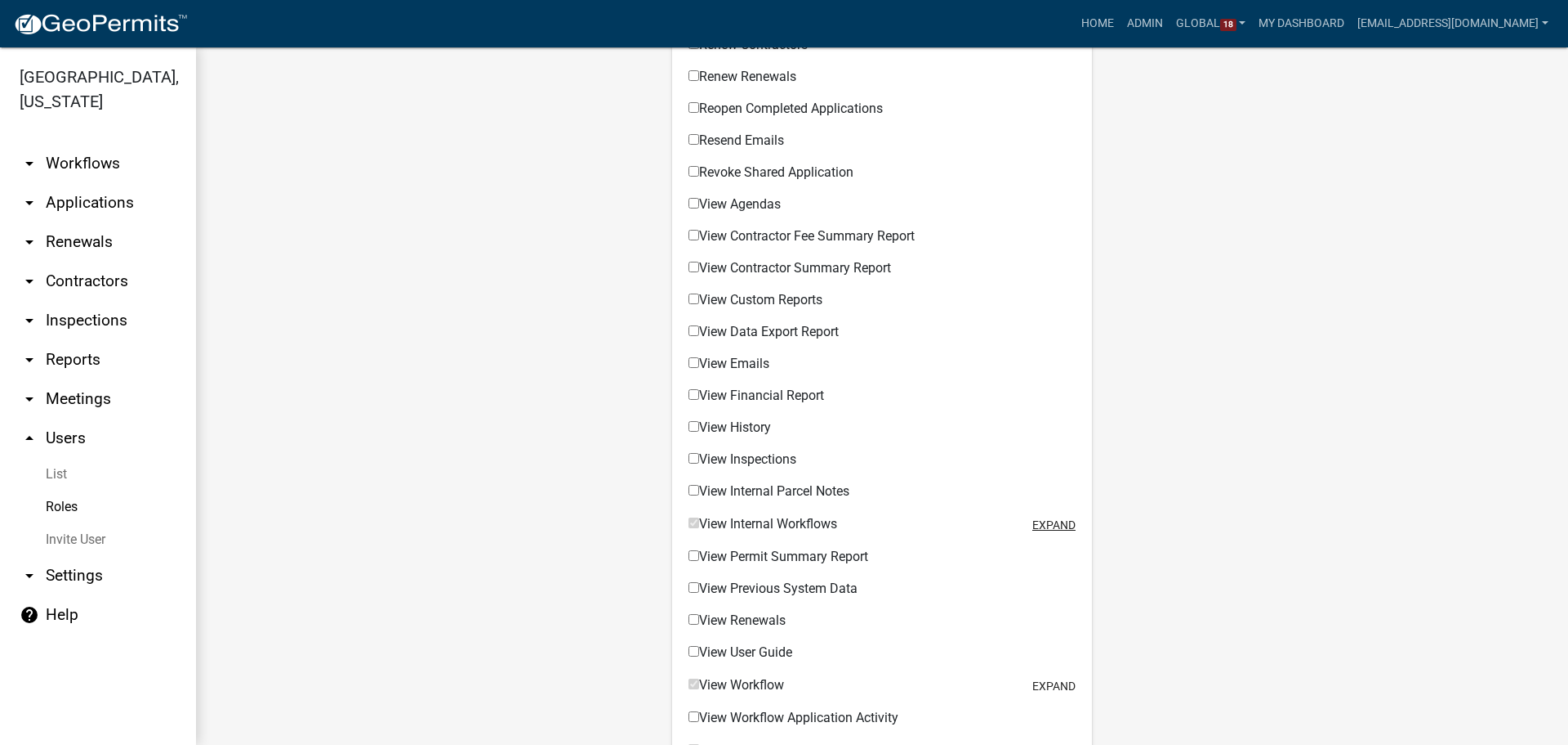
click at [1045, 528] on button "expand" at bounding box center [1053, 526] width 43 height 17
